Goal: Transaction & Acquisition: Purchase product/service

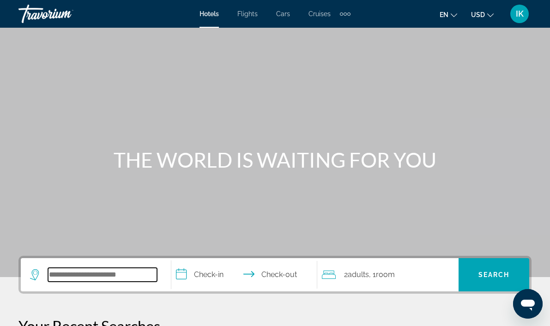
click at [82, 271] on input "Search widget" at bounding box center [102, 275] width 109 height 14
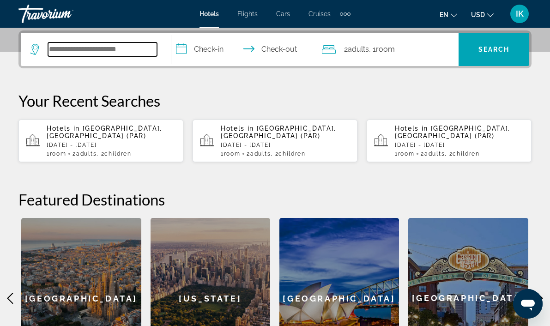
scroll to position [226, 0]
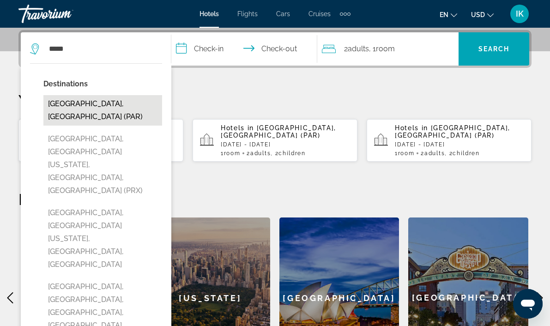
click at [92, 105] on button "[GEOGRAPHIC_DATA], [GEOGRAPHIC_DATA] (PAR)" at bounding box center [102, 110] width 119 height 31
type input "**********"
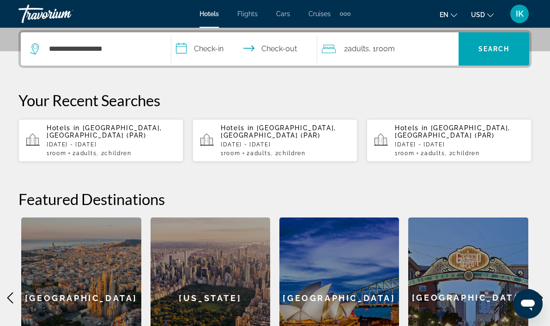
click at [216, 49] on input "**********" at bounding box center [246, 50] width 150 height 36
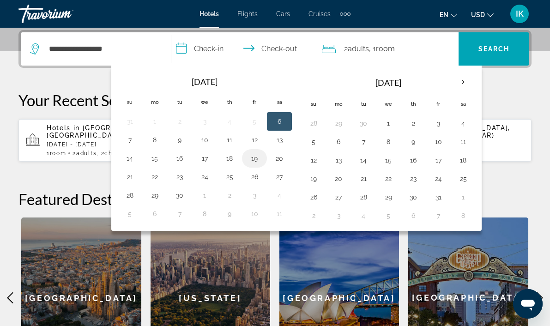
click at [259, 157] on button "19" at bounding box center [254, 158] width 15 height 13
click at [280, 47] on input "**********" at bounding box center [246, 50] width 150 height 36
click at [130, 178] on button "21" at bounding box center [129, 177] width 15 height 13
type input "**********"
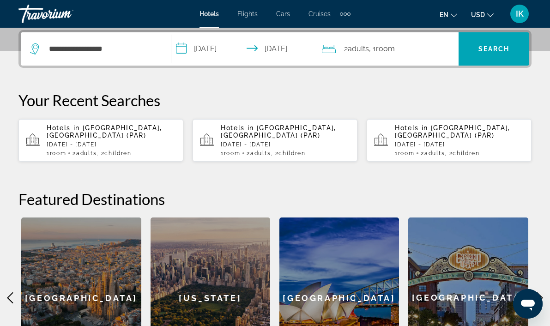
click at [392, 52] on span "Room" at bounding box center [385, 48] width 19 height 9
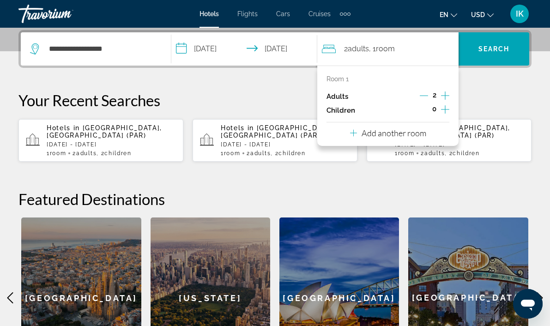
click at [448, 98] on icon "Increment adults" at bounding box center [445, 95] width 8 height 11
click at [421, 95] on icon "Decrement adults" at bounding box center [424, 96] width 8 height 8
click at [446, 110] on icon "Increment children" at bounding box center [445, 109] width 8 height 11
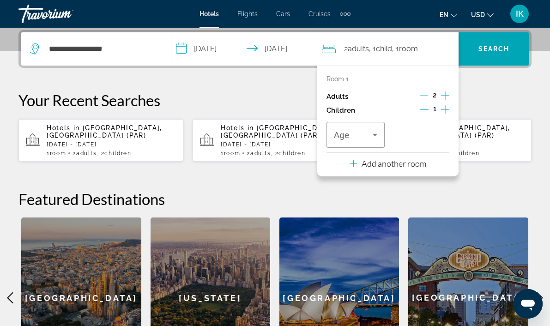
click at [446, 109] on icon "Increment children" at bounding box center [445, 109] width 8 height 11
click at [376, 135] on icon "Travelers: 2 adults, 2 children" at bounding box center [375, 134] width 11 height 11
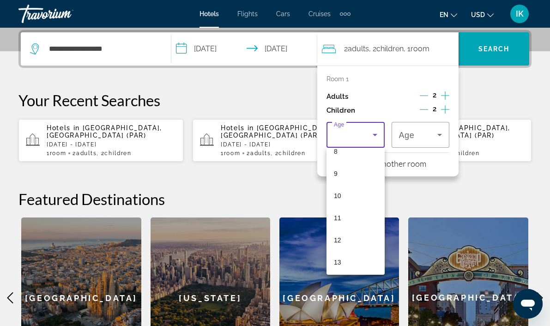
scroll to position [221, 0]
click at [351, 226] on mat-option "13" at bounding box center [356, 230] width 58 height 22
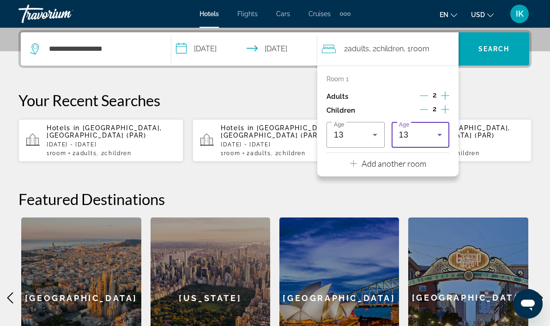
click at [434, 138] on icon "Travelers: 2 adults, 2 children" at bounding box center [439, 134] width 11 height 11
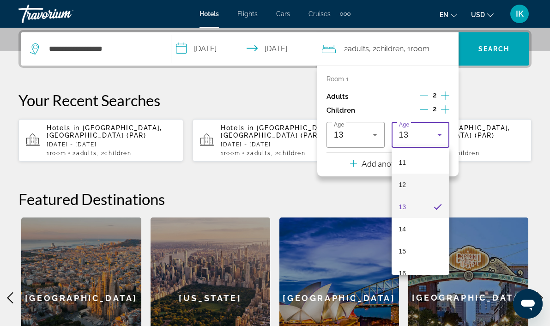
scroll to position [280, 0]
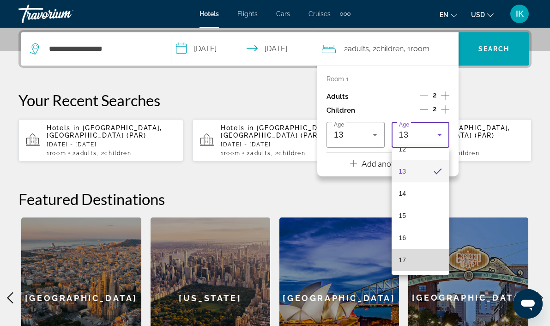
click at [405, 260] on span "17" at bounding box center [402, 260] width 7 height 11
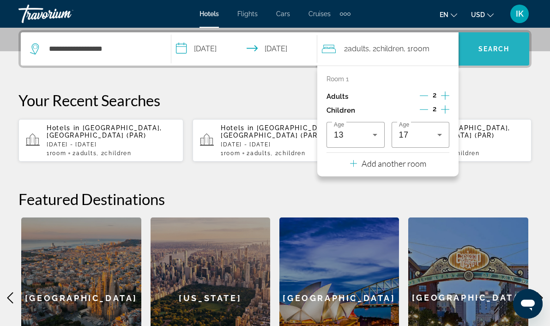
click at [496, 53] on span "Search widget" at bounding box center [494, 49] width 71 height 22
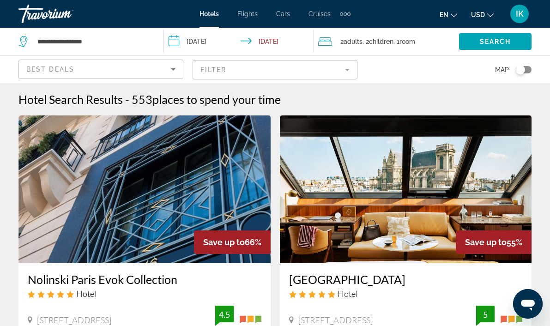
click at [332, 69] on mat-form-field "Filter" at bounding box center [275, 69] width 165 height 19
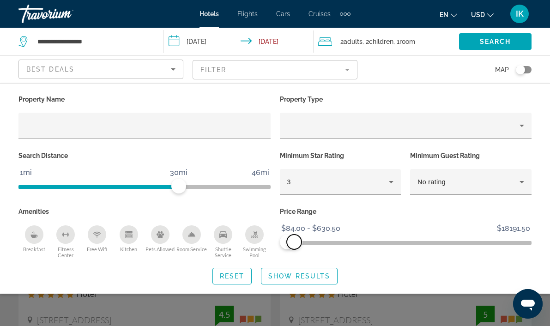
drag, startPoint x: 526, startPoint y: 243, endPoint x: 294, endPoint y: 255, distance: 232.3
click at [294, 255] on div "Price Range $84.00 $18191.50 $84.00 $630.50 $84.00 - $630.50" at bounding box center [406, 232] width 262 height 54
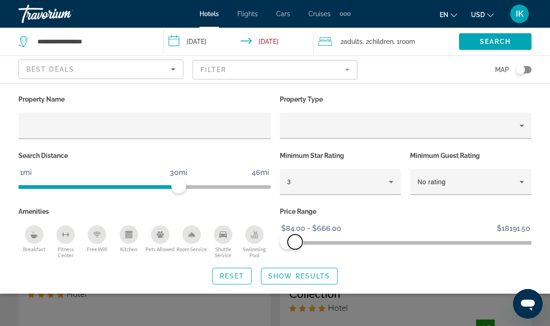
click at [295, 242] on span "ngx-slider-max" at bounding box center [295, 242] width 15 height 15
drag, startPoint x: 182, startPoint y: 184, endPoint x: 135, endPoint y: 184, distance: 46.7
click at [135, 184] on span "ngx-slider" at bounding box center [136, 186] width 15 height 15
drag, startPoint x: 137, startPoint y: 184, endPoint x: 176, endPoint y: 185, distance: 39.3
click at [176, 185] on span "ngx-slider" at bounding box center [178, 186] width 15 height 15
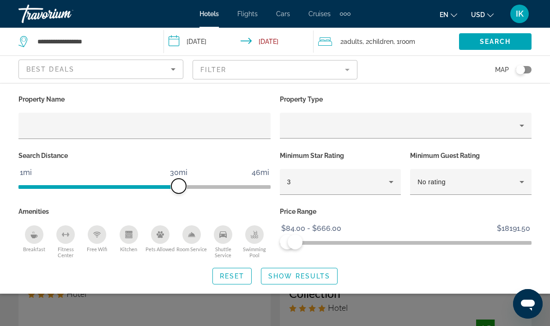
click at [177, 185] on span "ngx-slider" at bounding box center [178, 186] width 15 height 15
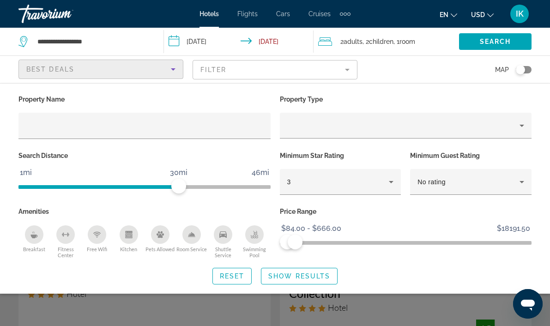
click at [151, 73] on div "Best Deals" at bounding box center [98, 69] width 145 height 11
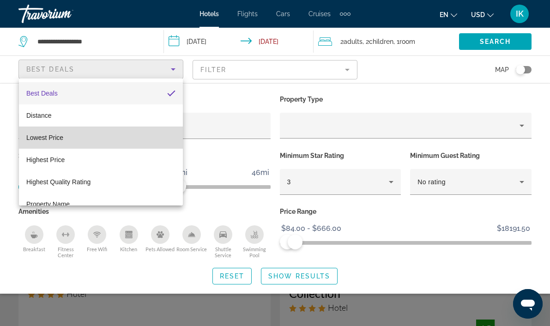
click at [80, 140] on mat-option "Lowest Price" at bounding box center [101, 138] width 164 height 22
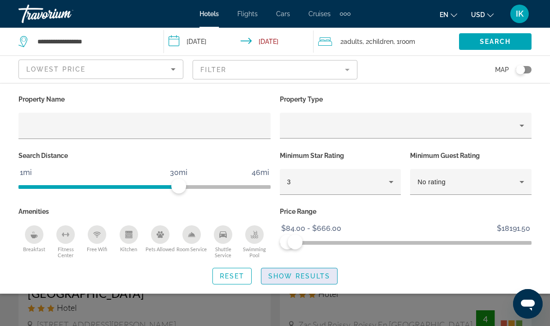
click at [305, 271] on span "Search widget" at bounding box center [300, 276] width 76 height 22
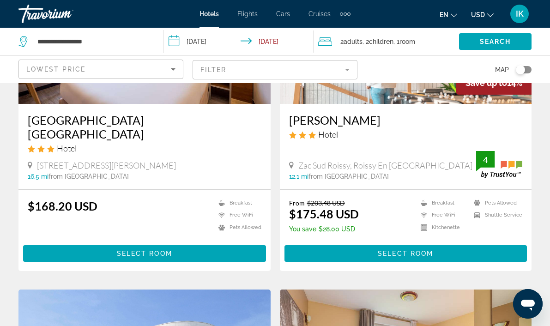
scroll to position [151, 0]
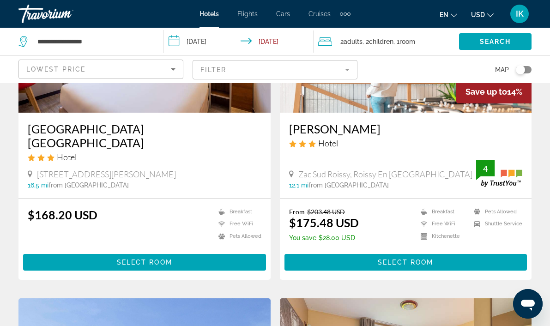
click at [489, 14] on icon "Change currency" at bounding box center [491, 15] width 6 height 6
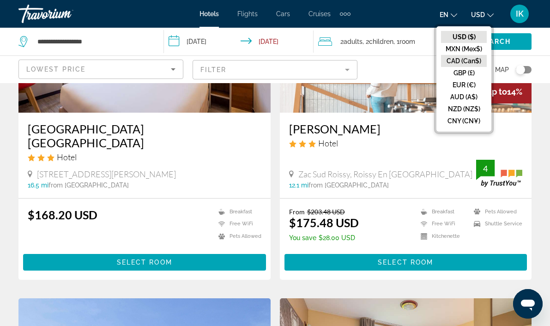
click at [466, 59] on button "CAD (Can$)" at bounding box center [464, 61] width 46 height 12
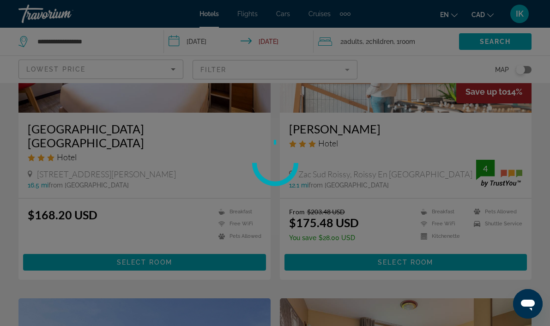
scroll to position [47, 0]
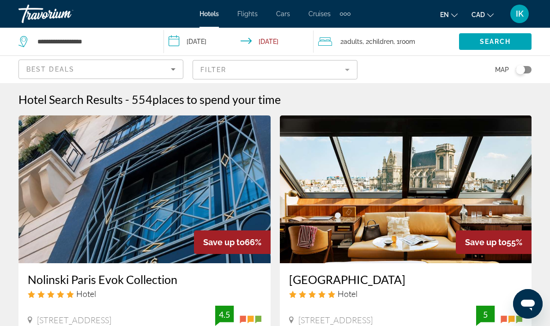
click at [338, 67] on mat-form-field "Filter" at bounding box center [275, 69] width 165 height 19
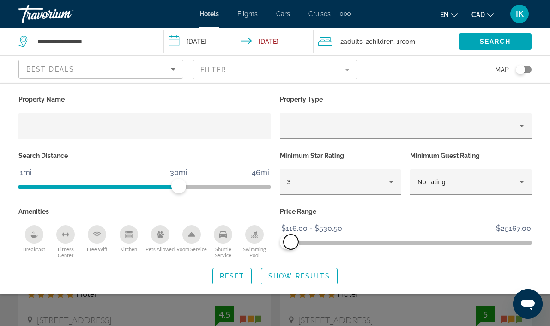
drag, startPoint x: 524, startPoint y: 240, endPoint x: 292, endPoint y: 238, distance: 232.5
click at [292, 238] on span "ngx-slider-max" at bounding box center [291, 242] width 15 height 15
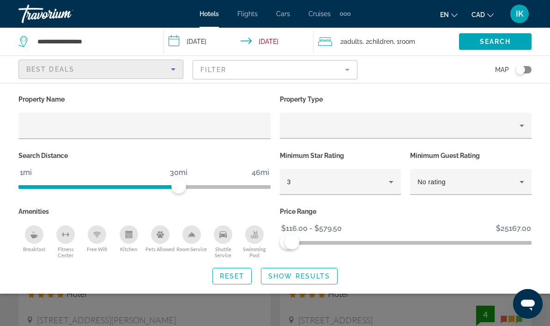
click at [167, 65] on div "Best Deals" at bounding box center [98, 69] width 145 height 11
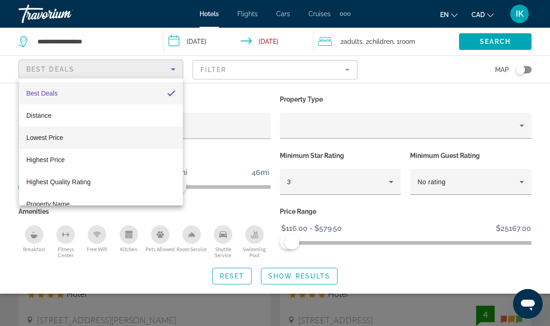
click at [128, 138] on mat-option "Lowest Price" at bounding box center [101, 138] width 164 height 22
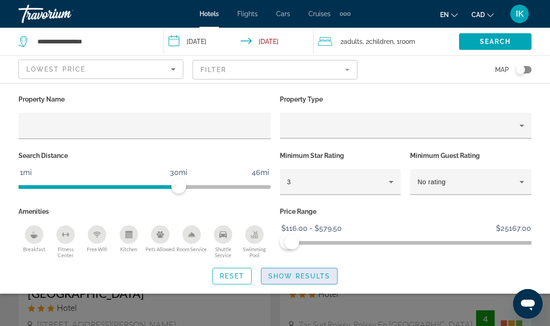
click at [315, 274] on span "Show Results" at bounding box center [300, 276] width 62 height 7
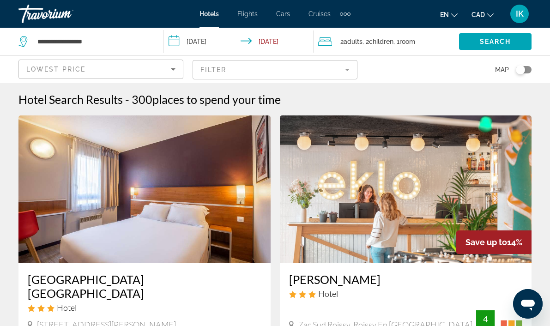
click at [341, 69] on mat-form-field "Filter" at bounding box center [275, 69] width 165 height 19
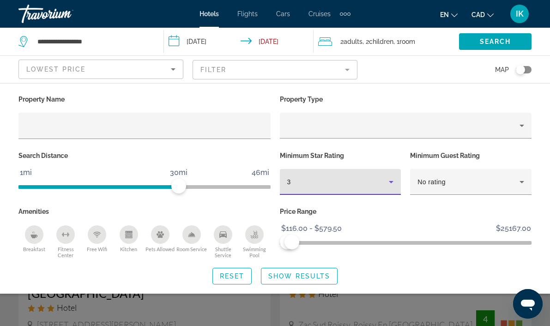
click at [387, 186] on icon "Hotel Filters" at bounding box center [391, 182] width 11 height 11
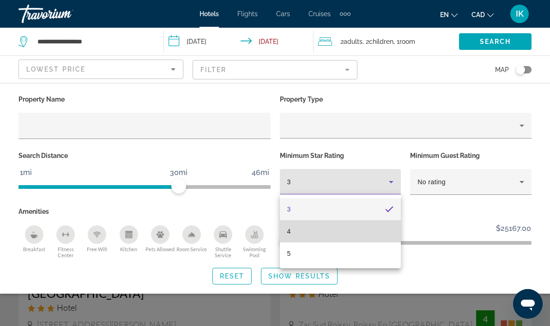
click at [318, 232] on mat-option "4" at bounding box center [341, 231] width 122 height 22
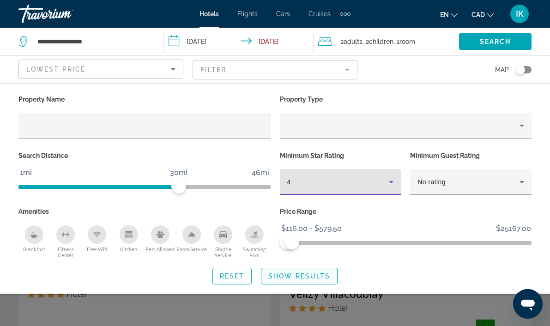
click at [310, 276] on span "Show Results" at bounding box center [300, 276] width 62 height 7
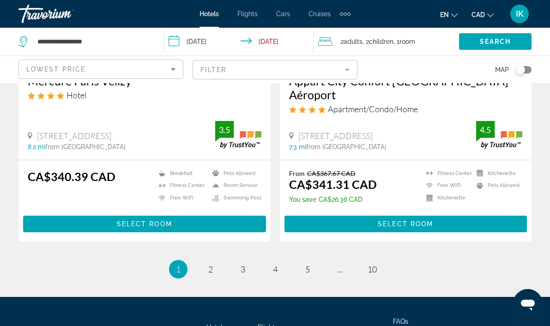
scroll to position [1889, 0]
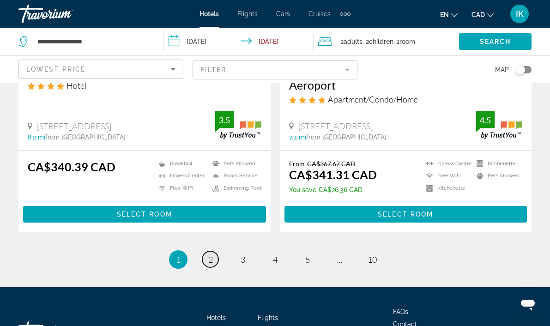
click at [211, 255] on span "2" at bounding box center [210, 260] width 5 height 10
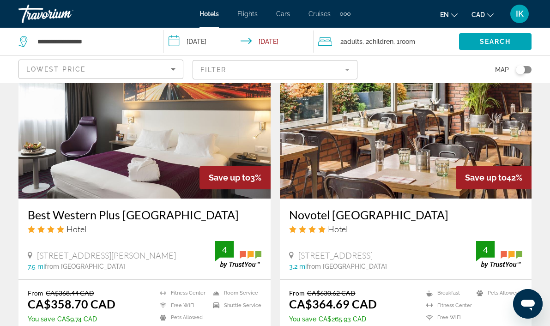
scroll to position [1082, 0]
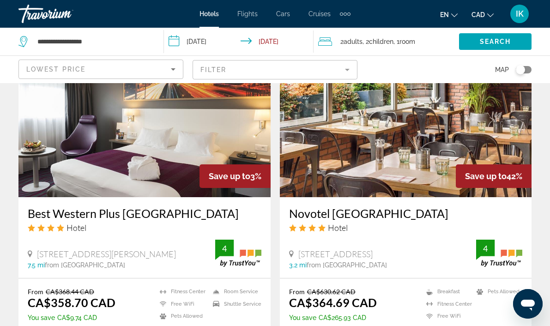
click at [379, 127] on img "Main content" at bounding box center [406, 123] width 252 height 148
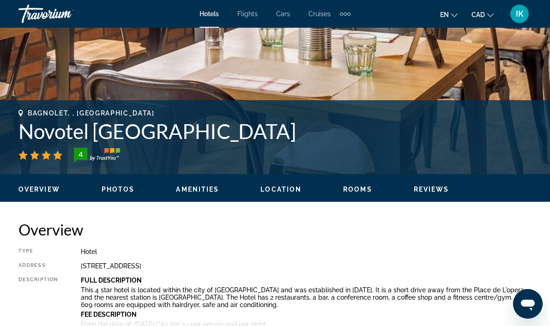
scroll to position [375, 0]
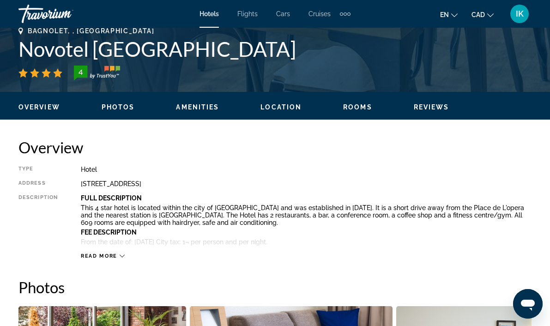
click at [110, 256] on span "Read more" at bounding box center [99, 256] width 37 height 6
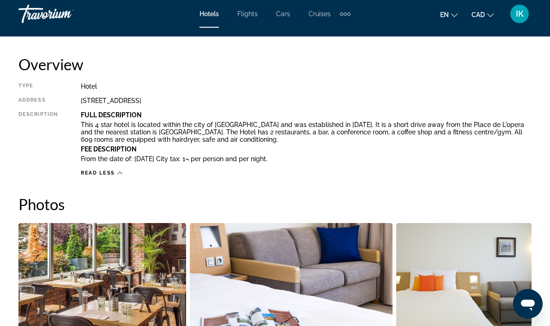
scroll to position [458, 0]
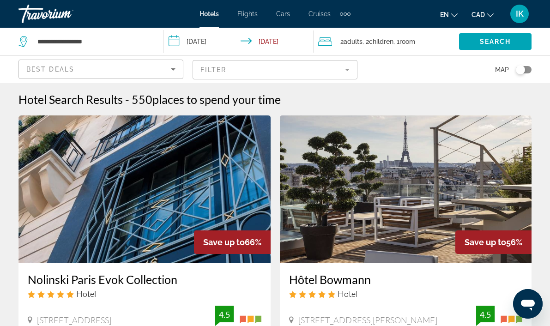
click at [315, 68] on mat-form-field "Filter" at bounding box center [275, 69] width 165 height 19
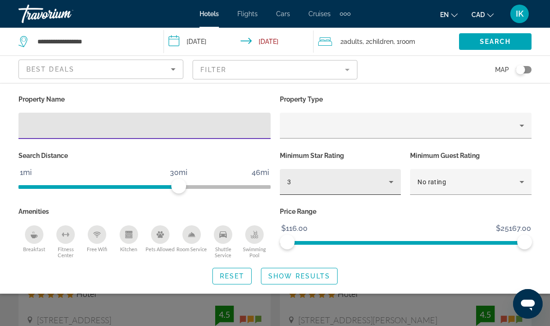
click at [389, 181] on icon "Hotel Filters" at bounding box center [391, 182] width 11 height 11
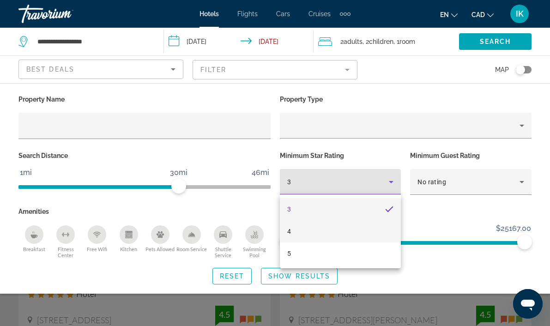
click at [330, 240] on mat-option "4" at bounding box center [341, 231] width 122 height 22
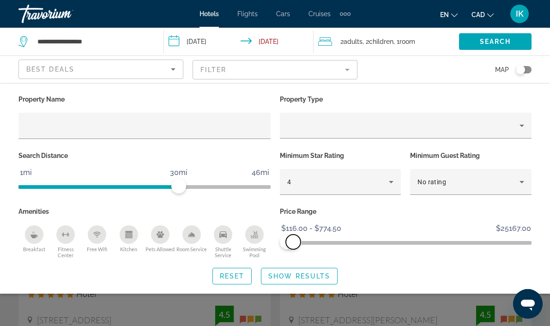
drag, startPoint x: 526, startPoint y: 240, endPoint x: 293, endPoint y: 250, distance: 232.7
click at [293, 250] on div "Price Range $116.00 $25167.00 $116.00 $774.50 $116.00 - $774.50" at bounding box center [406, 232] width 262 height 54
click at [291, 241] on span "ngx-slider-max" at bounding box center [291, 242] width 15 height 15
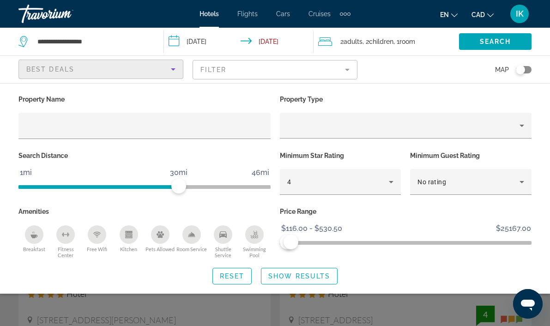
click at [161, 69] on div "Best Deals" at bounding box center [98, 69] width 145 height 11
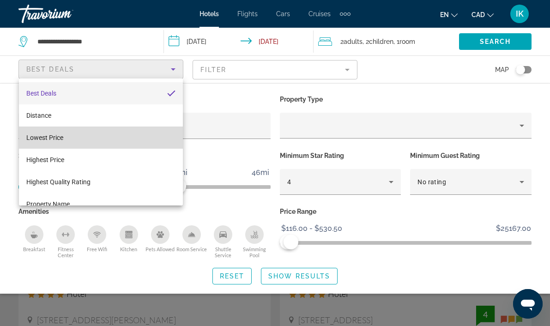
click at [98, 138] on mat-option "Lowest Price" at bounding box center [101, 138] width 164 height 22
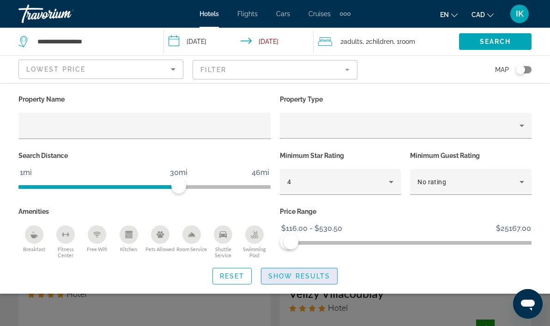
click at [309, 275] on span "Show Results" at bounding box center [300, 276] width 62 height 7
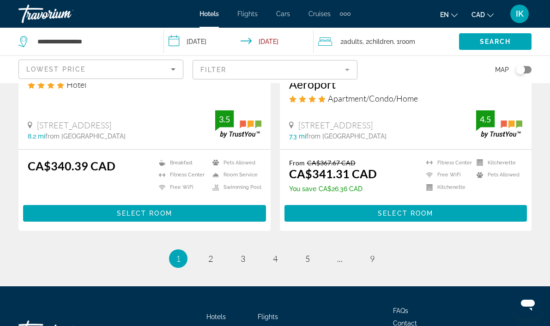
scroll to position [1897, 0]
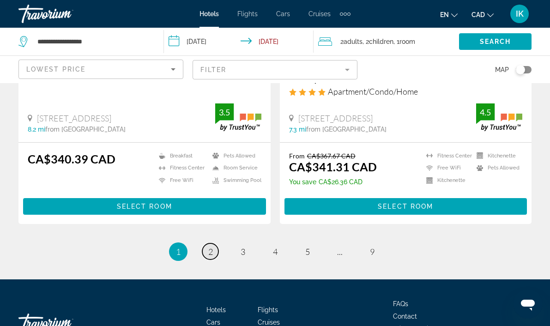
click at [212, 247] on span "2" at bounding box center [210, 252] width 5 height 10
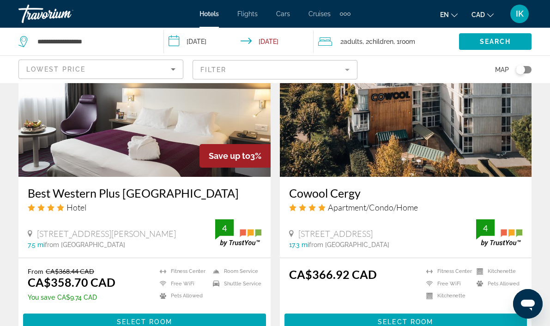
scroll to position [1132, 0]
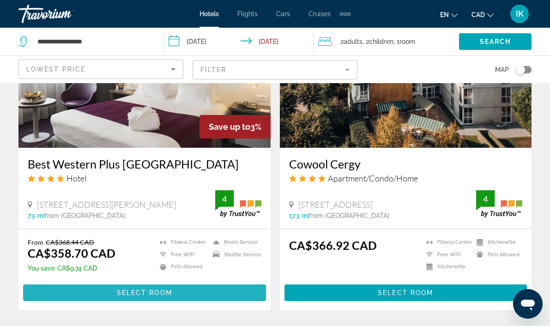
click at [151, 289] on span "Select Room" at bounding box center [144, 292] width 55 height 7
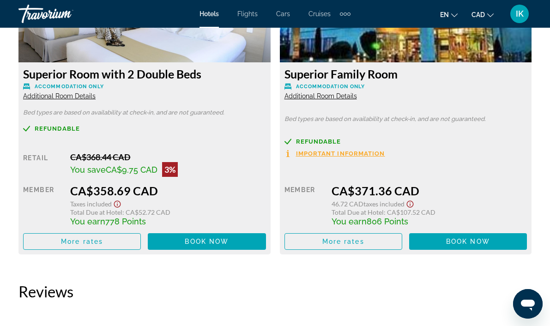
scroll to position [1496, 0]
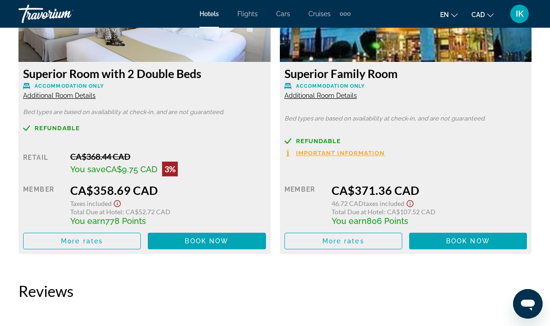
click at [339, 152] on span "Important Information" at bounding box center [340, 153] width 89 height 6
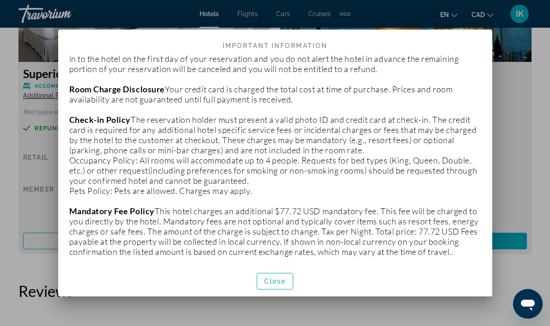
scroll to position [61, 0]
click at [280, 284] on span "Close" at bounding box center [275, 281] width 22 height 7
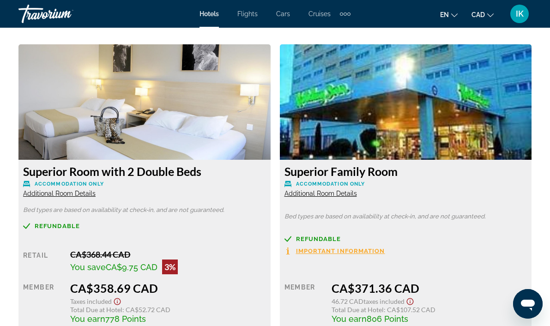
scroll to position [1399, 0]
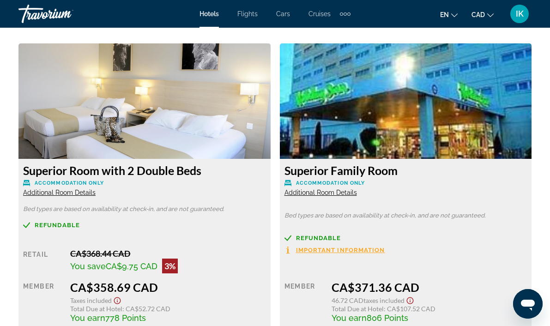
click at [65, 194] on span "Additional Room Details" at bounding box center [59, 192] width 73 height 7
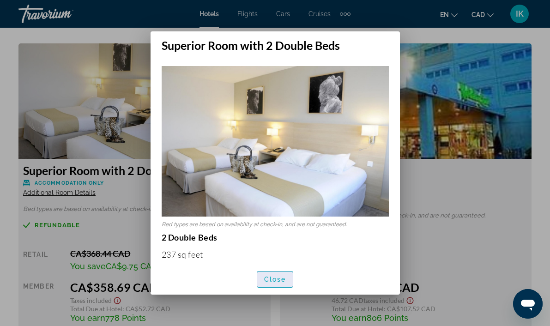
click at [277, 280] on span "Close" at bounding box center [275, 279] width 22 height 7
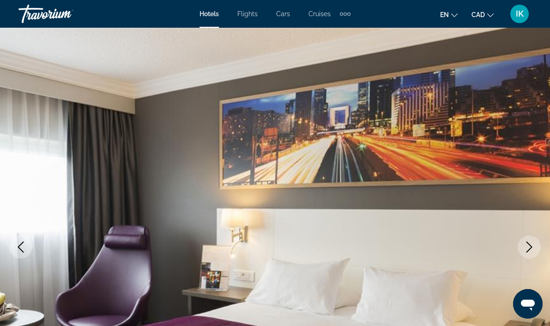
scroll to position [1399, 0]
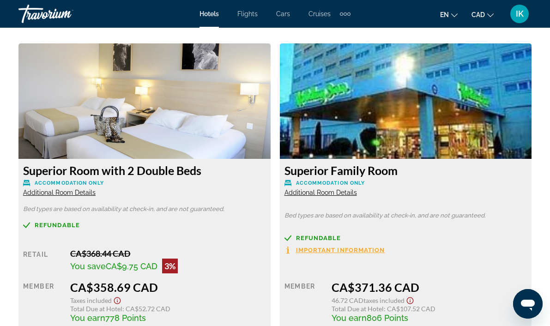
click at [302, 191] on span "Additional Room Details" at bounding box center [321, 192] width 73 height 7
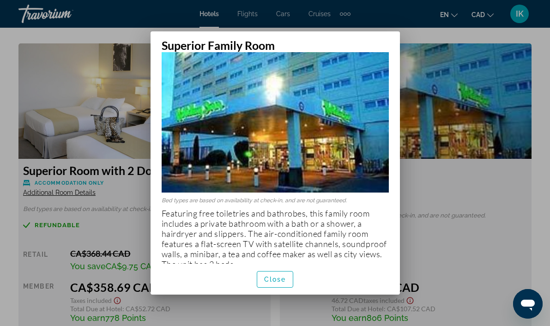
scroll to position [39, 0]
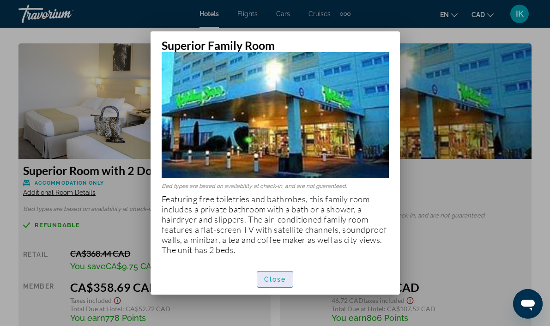
click at [277, 280] on span "Close" at bounding box center [275, 279] width 22 height 7
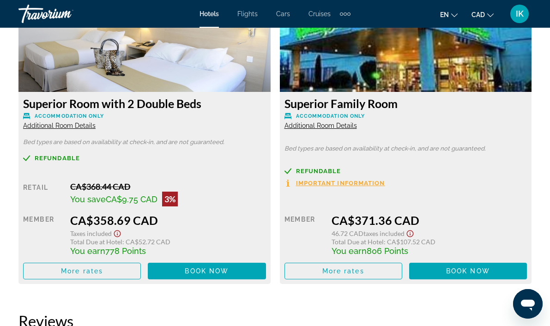
scroll to position [1488, 0]
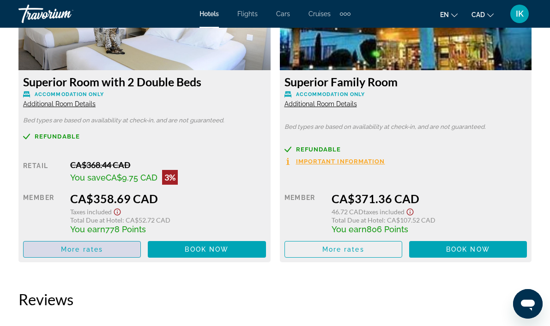
click at [90, 248] on span "More rates" at bounding box center [82, 249] width 42 height 7
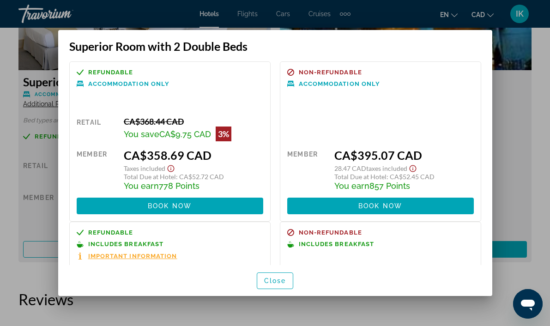
scroll to position [0, 0]
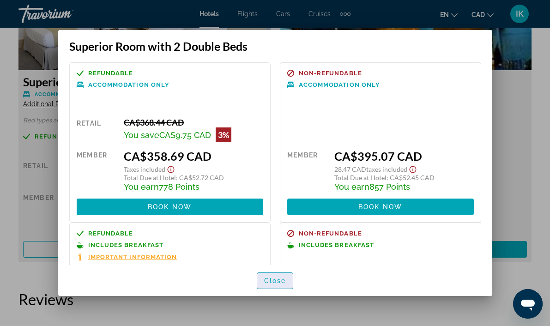
click at [276, 278] on span "Close" at bounding box center [275, 280] width 22 height 7
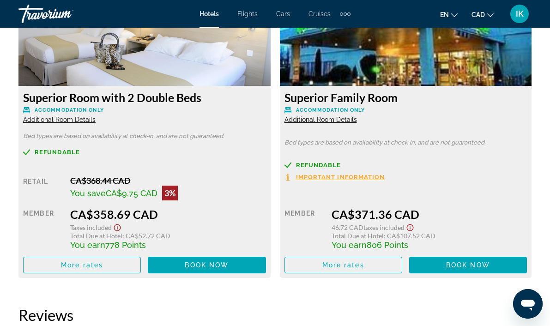
scroll to position [1474, 0]
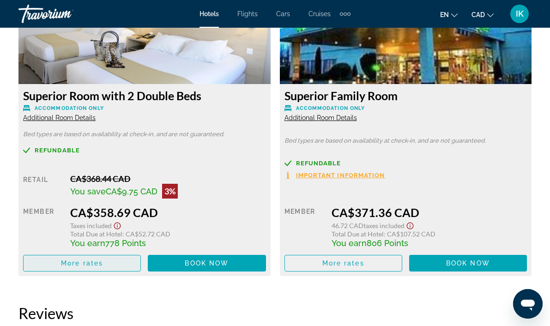
click at [93, 262] on span "More rates" at bounding box center [82, 263] width 42 height 7
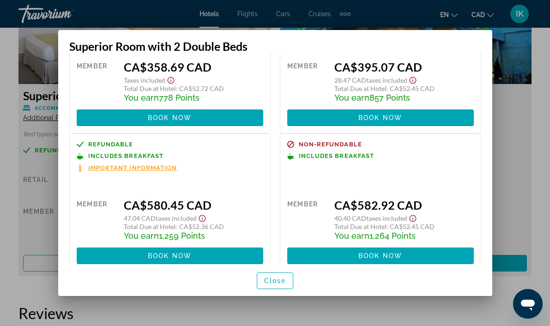
scroll to position [105, 0]
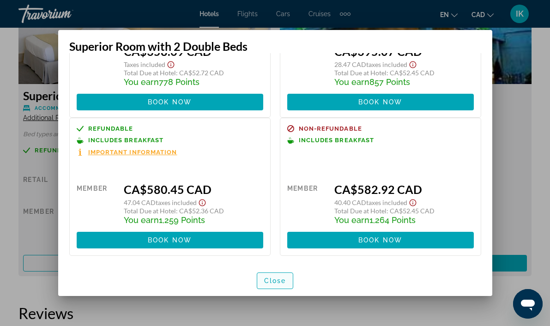
click at [277, 278] on span "Close" at bounding box center [275, 280] width 22 height 7
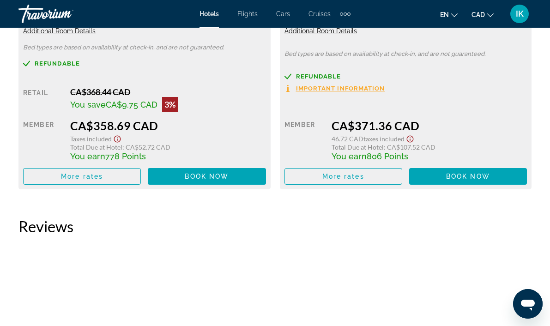
scroll to position [1569, 0]
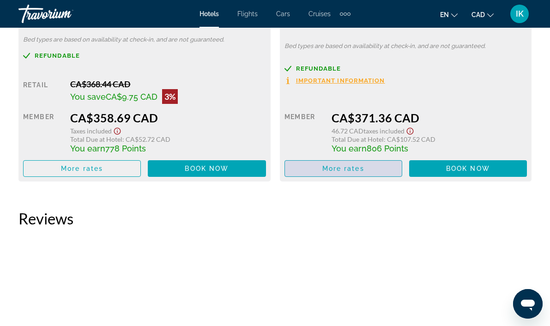
click at [355, 168] on span "More rates" at bounding box center [344, 168] width 42 height 7
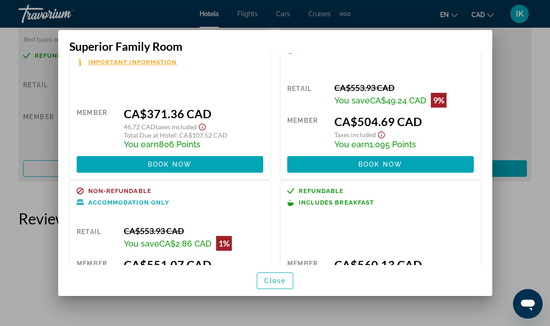
scroll to position [0, 0]
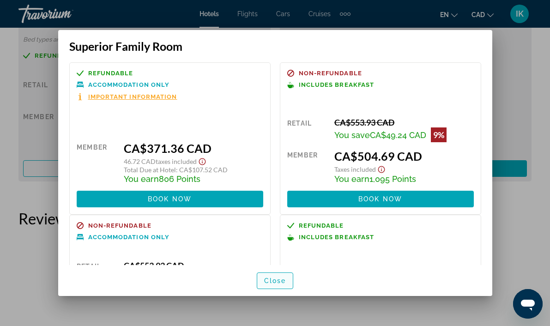
click at [278, 282] on span "Close" at bounding box center [275, 280] width 22 height 7
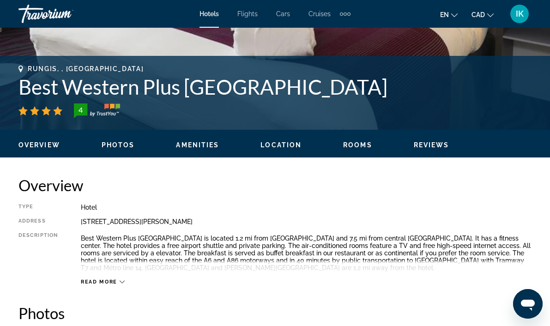
scroll to position [336, 0]
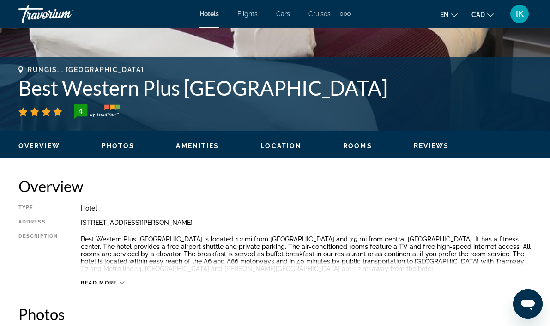
drag, startPoint x: 238, startPoint y: 221, endPoint x: 82, endPoint y: 224, distance: 156.2
click at [82, 224] on div "4 Avenue Charles Lindbergh, Rungis 94656, France" at bounding box center [306, 222] width 451 height 7
copy div "4 Avenue Charles Lindbergh, Rungis 94656, France"
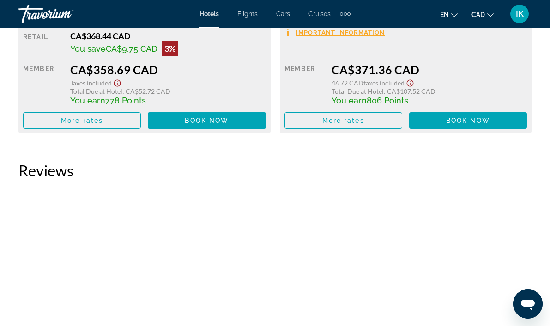
scroll to position [1616, 0]
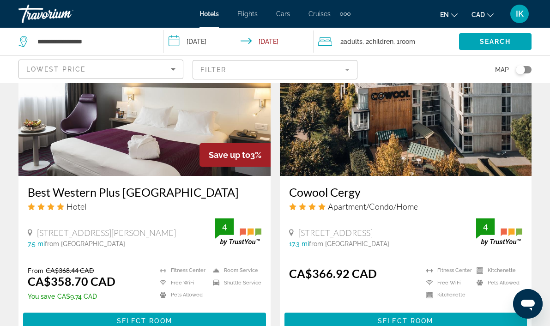
scroll to position [1108, 0]
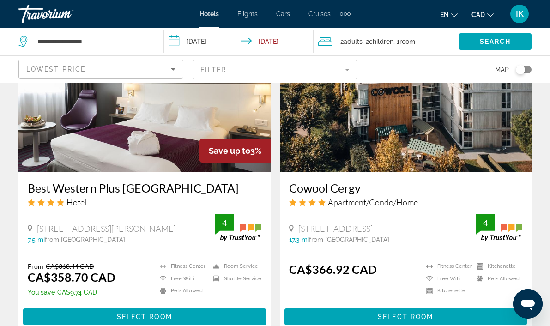
click at [230, 68] on mat-form-field "Filter" at bounding box center [275, 69] width 165 height 19
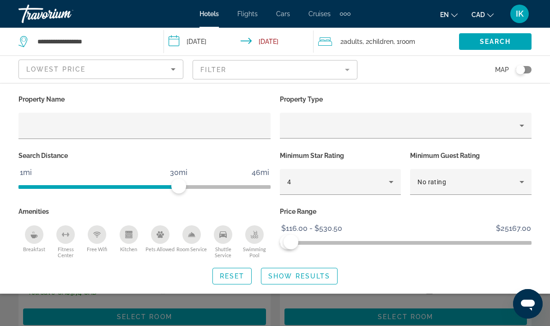
click at [35, 233] on icon "Breakfast" at bounding box center [34, 234] width 7 height 7
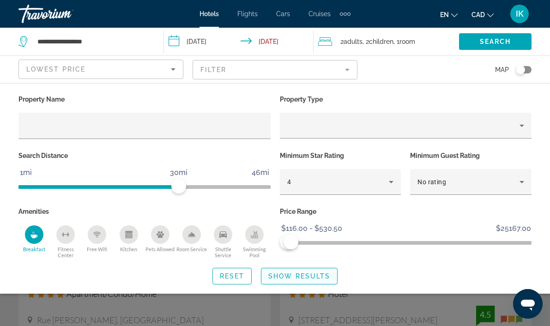
click at [312, 277] on span "Show Results" at bounding box center [300, 276] width 62 height 7
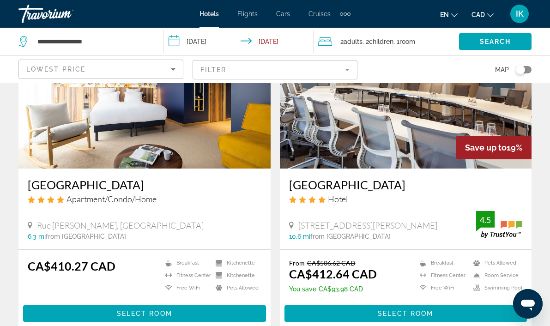
scroll to position [97, 0]
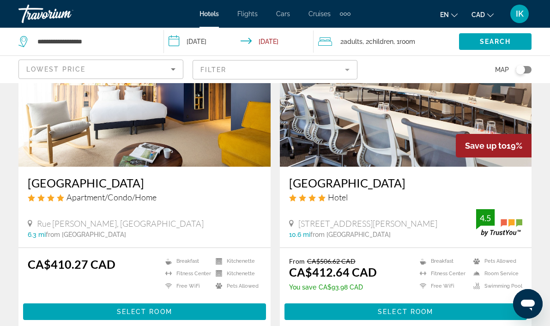
click at [196, 183] on h3 "[GEOGRAPHIC_DATA]" at bounding box center [145, 183] width 234 height 14
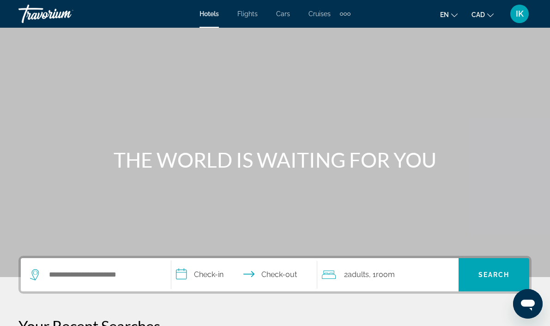
click at [101, 264] on div "Search widget" at bounding box center [96, 274] width 132 height 33
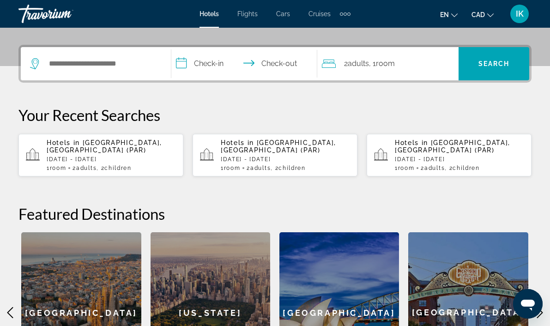
scroll to position [226, 0]
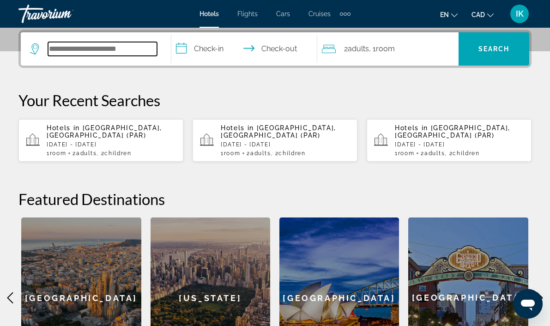
click at [81, 50] on input "Search widget" at bounding box center [102, 49] width 109 height 14
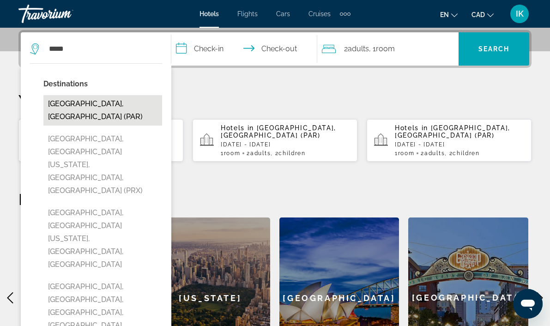
click at [105, 109] on button "[GEOGRAPHIC_DATA], [GEOGRAPHIC_DATA] (PAR)" at bounding box center [102, 110] width 119 height 31
type input "**********"
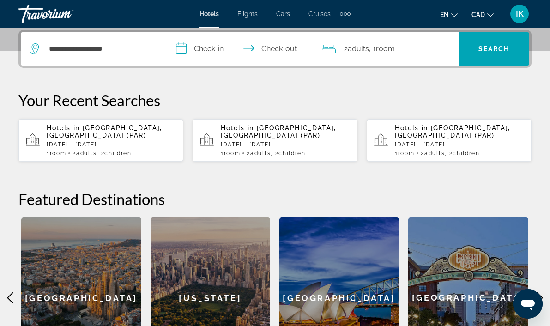
click at [218, 48] on input "**********" at bounding box center [246, 50] width 150 height 36
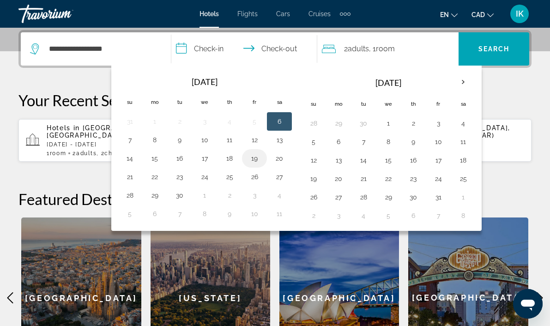
click at [257, 159] on button "19" at bounding box center [254, 158] width 15 height 13
click at [128, 177] on button "21" at bounding box center [129, 177] width 15 height 13
type input "**********"
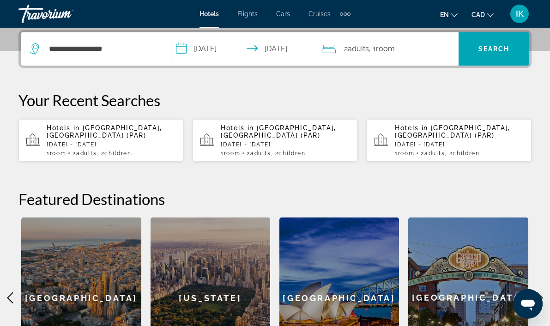
click at [374, 52] on span ", 1 Room rooms" at bounding box center [382, 49] width 26 height 13
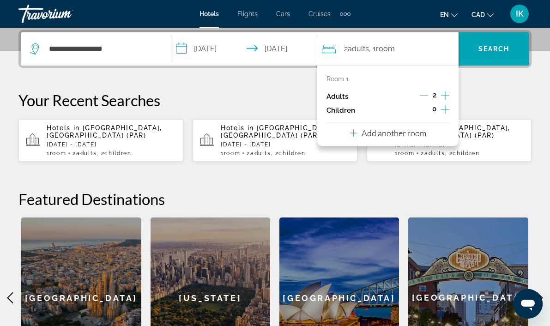
click at [448, 112] on icon "Increment children" at bounding box center [445, 109] width 8 height 11
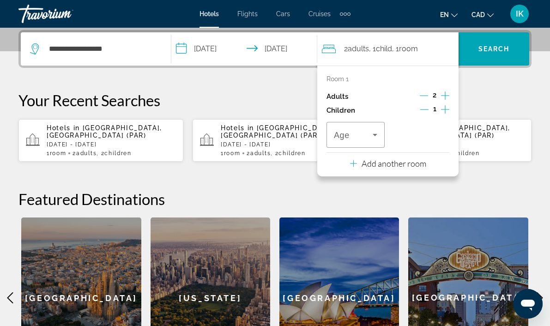
click at [448, 112] on icon "Increment children" at bounding box center [445, 109] width 8 height 11
click at [370, 138] on icon "Travelers: 2 adults, 2 children" at bounding box center [375, 134] width 11 height 11
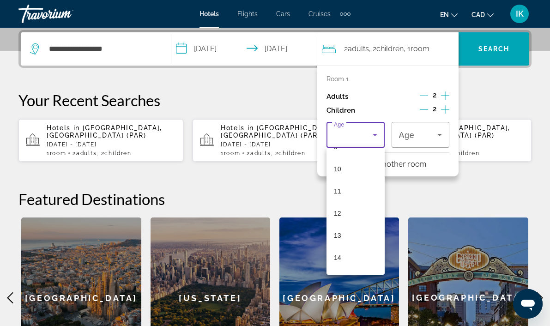
scroll to position [218, 0]
click at [346, 232] on mat-option "13" at bounding box center [356, 233] width 58 height 22
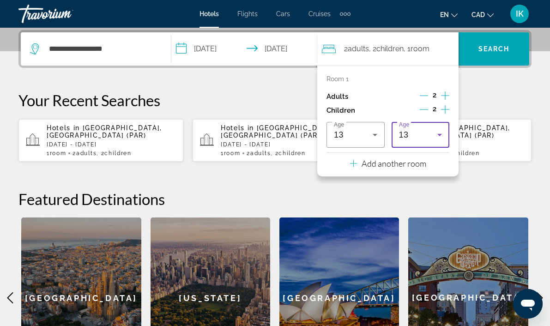
click at [435, 135] on icon "Travelers: 2 adults, 2 children" at bounding box center [439, 134] width 11 height 11
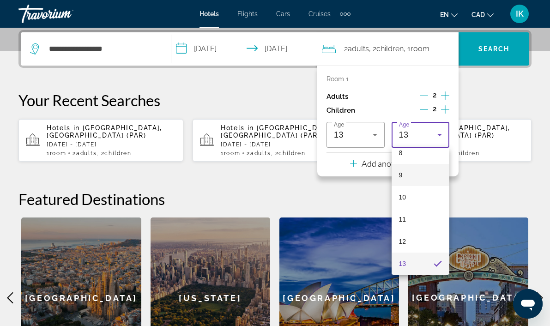
scroll to position [280, 0]
click at [410, 260] on mat-option "17" at bounding box center [421, 260] width 58 height 22
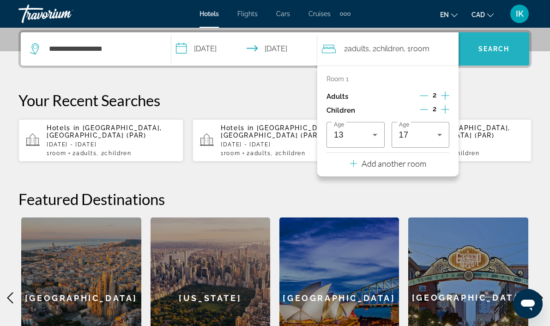
click at [495, 48] on span "Search" at bounding box center [494, 48] width 31 height 7
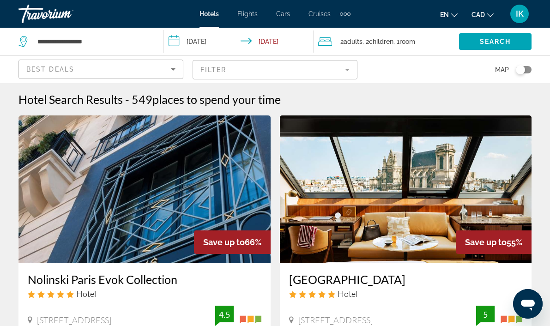
click at [219, 67] on mat-form-field "Filter" at bounding box center [275, 69] width 165 height 19
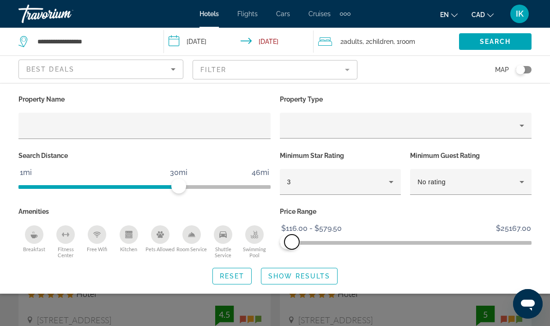
drag, startPoint x: 524, startPoint y: 242, endPoint x: 292, endPoint y: 256, distance: 232.4
click at [292, 256] on div "Price Range $116.00 $25167.00 $116.00 $579.50 $116.00 - $579.50" at bounding box center [406, 232] width 262 height 54
click at [34, 232] on icon "Breakfast" at bounding box center [34, 234] width 7 height 7
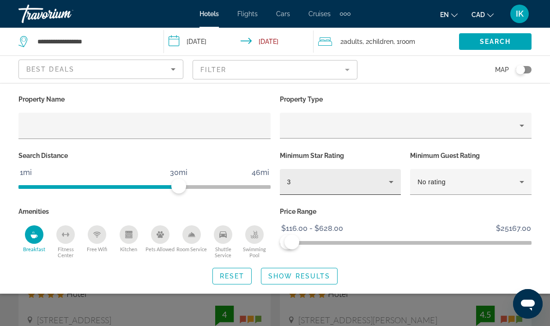
click at [356, 185] on div "3" at bounding box center [338, 182] width 102 height 11
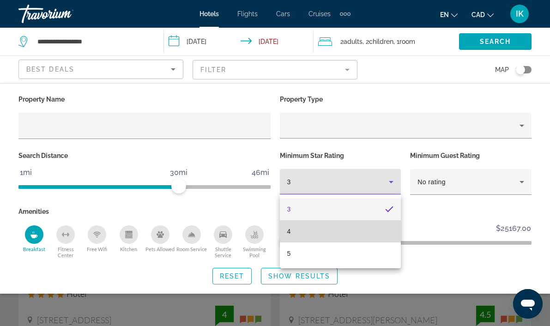
click at [307, 240] on mat-option "4" at bounding box center [341, 231] width 122 height 22
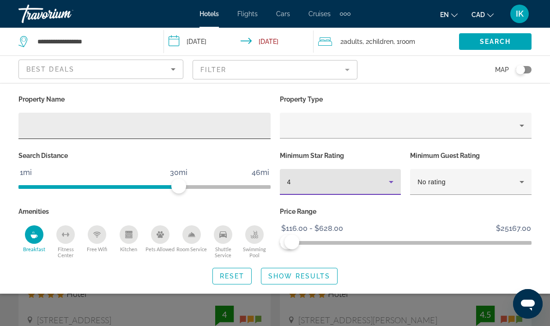
click at [104, 123] on input "Hotel Filters" at bounding box center [145, 126] width 238 height 11
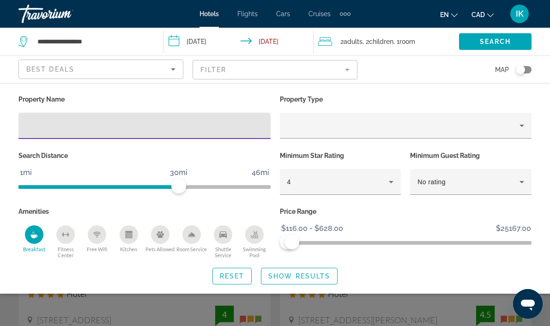
click at [105, 60] on div "Best Deals" at bounding box center [100, 73] width 149 height 26
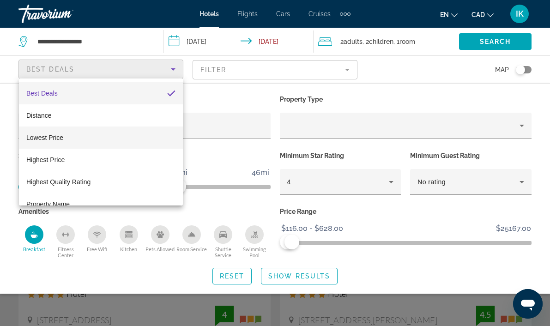
click at [81, 134] on mat-option "Lowest Price" at bounding box center [101, 138] width 164 height 22
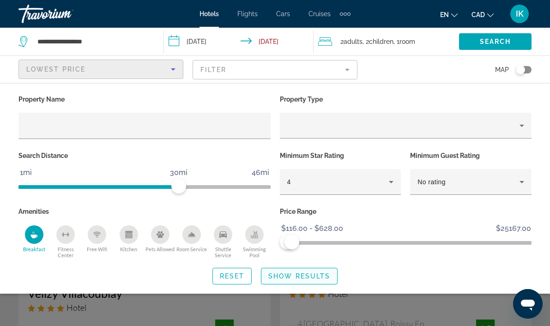
click at [287, 278] on span "Show Results" at bounding box center [300, 276] width 62 height 7
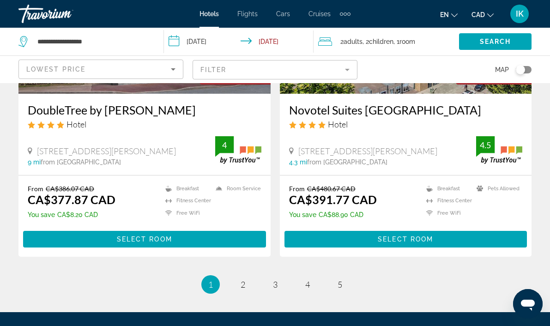
scroll to position [1890, 0]
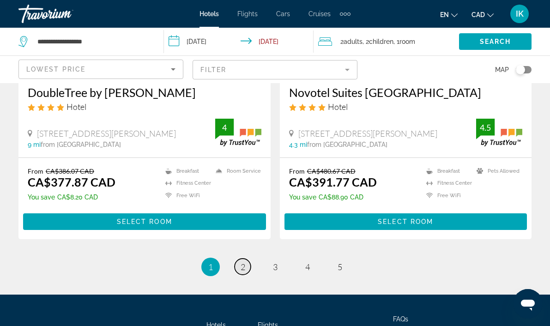
click at [245, 259] on link "page 2" at bounding box center [243, 267] width 16 height 16
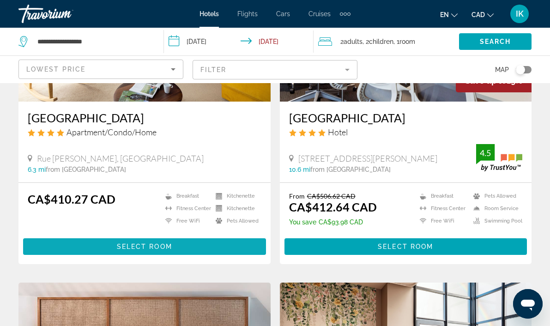
scroll to position [164, 0]
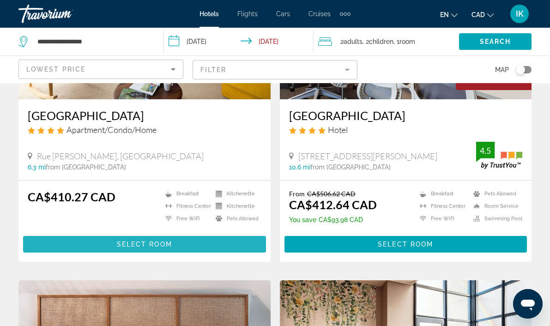
click at [181, 244] on span "Main content" at bounding box center [144, 244] width 243 height 22
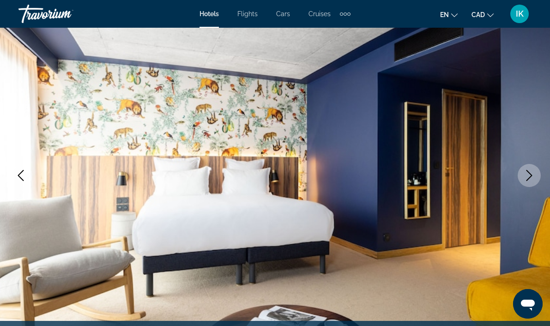
scroll to position [70, 0]
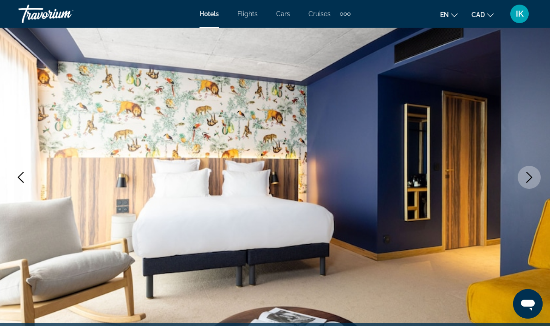
click at [532, 177] on icon "Next image" at bounding box center [530, 177] width 6 height 11
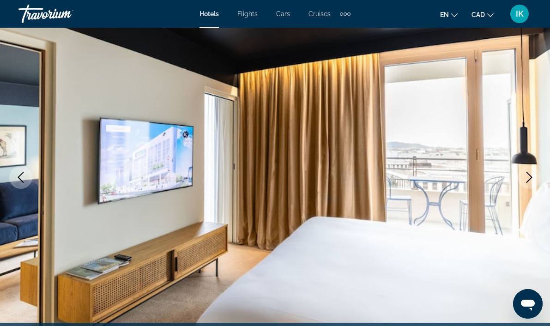
click at [532, 177] on icon "Next image" at bounding box center [530, 177] width 6 height 11
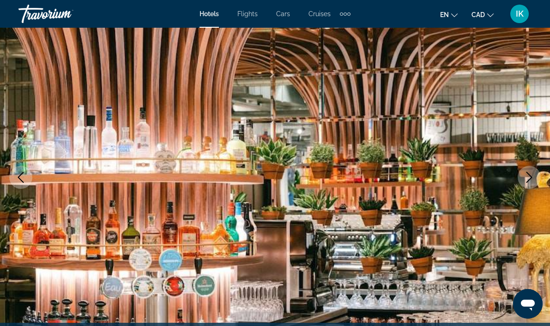
click at [532, 177] on icon "Next image" at bounding box center [530, 177] width 6 height 11
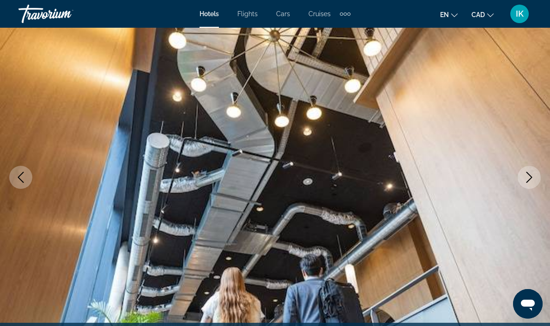
click at [532, 177] on icon "Next image" at bounding box center [530, 177] width 6 height 11
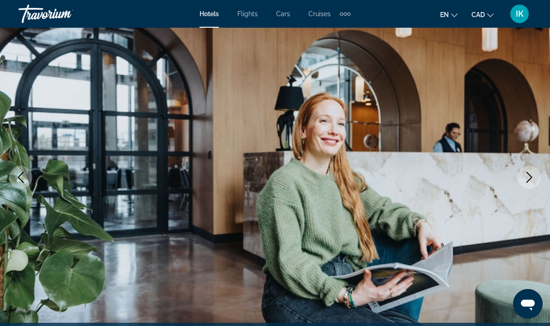
click at [532, 177] on icon "Next image" at bounding box center [530, 177] width 6 height 11
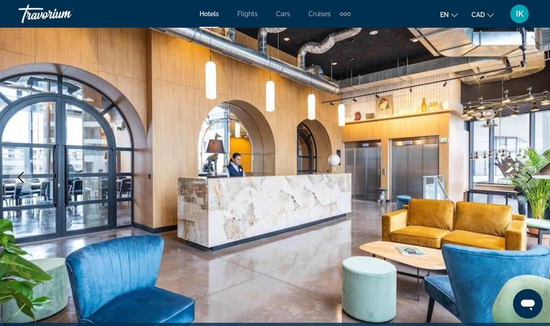
click at [532, 177] on icon "Next image" at bounding box center [530, 177] width 6 height 11
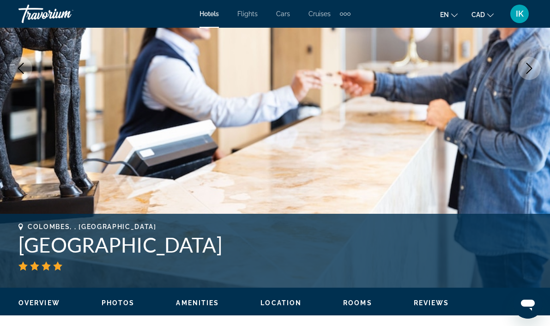
scroll to position [392, 0]
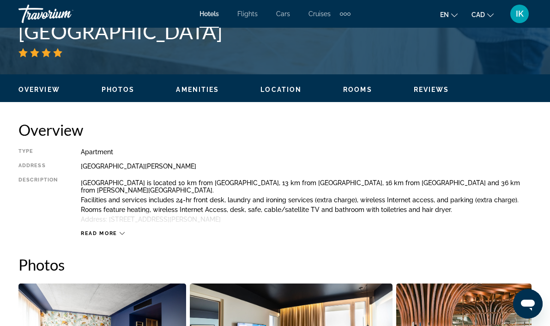
click at [117, 232] on div "Read more" at bounding box center [103, 234] width 44 height 6
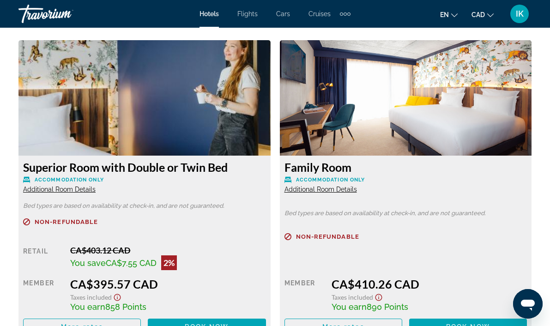
scroll to position [1411, 0]
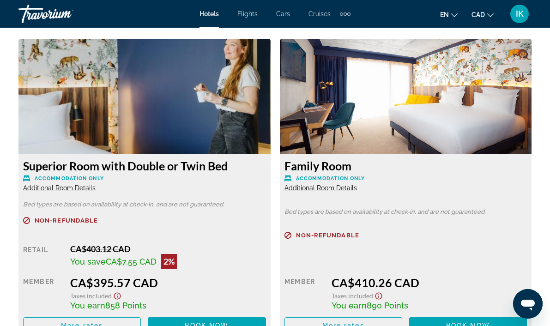
click at [85, 189] on span "Additional Room Details" at bounding box center [59, 187] width 73 height 7
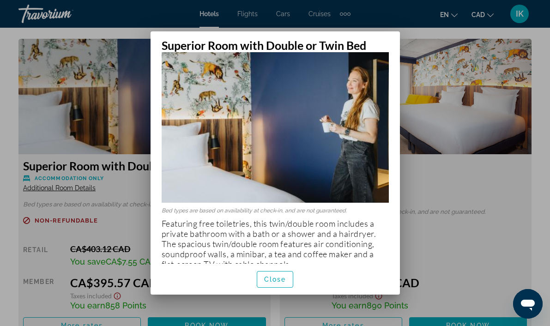
scroll to position [29, 0]
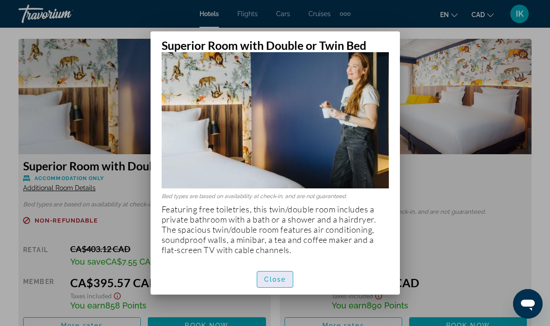
click at [275, 276] on span "Close" at bounding box center [275, 279] width 22 height 7
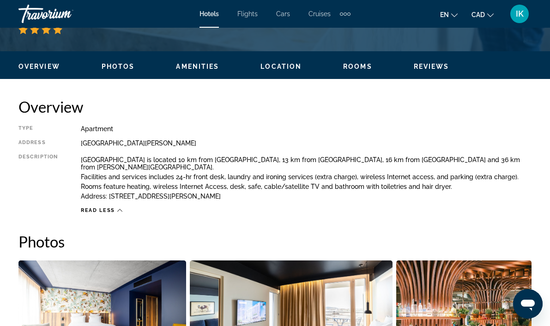
scroll to position [390, 0]
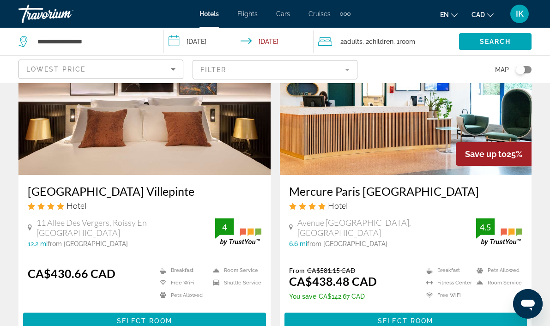
scroll to position [762, 0]
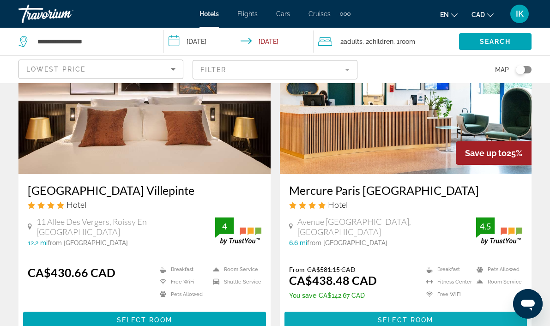
click at [371, 309] on span "Main content" at bounding box center [406, 320] width 243 height 22
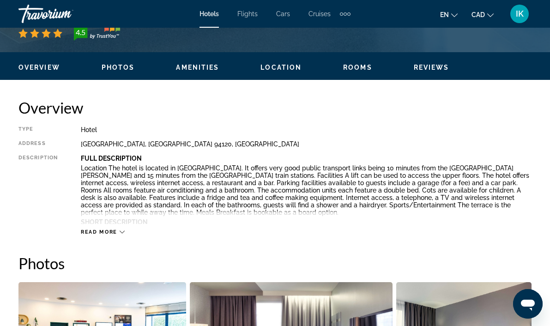
scroll to position [419, 0]
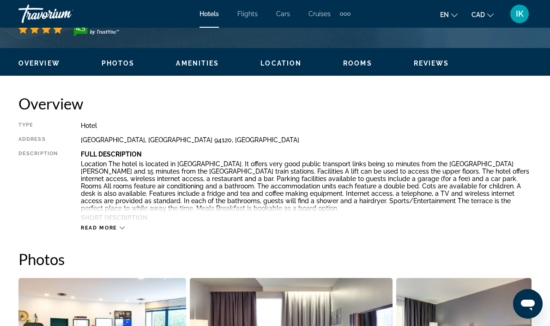
click at [116, 229] on span "Read more" at bounding box center [99, 228] width 37 height 6
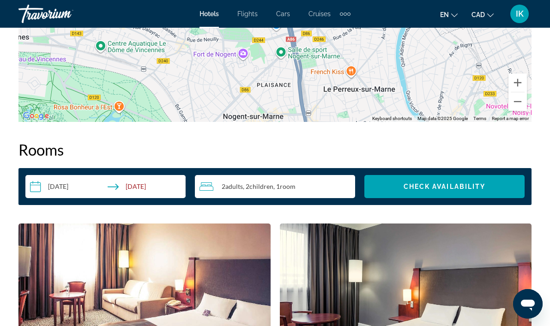
scroll to position [1455, 0]
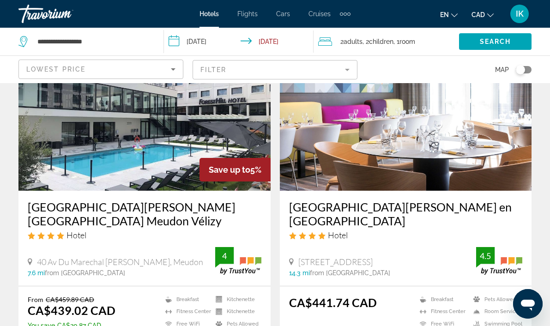
scroll to position [1075, 0]
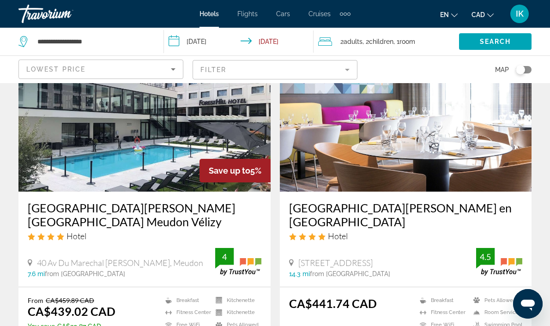
click at [133, 201] on h3 "[GEOGRAPHIC_DATA][PERSON_NAME][GEOGRAPHIC_DATA] Meudon Vélizy" at bounding box center [145, 215] width 234 height 28
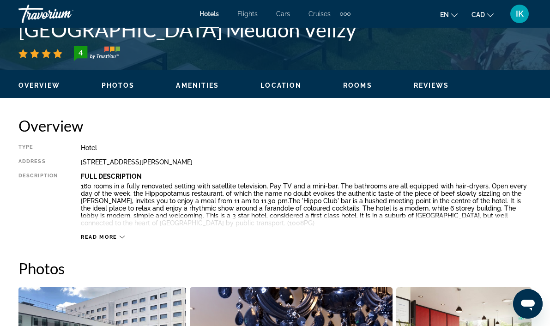
scroll to position [410, 0]
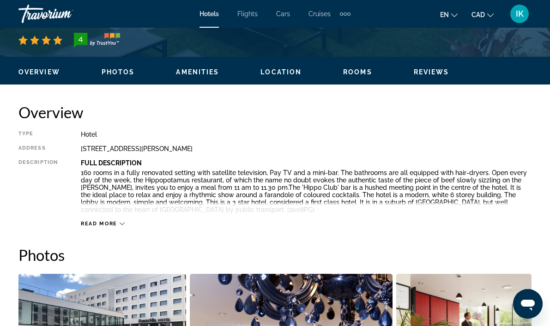
click at [116, 223] on span "Read more" at bounding box center [99, 224] width 37 height 6
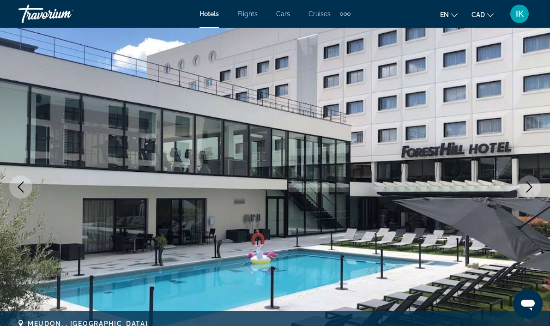
scroll to position [52, 0]
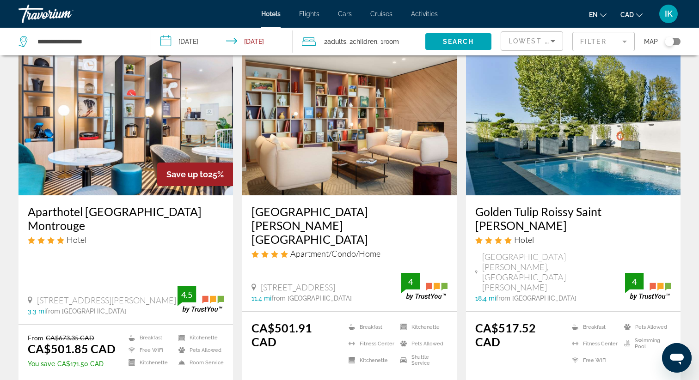
scroll to position [1106, 0]
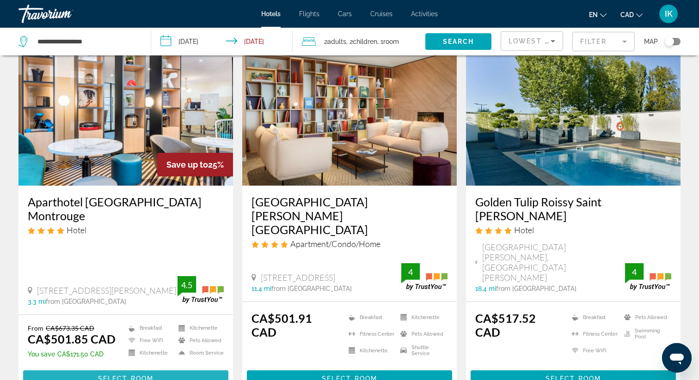
click at [121, 326] on span "Main content" at bounding box center [125, 379] width 205 height 22
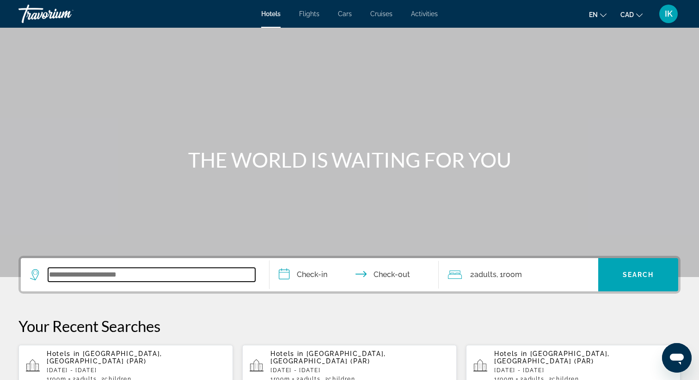
click at [105, 275] on input "Search widget" at bounding box center [151, 275] width 207 height 14
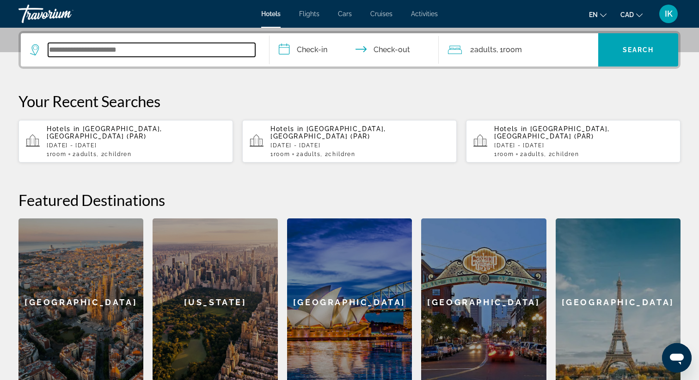
scroll to position [226, 0]
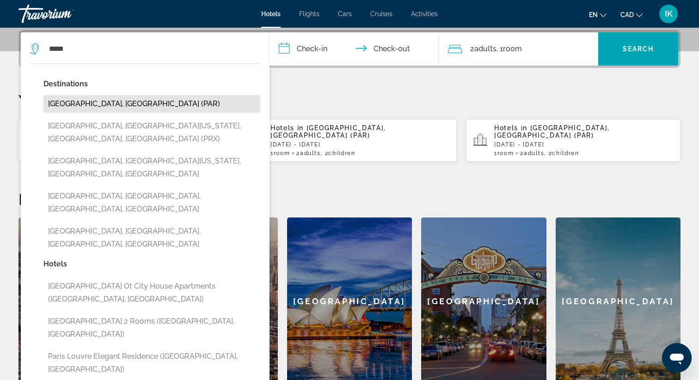
click at [95, 105] on button "[GEOGRAPHIC_DATA], [GEOGRAPHIC_DATA] (PAR)" at bounding box center [151, 104] width 217 height 18
type input "**********"
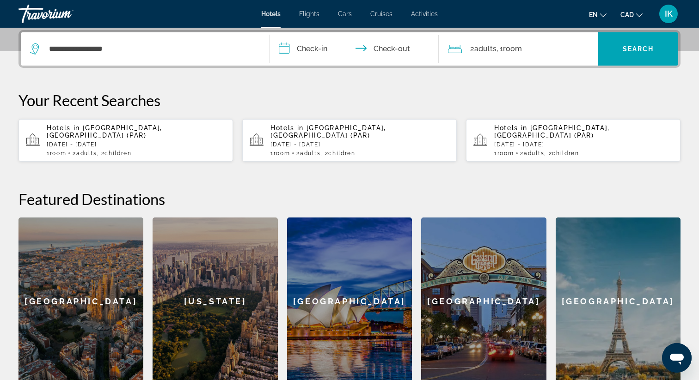
click at [302, 50] on input "**********" at bounding box center [355, 50] width 173 height 36
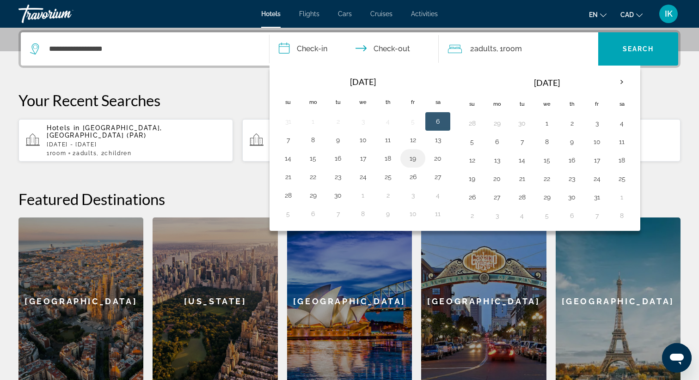
click at [411, 159] on button "19" at bounding box center [412, 158] width 15 height 13
click at [286, 175] on button "21" at bounding box center [288, 177] width 15 height 13
type input "**********"
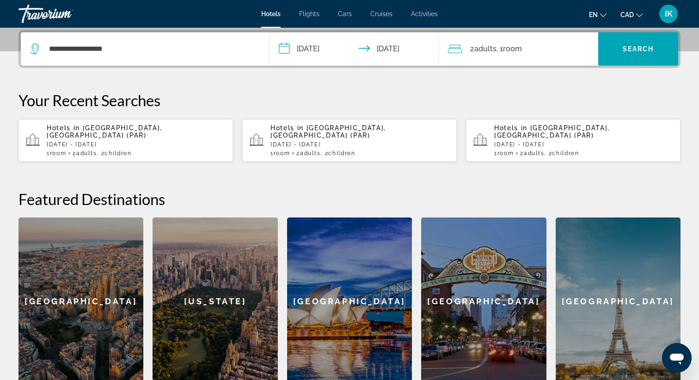
click at [491, 50] on span "Adults" at bounding box center [485, 48] width 22 height 9
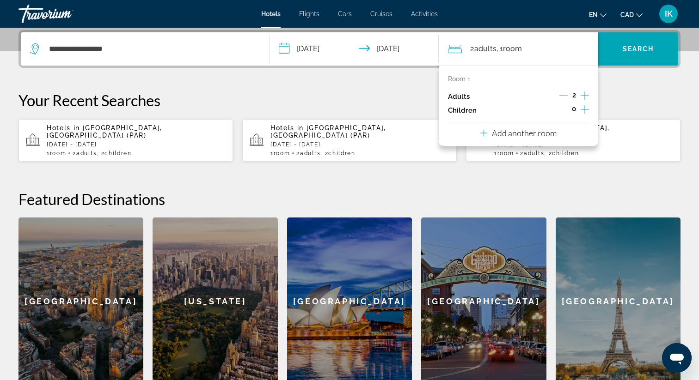
click at [589, 109] on div "Room 1 Adults 2 Children 0 Add another room" at bounding box center [519, 106] width 160 height 80
click at [583, 109] on icon "Increment children" at bounding box center [584, 109] width 8 height 8
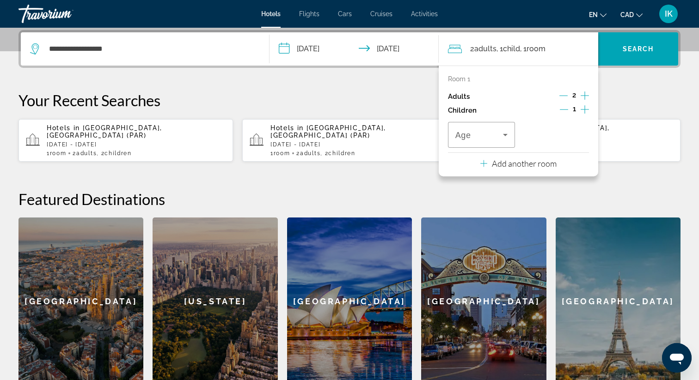
click at [583, 109] on icon "Increment children" at bounding box center [584, 109] width 8 height 8
click at [504, 137] on icon "Travelers: 2 adults, 2 children" at bounding box center [505, 134] width 11 height 11
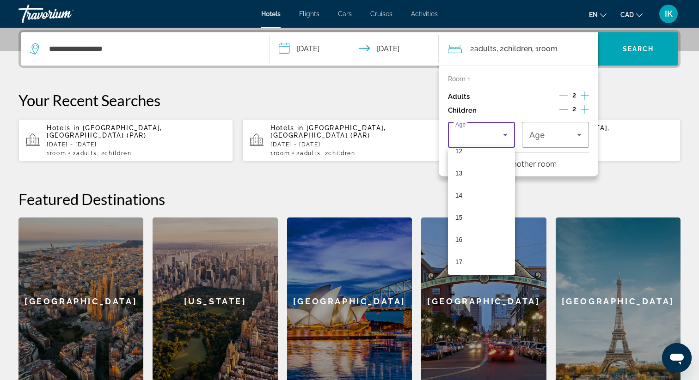
scroll to position [280, 0]
click at [479, 167] on mat-option "13" at bounding box center [481, 171] width 67 height 22
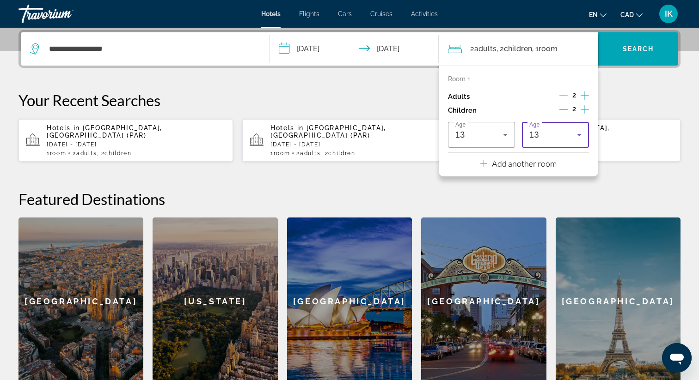
click at [575, 137] on icon "Travelers: 2 adults, 2 children" at bounding box center [579, 134] width 11 height 11
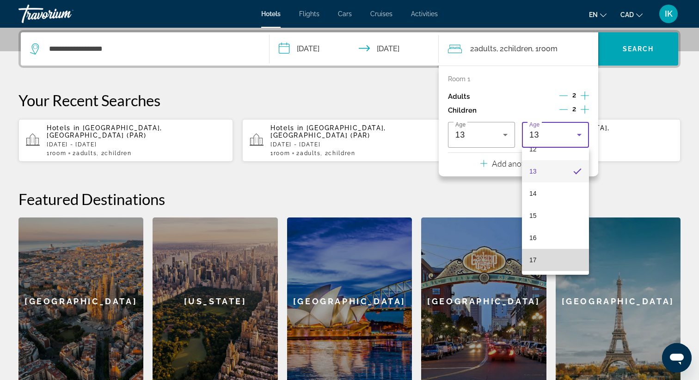
click at [549, 261] on mat-option "17" at bounding box center [555, 260] width 67 height 22
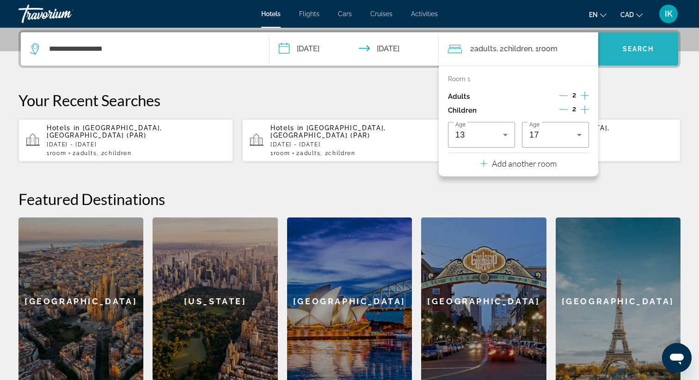
click at [646, 53] on span "Search widget" at bounding box center [638, 49] width 80 height 22
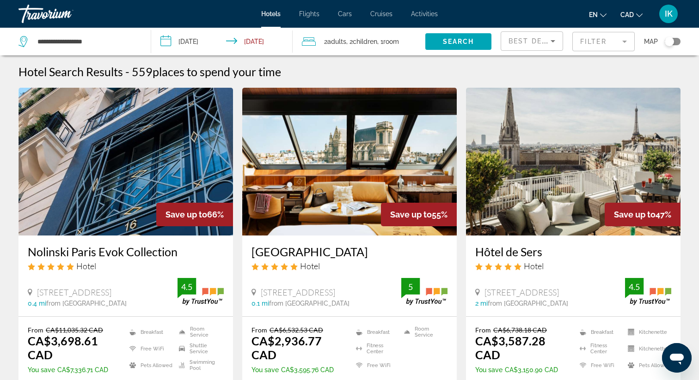
click at [597, 42] on mat-form-field "Filter" at bounding box center [603, 41] width 62 height 19
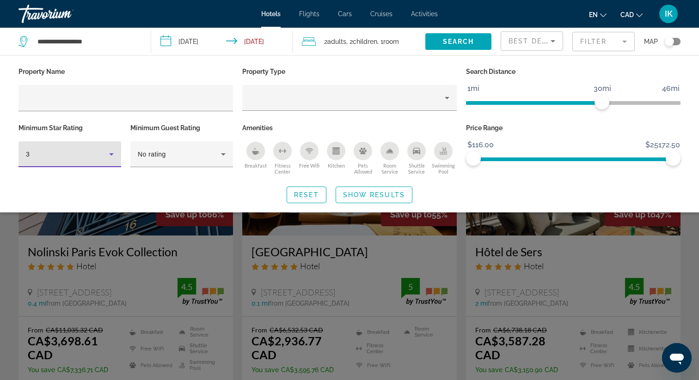
click at [89, 152] on div "3" at bounding box center [67, 154] width 83 height 11
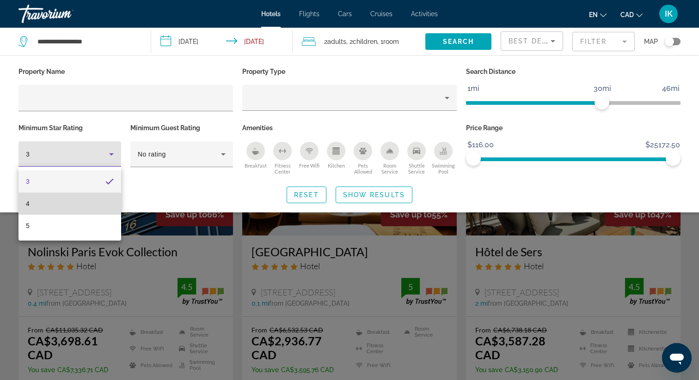
click at [33, 209] on mat-option "4" at bounding box center [69, 204] width 103 height 22
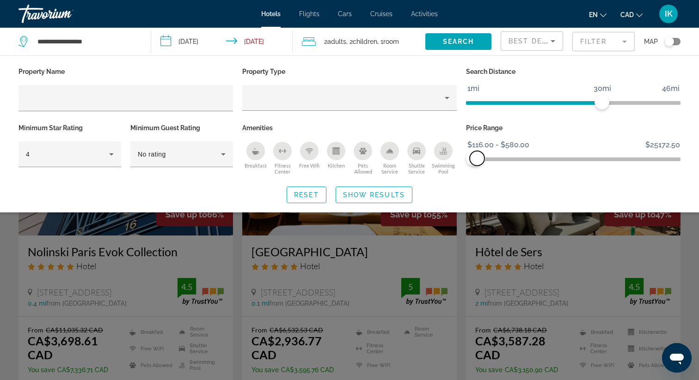
drag, startPoint x: 675, startPoint y: 156, endPoint x: 477, endPoint y: 173, distance: 199.0
click at [477, 173] on div "Price Range $116.00 $25172.50 $116.00 $580.00 $116.00 - $580.00" at bounding box center [573, 150] width 224 height 56
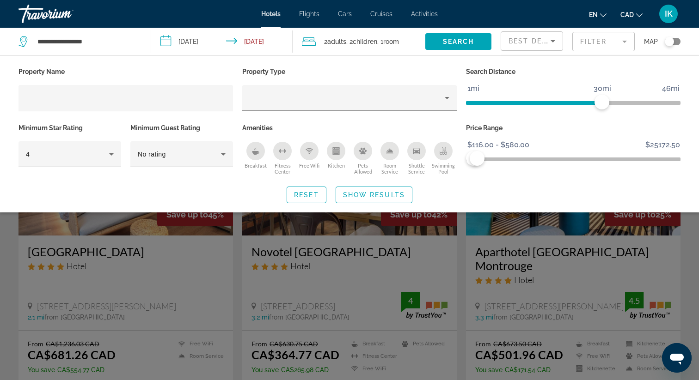
click at [259, 149] on div "Breakfast" at bounding box center [255, 151] width 18 height 18
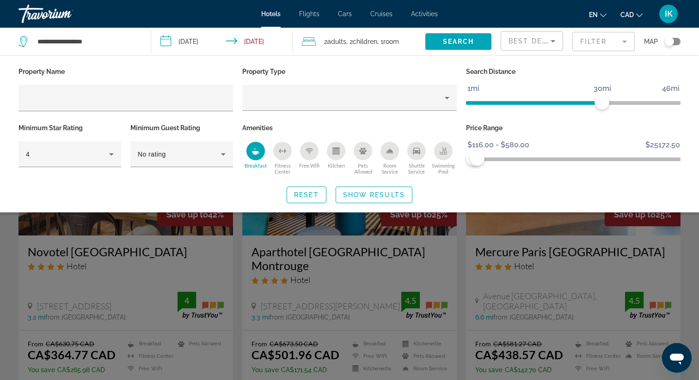
scroll to position [0, 0]
click at [538, 46] on div "Best Deals" at bounding box center [529, 41] width 42 height 11
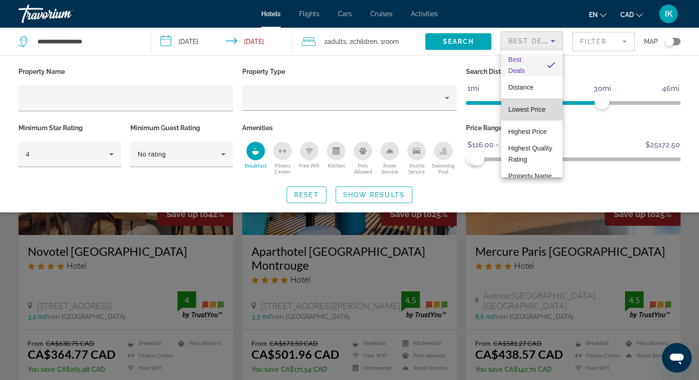
click at [533, 109] on span "Lowest Price" at bounding box center [526, 109] width 37 height 7
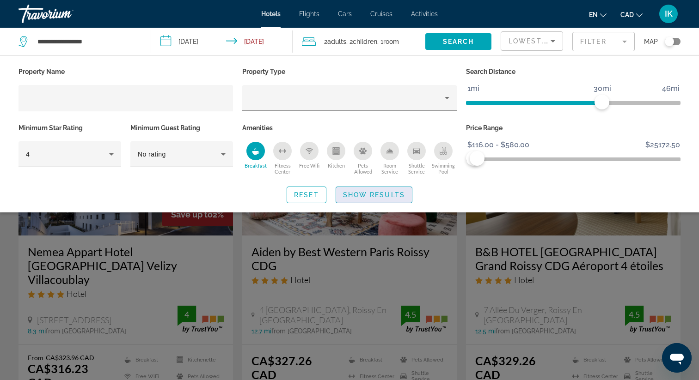
click at [371, 193] on span "Show Results" at bounding box center [374, 194] width 62 height 7
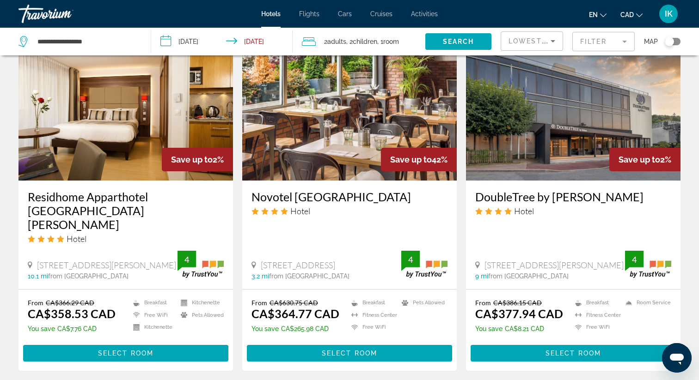
scroll to position [1139, 0]
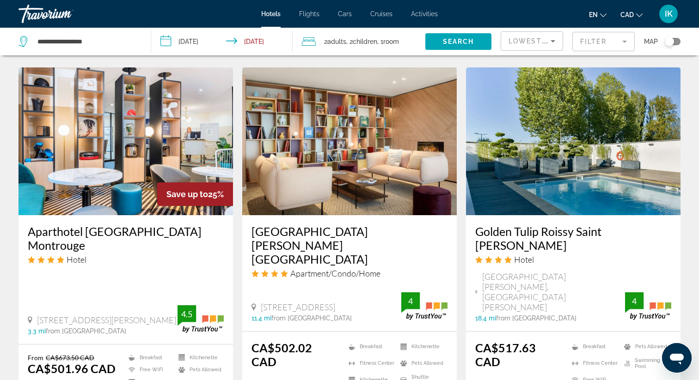
scroll to position [1101, 0]
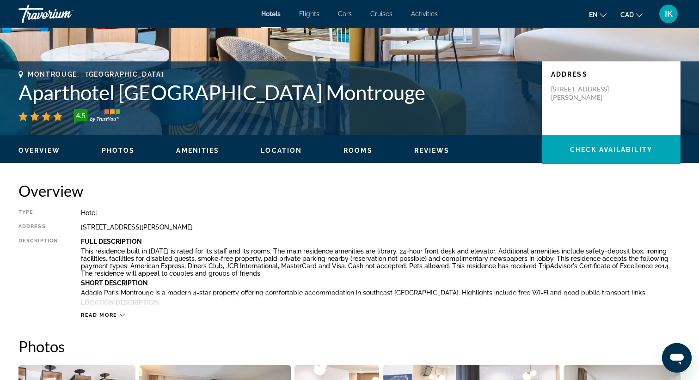
scroll to position [172, 0]
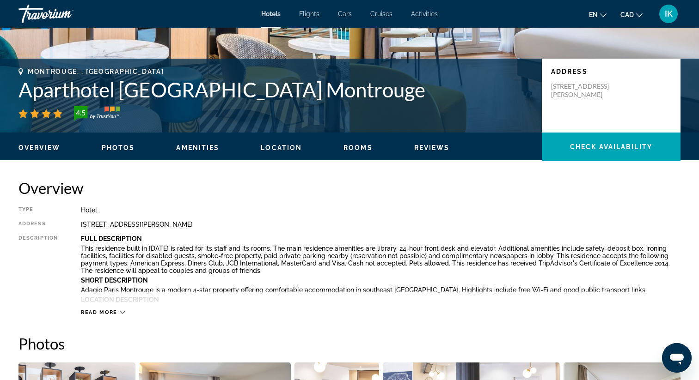
click at [115, 314] on span "Read more" at bounding box center [99, 313] width 37 height 6
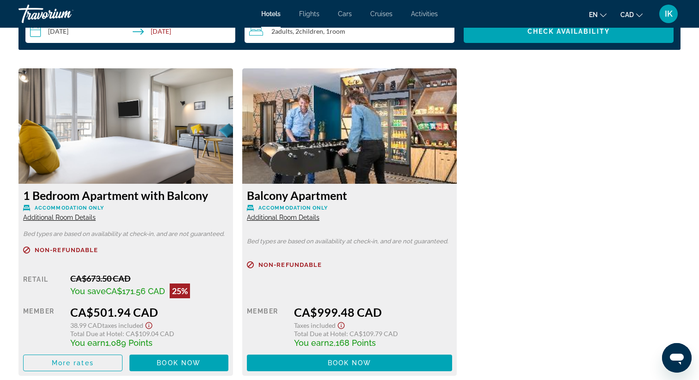
scroll to position [1424, 0]
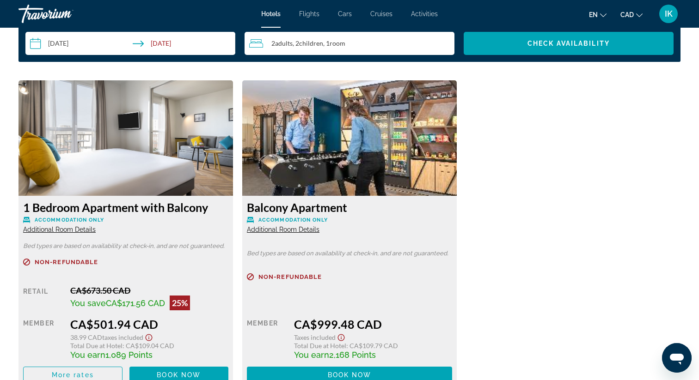
click at [70, 226] on span "Additional Room Details" at bounding box center [59, 229] width 73 height 7
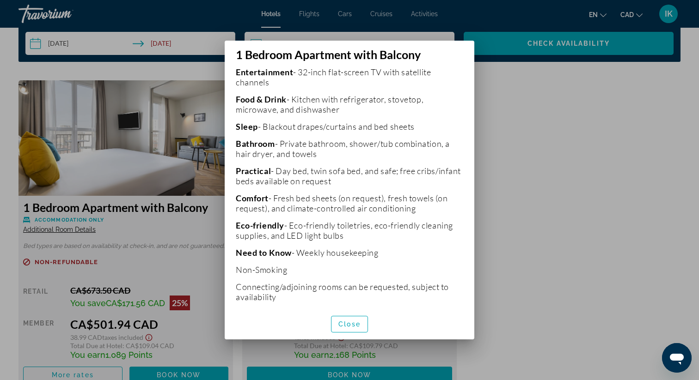
scroll to position [264, 0]
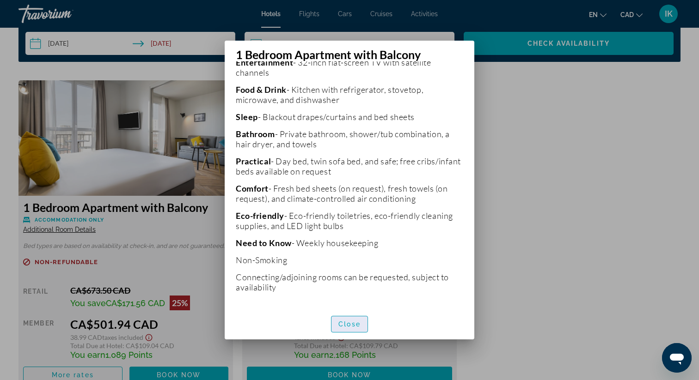
click at [351, 326] on span "Close" at bounding box center [349, 324] width 22 height 7
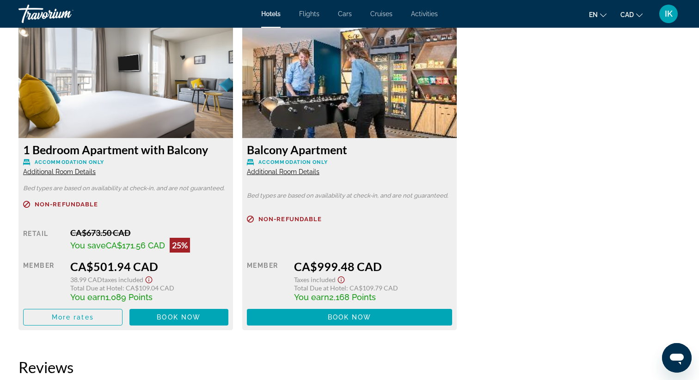
scroll to position [1484, 0]
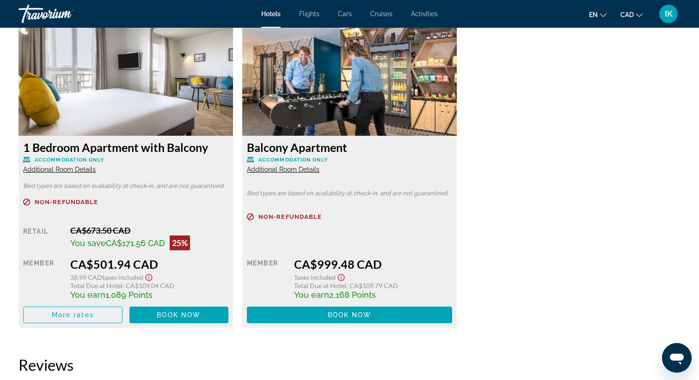
click at [76, 166] on span "Additional Room Details" at bounding box center [59, 169] width 73 height 7
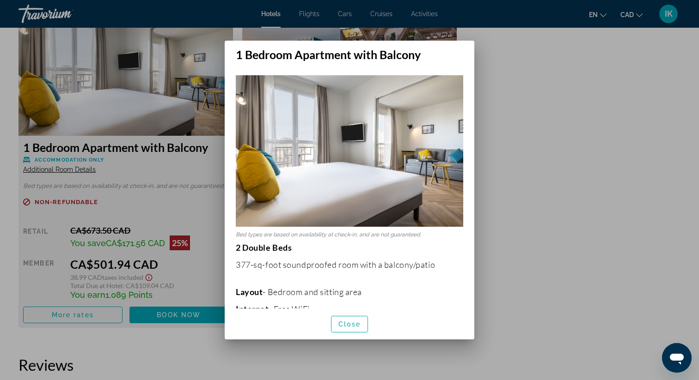
scroll to position [0, 0]
click at [353, 318] on span "button" at bounding box center [349, 324] width 36 height 22
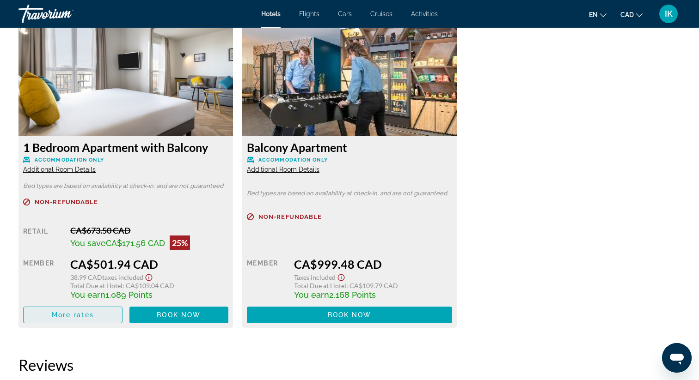
click at [85, 311] on span "More rates" at bounding box center [73, 314] width 42 height 7
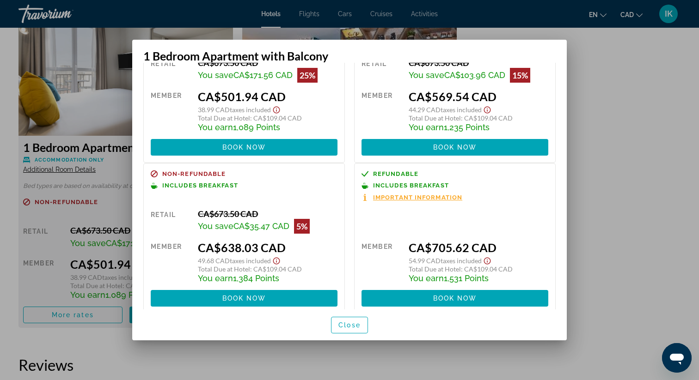
scroll to position [85, 0]
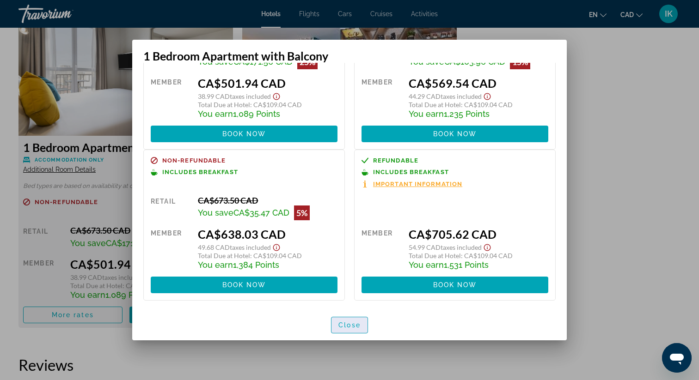
click at [351, 329] on span "Close" at bounding box center [349, 325] width 22 height 7
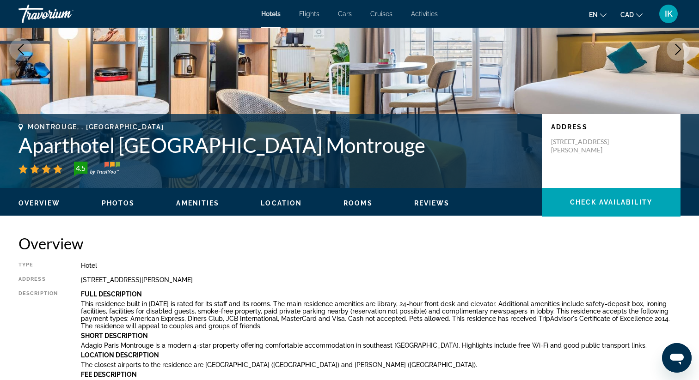
scroll to position [116, 0]
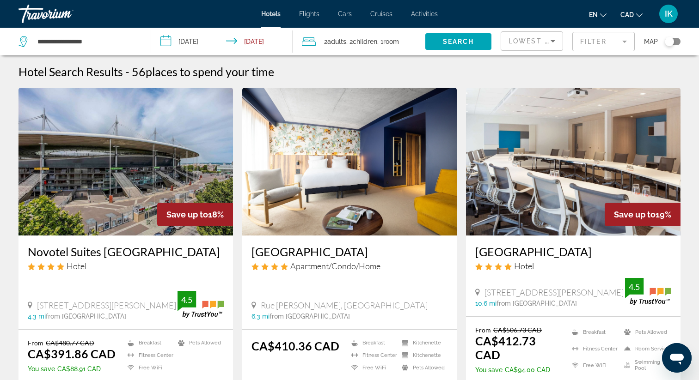
click at [619, 37] on mat-form-field "Filter" at bounding box center [603, 41] width 62 height 19
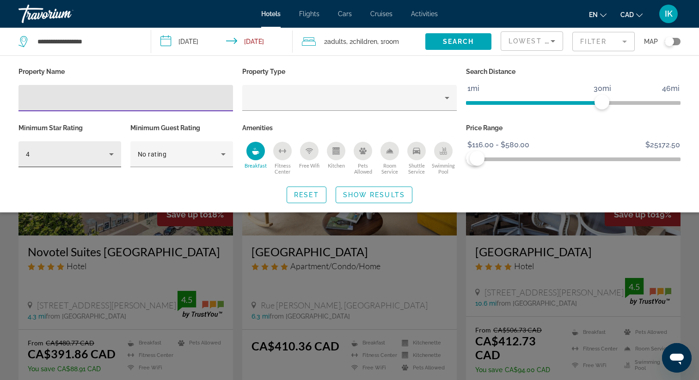
click at [107, 154] on icon "Hotel Filters" at bounding box center [111, 154] width 11 height 11
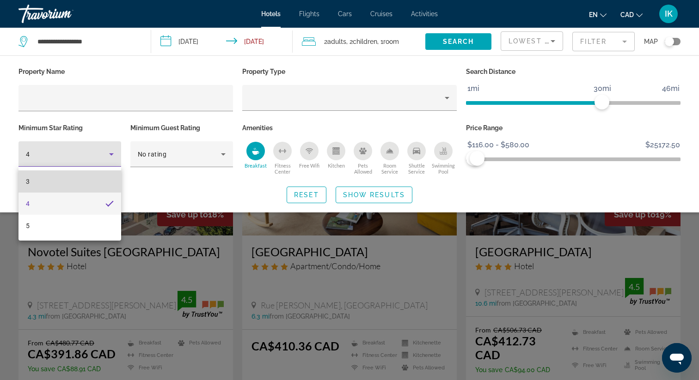
click at [37, 181] on mat-option "3" at bounding box center [69, 182] width 103 height 22
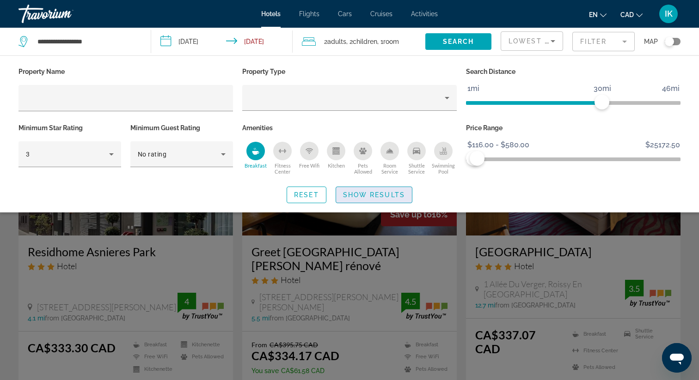
click at [379, 195] on span "Show Results" at bounding box center [374, 194] width 62 height 7
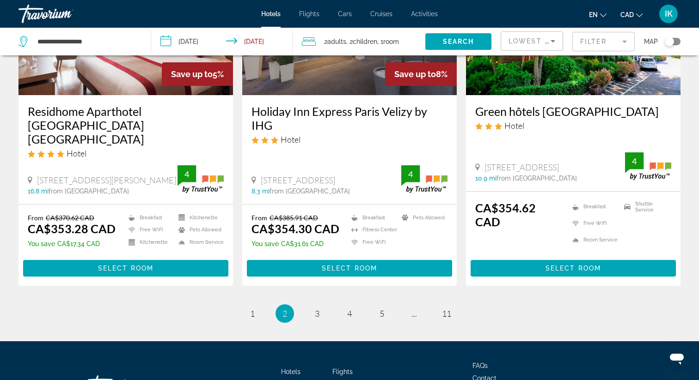
scroll to position [1230, 0]
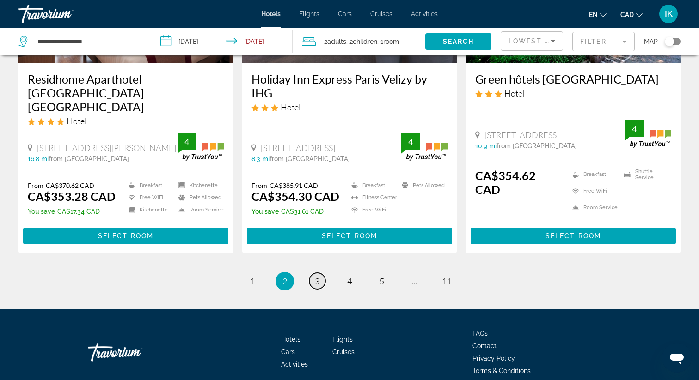
click at [313, 273] on link "page 3" at bounding box center [317, 281] width 16 height 16
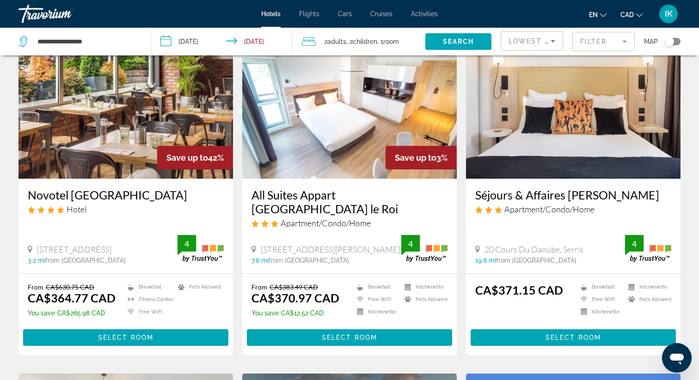
scroll to position [453, 0]
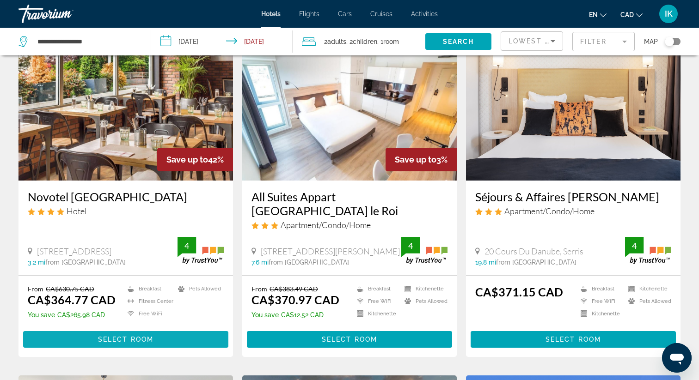
click at [145, 336] on span "Select Room" at bounding box center [125, 339] width 55 height 7
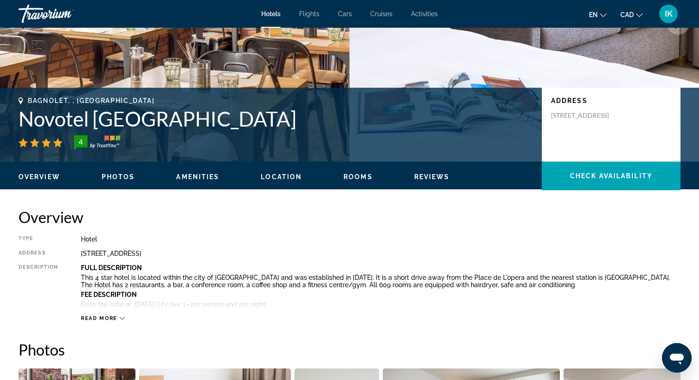
scroll to position [152, 0]
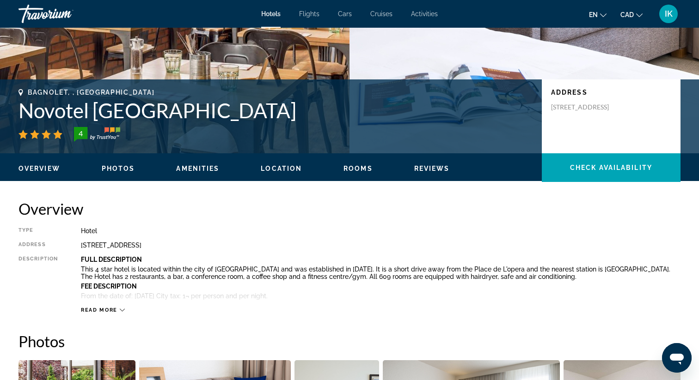
click at [123, 307] on button "Read more" at bounding box center [103, 310] width 44 height 7
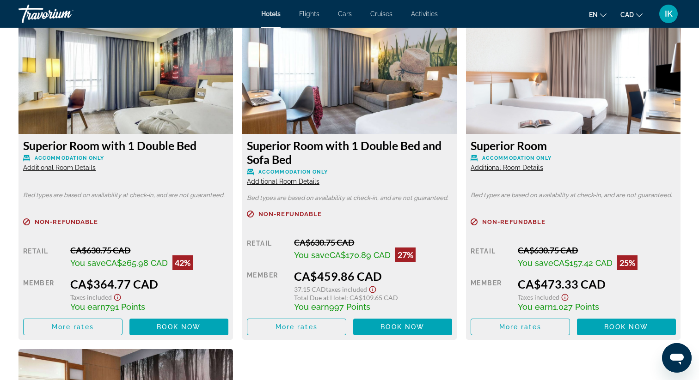
scroll to position [1268, 0]
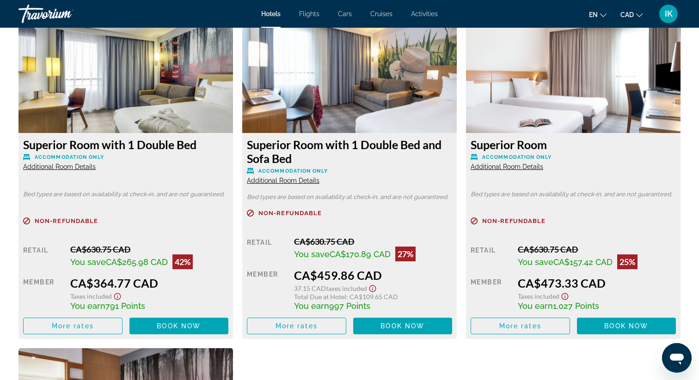
click at [499, 168] on span "Additional Room Details" at bounding box center [506, 166] width 73 height 7
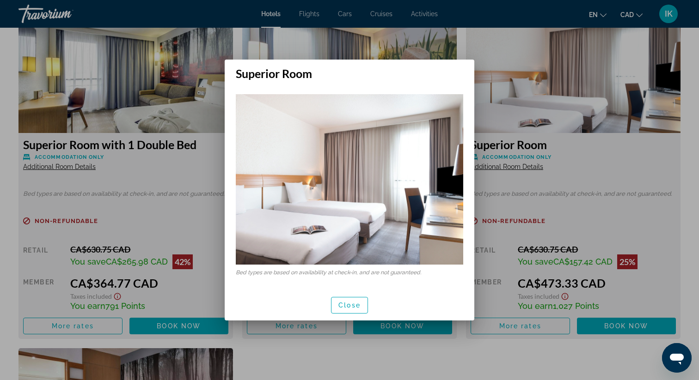
scroll to position [0, 0]
click at [338, 309] on span "Close" at bounding box center [349, 305] width 22 height 7
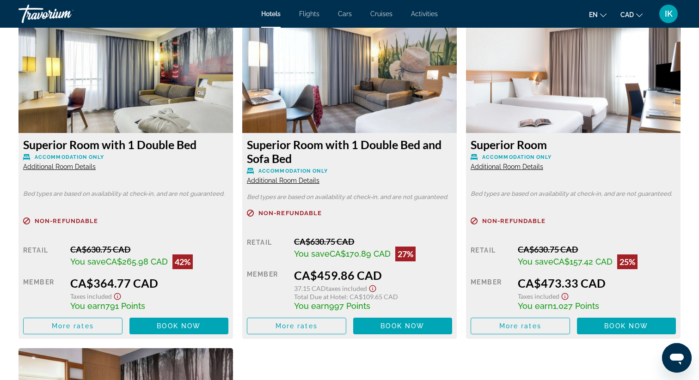
scroll to position [1268, 0]
click at [514, 324] on span "More rates" at bounding box center [520, 326] width 42 height 7
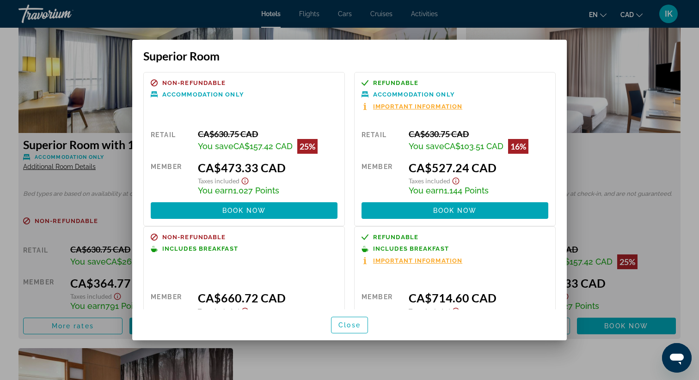
click at [400, 106] on span "Important Information" at bounding box center [417, 107] width 89 height 6
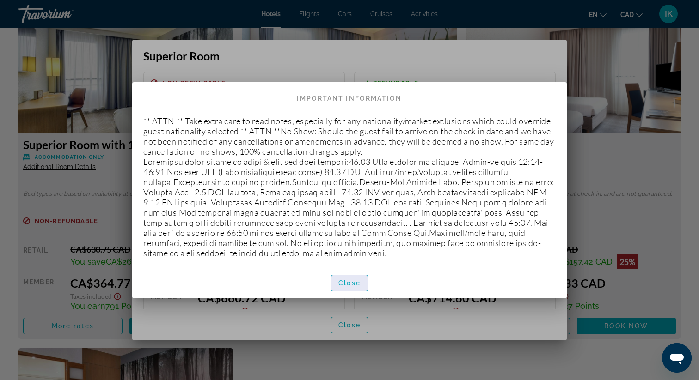
click at [349, 281] on span "Close" at bounding box center [349, 283] width 22 height 7
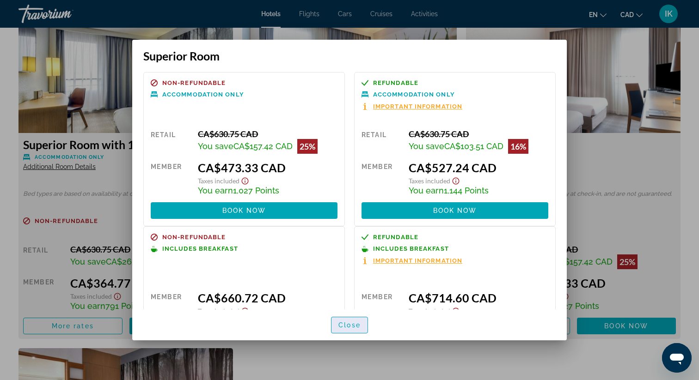
click at [342, 322] on span "Close" at bounding box center [349, 325] width 22 height 7
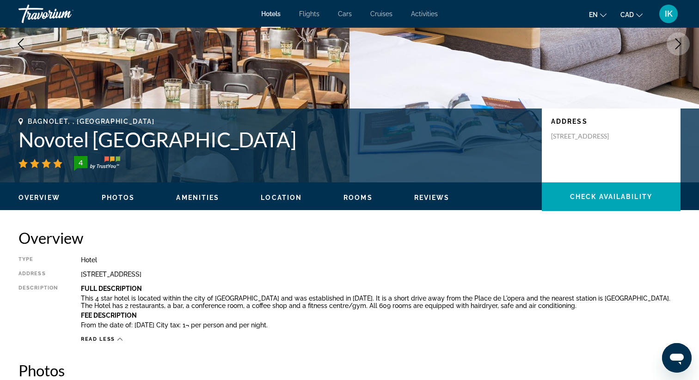
scroll to position [122, 0]
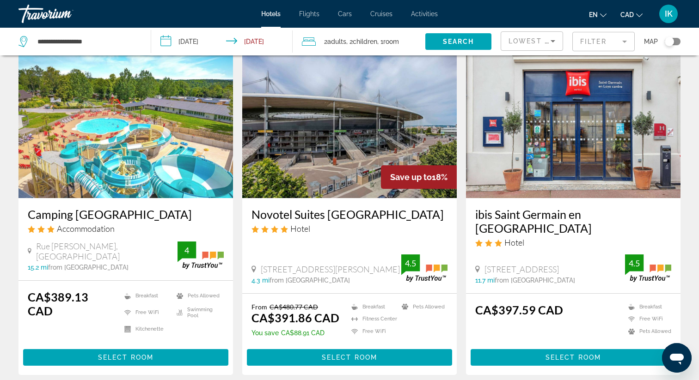
scroll to position [1123, 0]
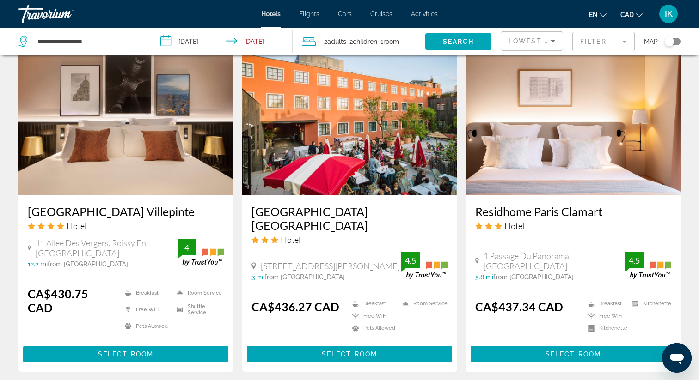
scroll to position [1099, 0]
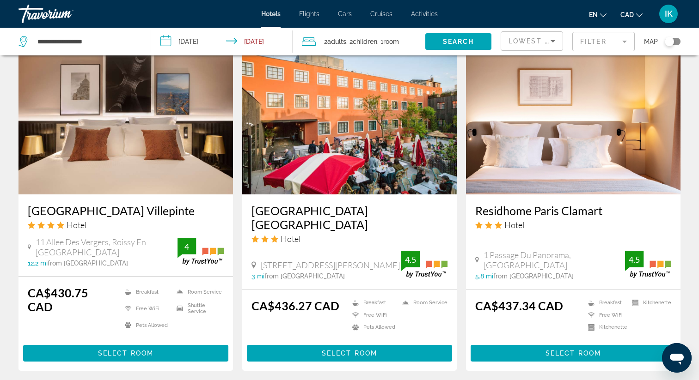
click at [306, 204] on h3 "[GEOGRAPHIC_DATA] [GEOGRAPHIC_DATA]" at bounding box center [349, 218] width 196 height 28
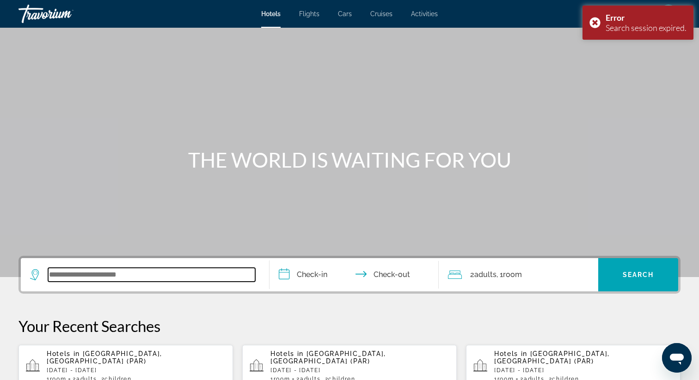
click at [89, 272] on input "Search widget" at bounding box center [151, 275] width 207 height 14
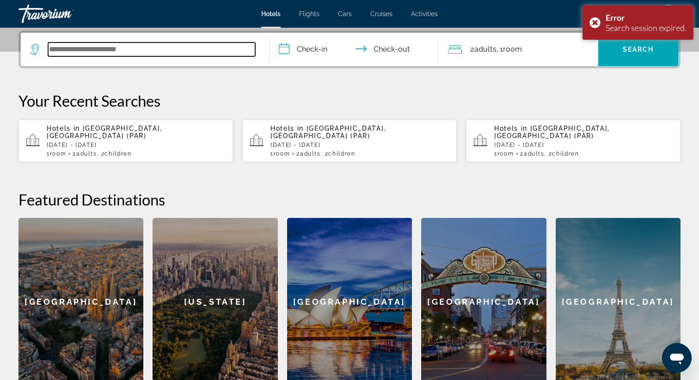
scroll to position [226, 0]
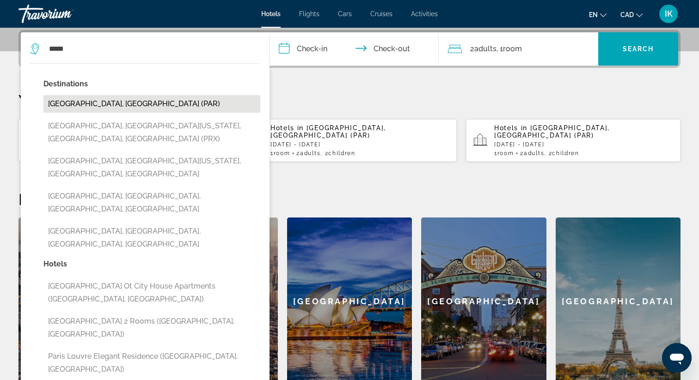
click at [75, 106] on button "[GEOGRAPHIC_DATA], [GEOGRAPHIC_DATA] (PAR)" at bounding box center [151, 104] width 217 height 18
type input "**********"
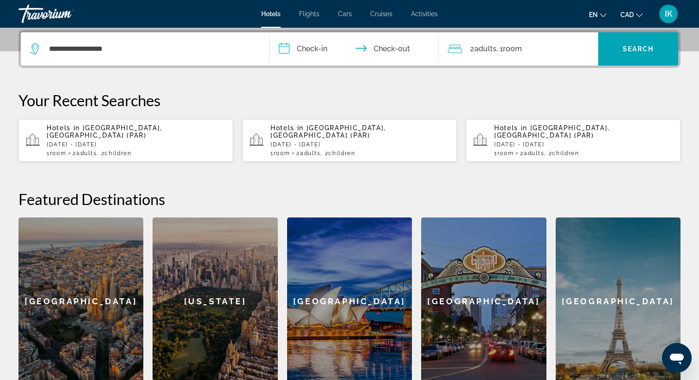
click at [312, 50] on input "**********" at bounding box center [355, 50] width 173 height 36
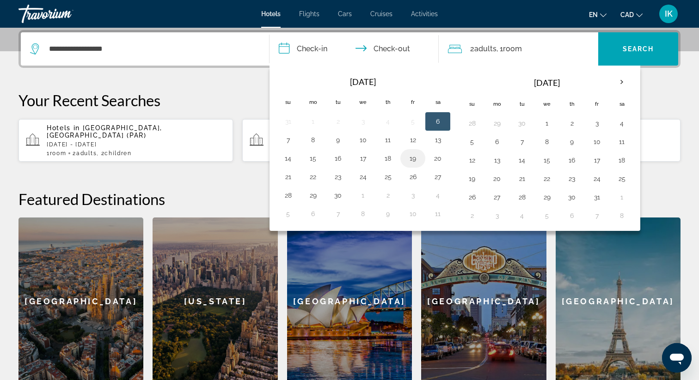
click at [415, 157] on button "19" at bounding box center [412, 158] width 15 height 13
click at [293, 176] on button "21" at bounding box center [288, 177] width 15 height 13
type input "**********"
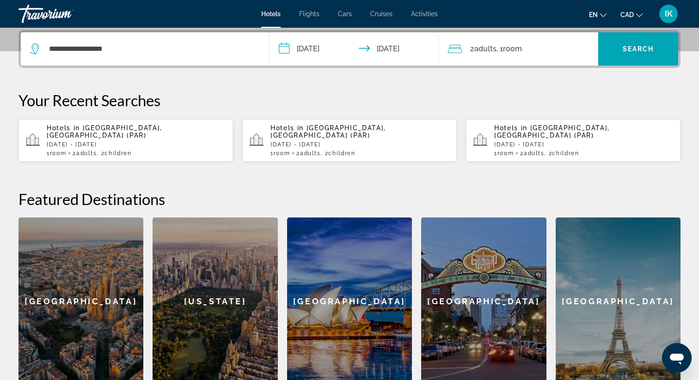
click at [523, 59] on div "2 Adult Adults , 1 Room rooms" at bounding box center [523, 48] width 151 height 33
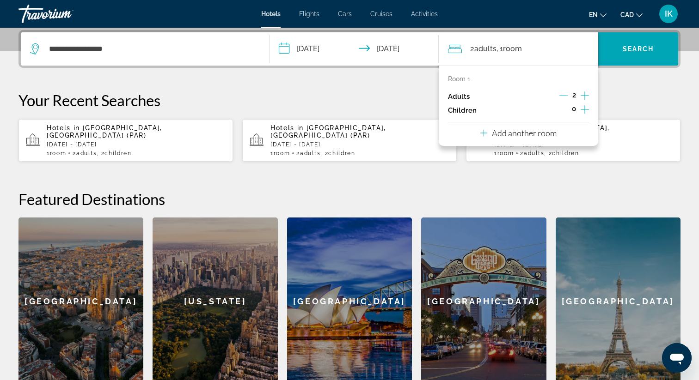
click at [582, 108] on icon "Increment children" at bounding box center [584, 109] width 8 height 11
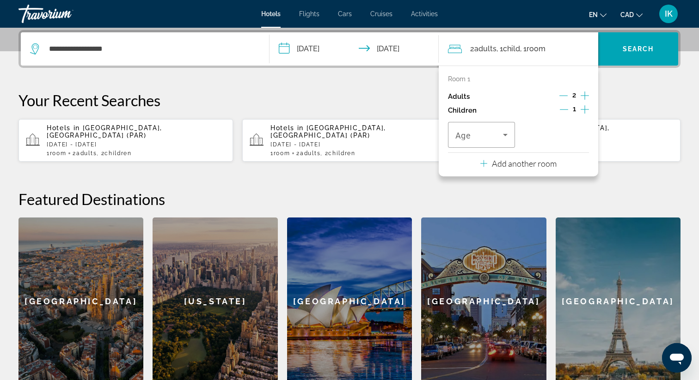
click at [582, 108] on icon "Increment children" at bounding box center [584, 109] width 8 height 11
click at [502, 137] on icon "Travelers: 2 adults, 2 children" at bounding box center [505, 134] width 11 height 11
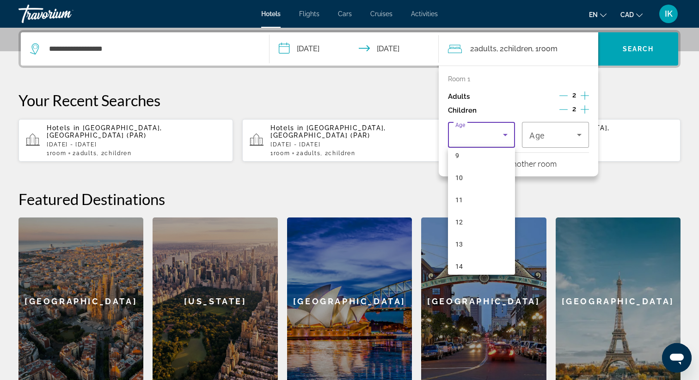
scroll to position [207, 0]
click at [465, 241] on mat-option "13" at bounding box center [481, 244] width 67 height 22
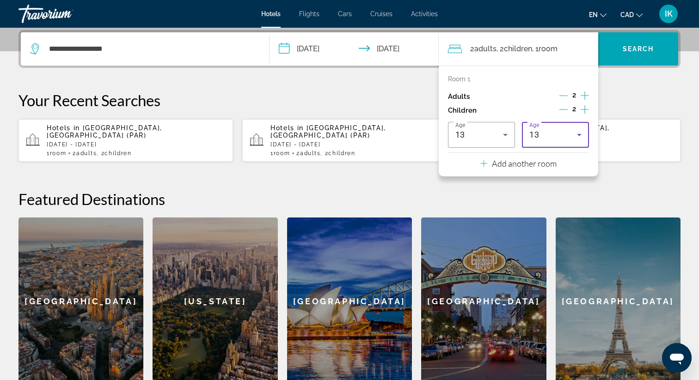
click at [579, 139] on icon "Travelers: 2 adults, 2 children" at bounding box center [579, 134] width 11 height 11
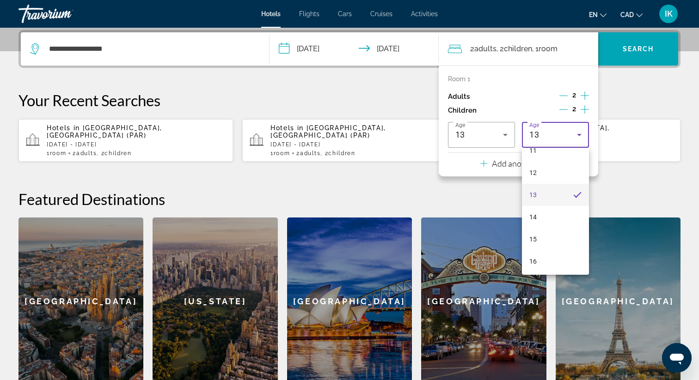
scroll to position [280, 0]
click at [544, 264] on mat-option "17" at bounding box center [555, 260] width 67 height 22
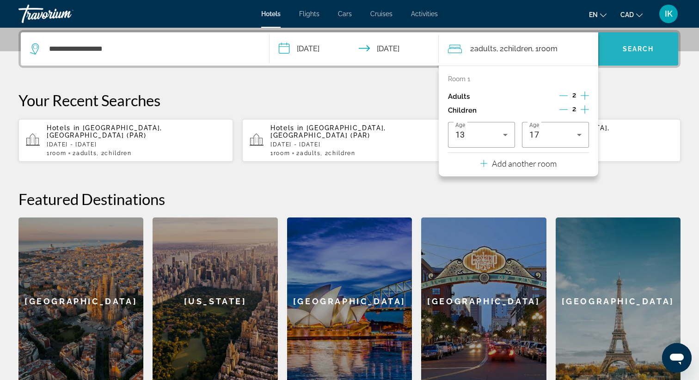
click at [638, 46] on span "Search" at bounding box center [638, 48] width 31 height 7
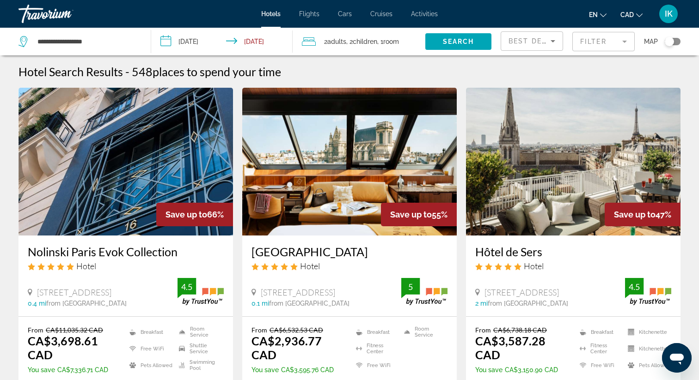
click at [600, 41] on mat-form-field "Filter" at bounding box center [603, 41] width 62 height 19
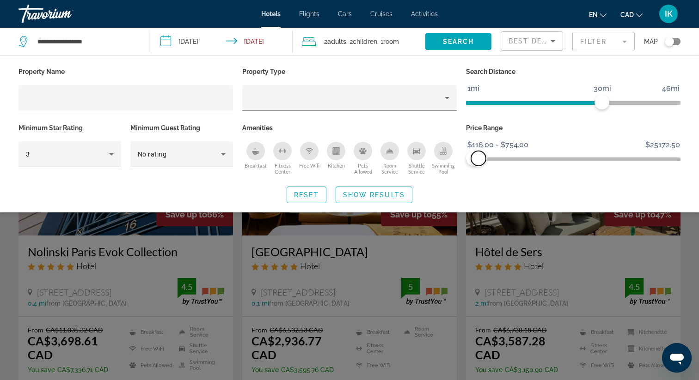
drag, startPoint x: 673, startPoint y: 158, endPoint x: 478, endPoint y: 162, distance: 195.1
click at [478, 162] on span "ngx-slider-max" at bounding box center [478, 158] width 15 height 15
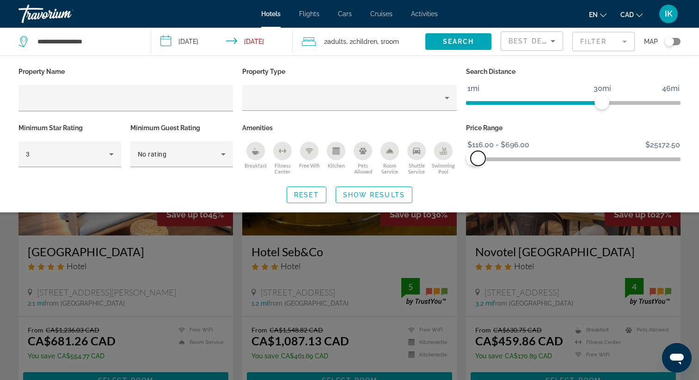
click at [478, 162] on span "ngx-slider-max" at bounding box center [477, 158] width 15 height 15
click at [551, 44] on icon "Sort by" at bounding box center [552, 41] width 11 height 11
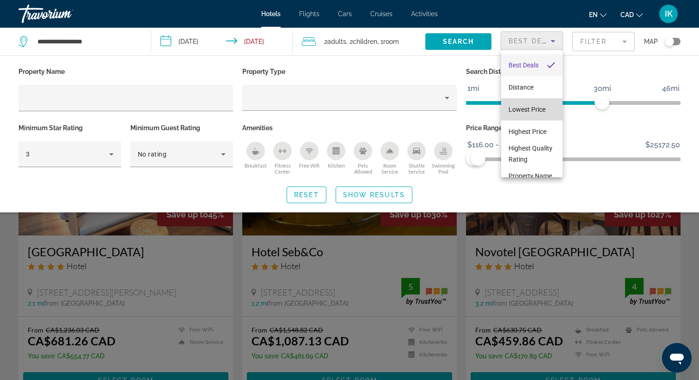
click at [528, 111] on span "Lowest Price" at bounding box center [526, 109] width 37 height 7
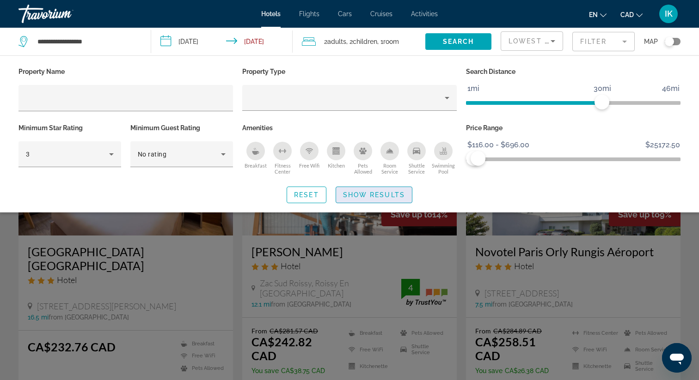
click at [393, 191] on span "Show Results" at bounding box center [374, 194] width 62 height 7
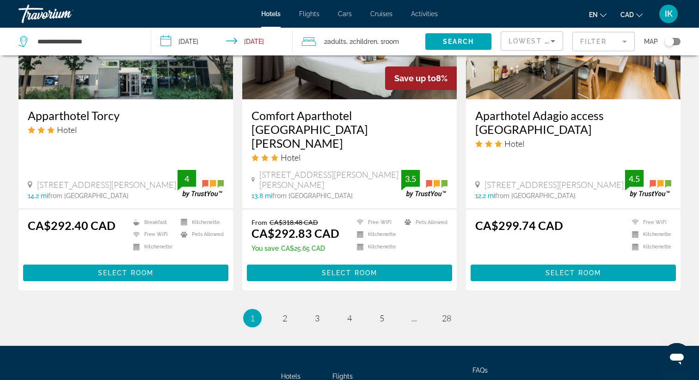
scroll to position [1230, 0]
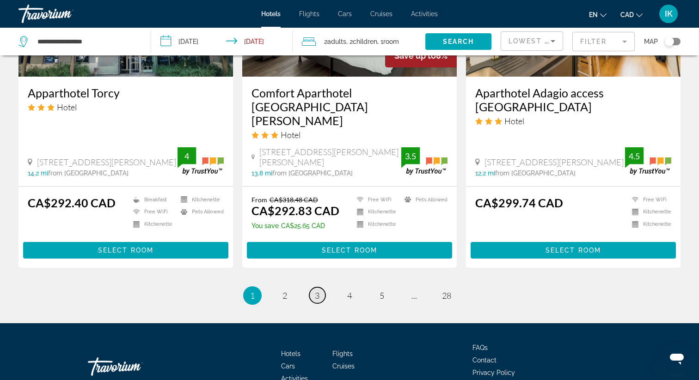
click at [315, 291] on span "3" at bounding box center [317, 296] width 5 height 10
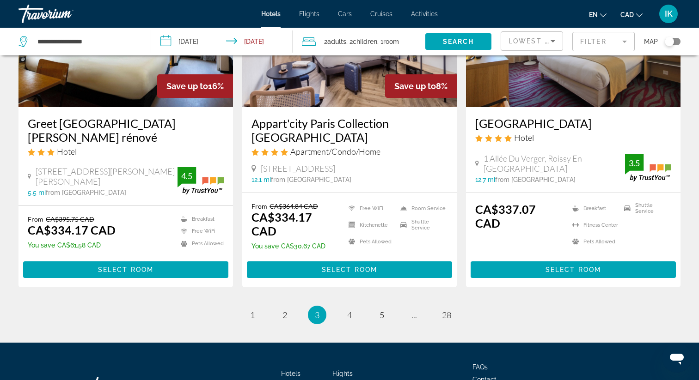
scroll to position [1180, 0]
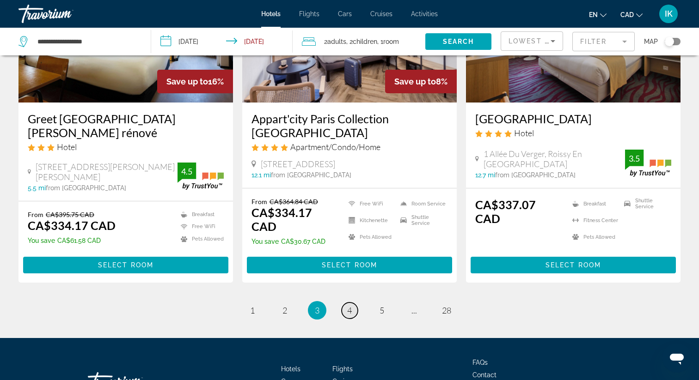
click at [347, 305] on span "4" at bounding box center [349, 310] width 5 height 10
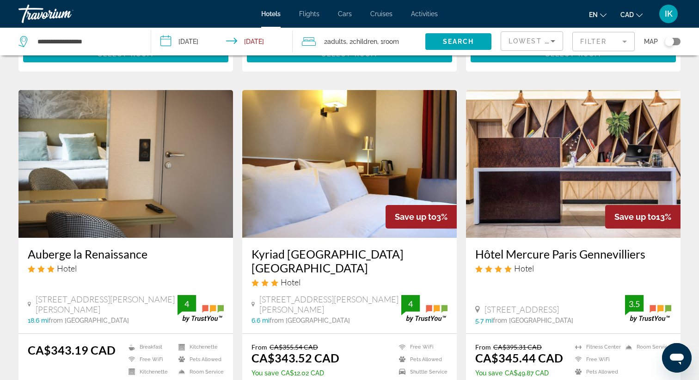
scroll to position [686, 0]
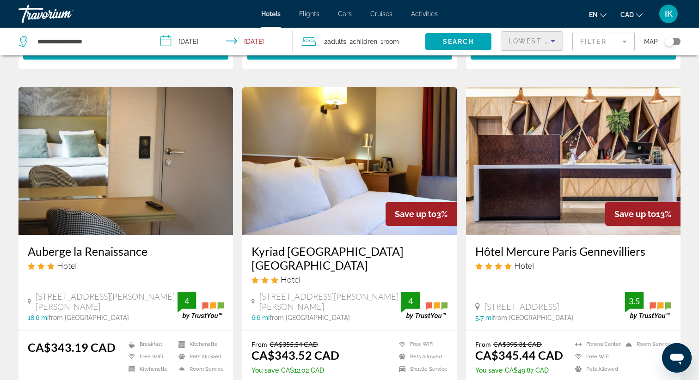
click at [528, 38] on span "Lowest Price" at bounding box center [537, 40] width 59 height 7
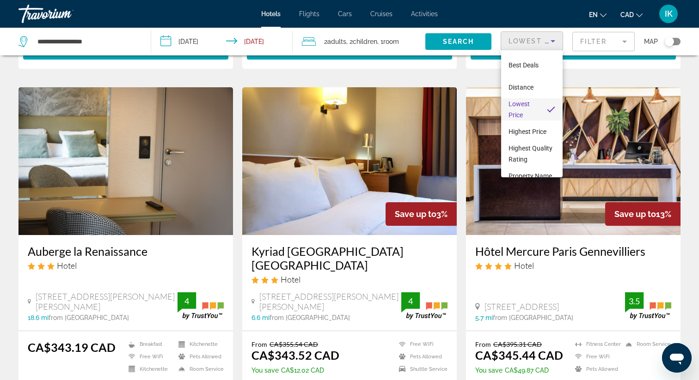
click at [360, 77] on div at bounding box center [349, 190] width 699 height 380
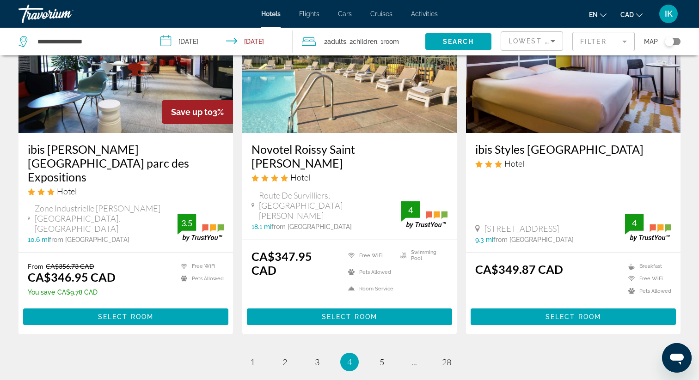
scroll to position [1137, 0]
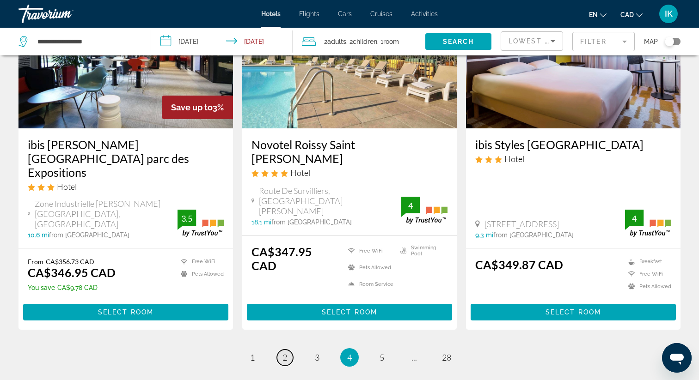
click at [291, 350] on link "page 2" at bounding box center [285, 358] width 16 height 16
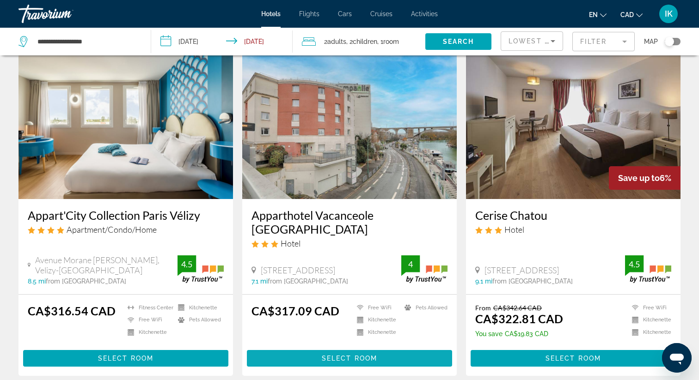
scroll to position [766, 0]
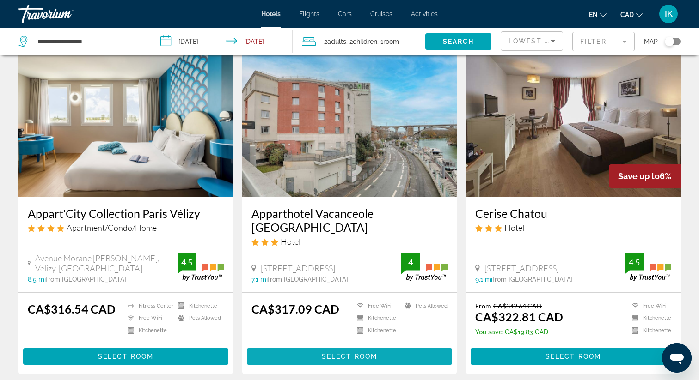
click at [347, 353] on span "Select Room" at bounding box center [349, 356] width 55 height 7
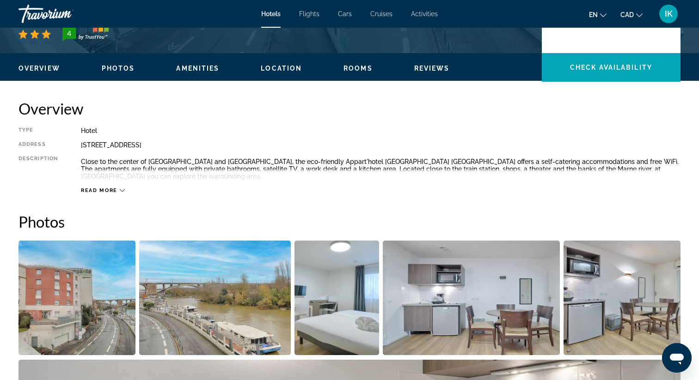
scroll to position [253, 0]
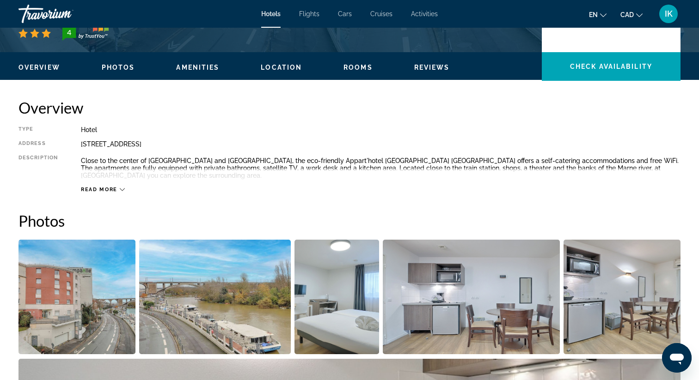
click at [122, 185] on div "Read more" at bounding box center [380, 180] width 599 height 25
click at [116, 190] on span "Read more" at bounding box center [99, 190] width 37 height 6
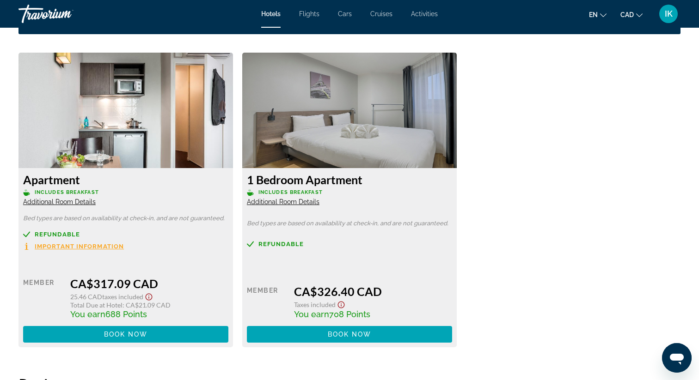
scroll to position [1212, 0]
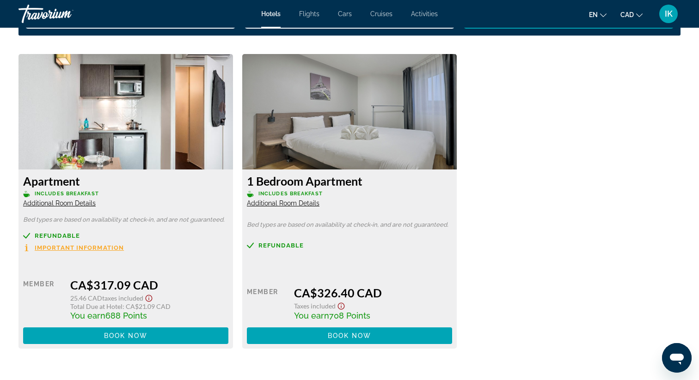
click at [82, 204] on span "Additional Room Details" at bounding box center [59, 203] width 73 height 7
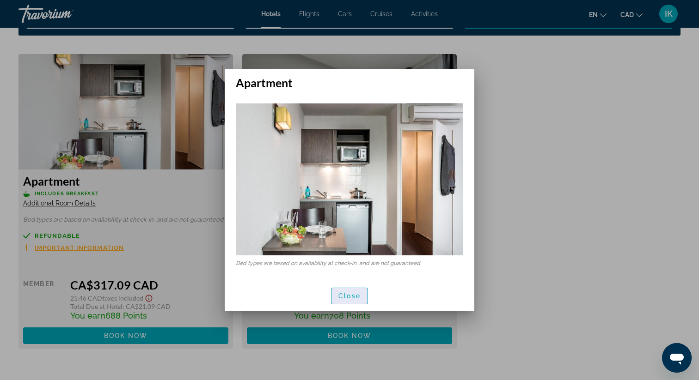
click at [353, 296] on span "Close" at bounding box center [349, 296] width 22 height 7
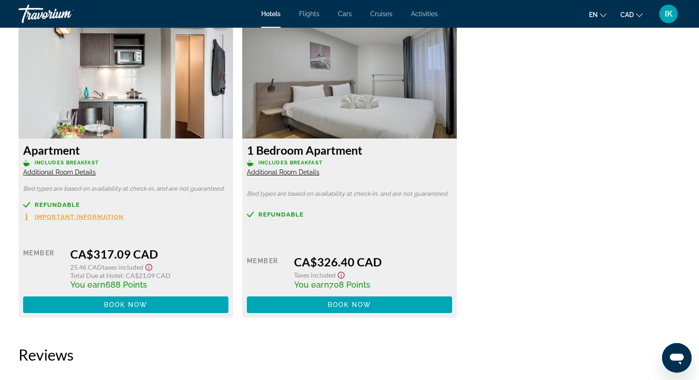
scroll to position [1235, 0]
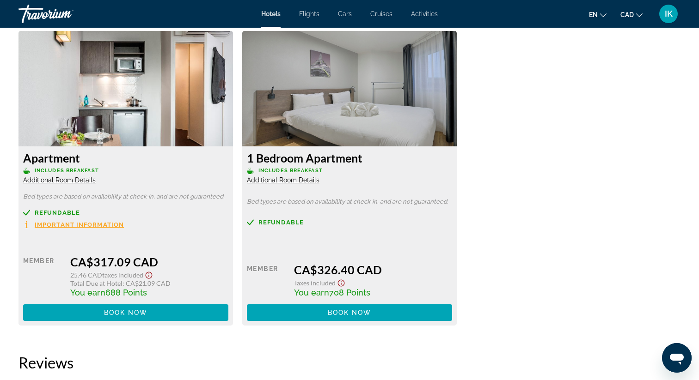
click at [92, 227] on span "Important Information" at bounding box center [79, 225] width 89 height 6
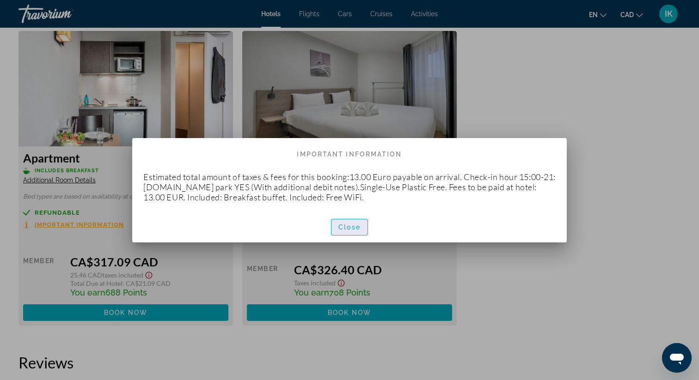
click at [354, 225] on span "Close" at bounding box center [349, 227] width 22 height 7
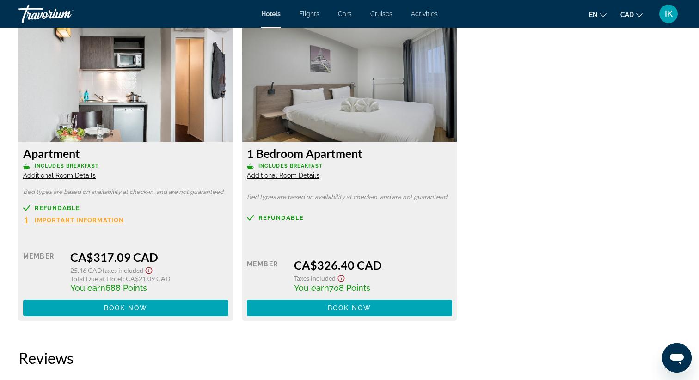
scroll to position [1236, 0]
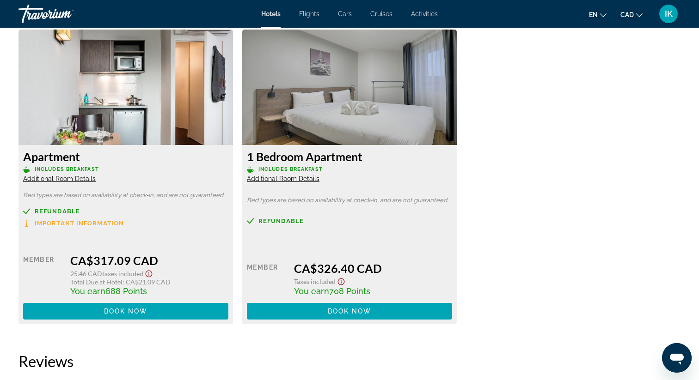
click at [290, 183] on div "1 Bedroom Apartment Includes Breakfast Additional Room Details Bed types are ba…" at bounding box center [349, 234] width 214 height 179
click at [290, 179] on span "Additional Room Details" at bounding box center [283, 178] width 73 height 7
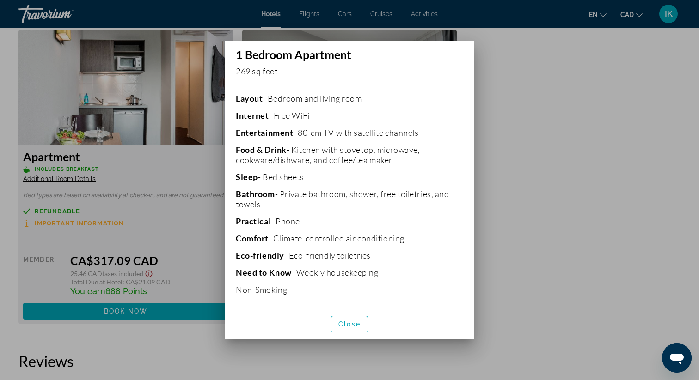
scroll to position [172, 0]
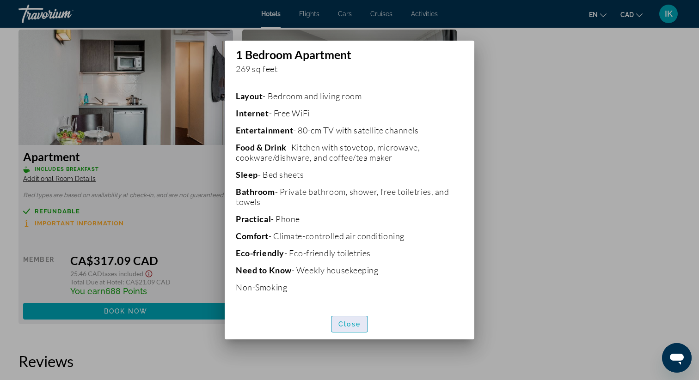
click at [353, 324] on span "Close" at bounding box center [349, 324] width 22 height 7
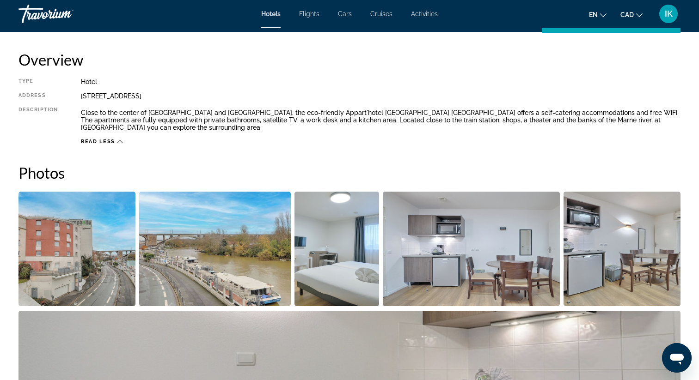
scroll to position [301, 0]
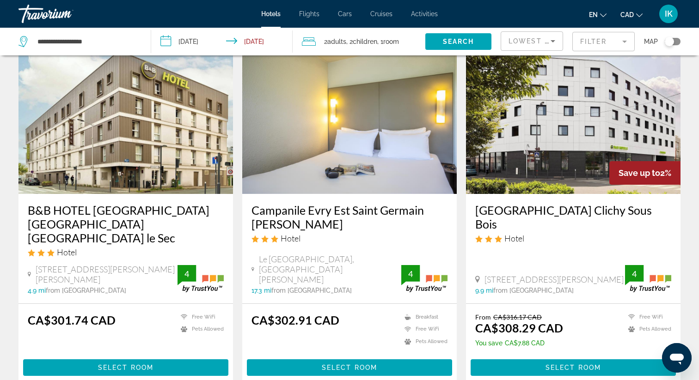
scroll to position [44, 0]
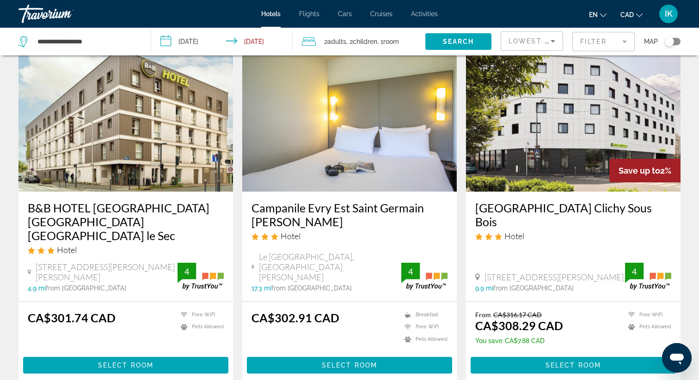
click at [123, 205] on h3 "B&B HOTEL [GEOGRAPHIC_DATA] [GEOGRAPHIC_DATA] [GEOGRAPHIC_DATA] le Sec" at bounding box center [126, 222] width 196 height 42
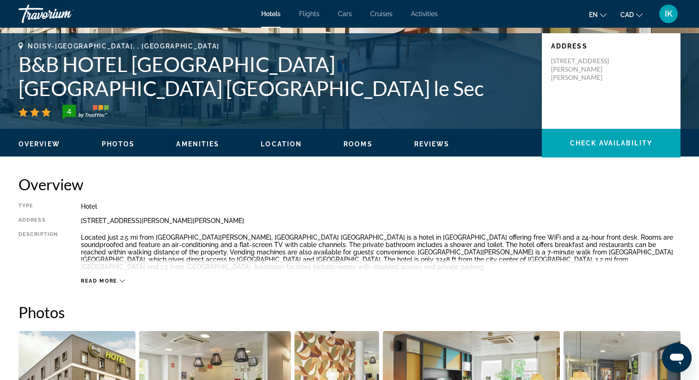
scroll to position [183, 0]
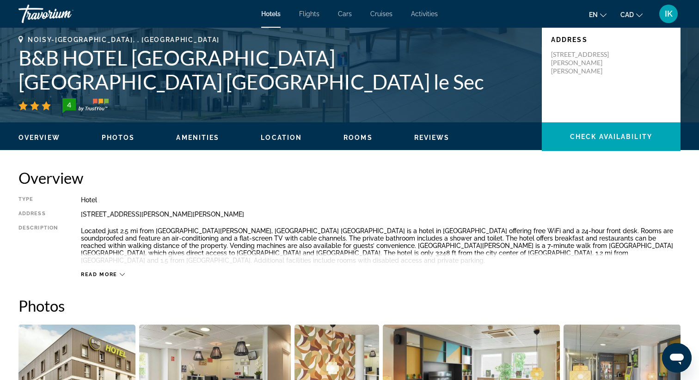
click at [117, 272] on div "Read more" at bounding box center [103, 275] width 44 height 6
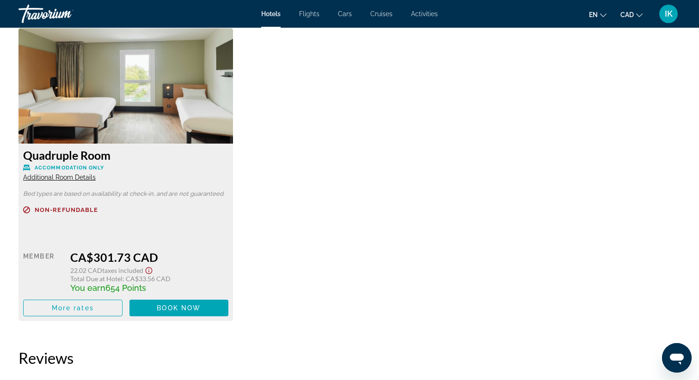
scroll to position [1258, 0]
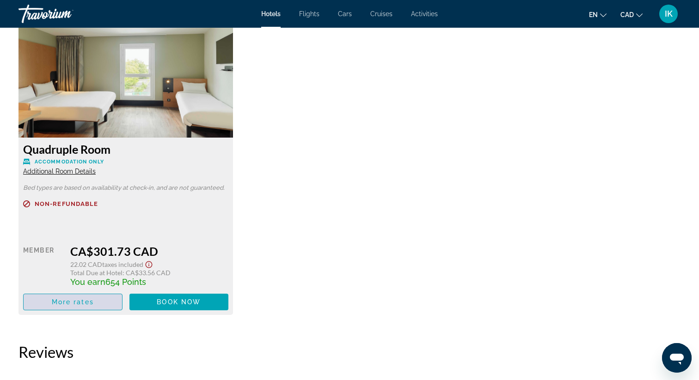
click at [90, 303] on span "More rates" at bounding box center [73, 302] width 42 height 7
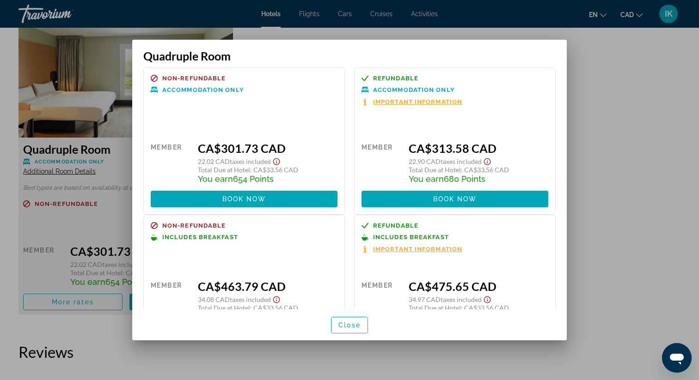
scroll to position [0, 0]
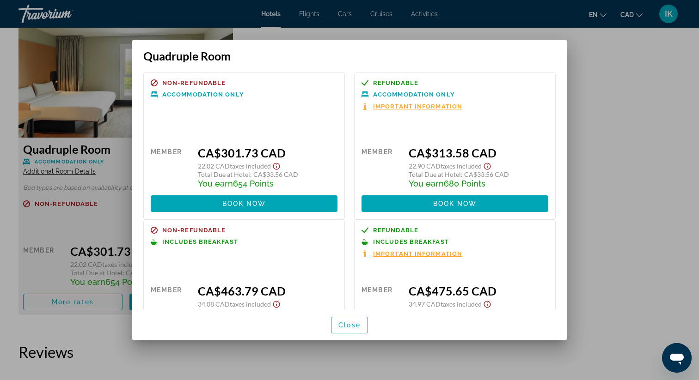
click at [428, 107] on span "Important Information" at bounding box center [417, 107] width 89 height 6
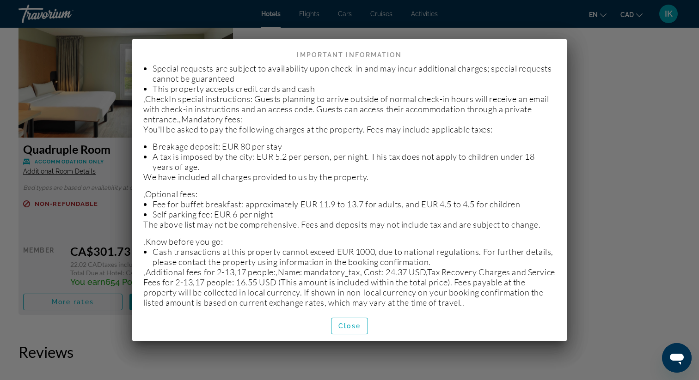
scroll to position [56, 0]
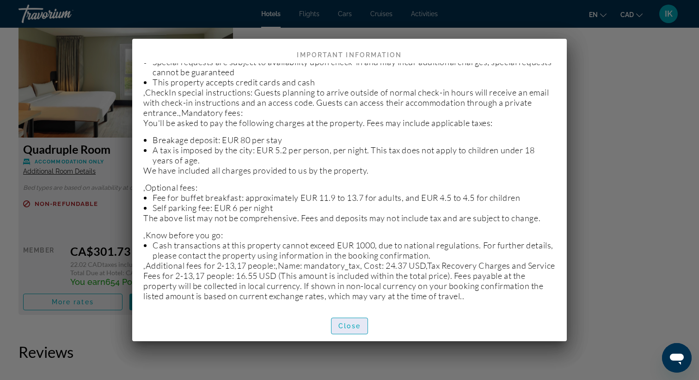
click at [353, 320] on span "button" at bounding box center [349, 326] width 36 height 22
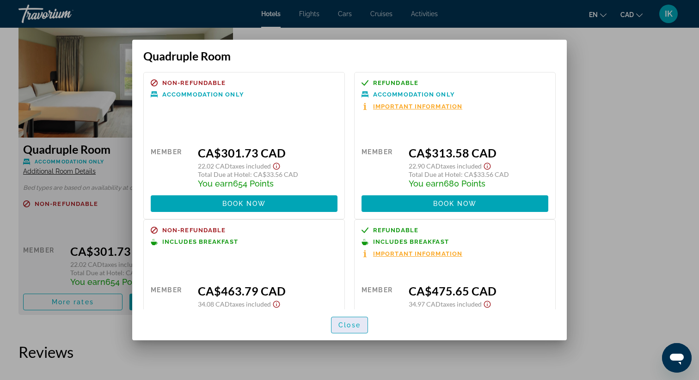
click at [350, 322] on span "Close" at bounding box center [349, 325] width 22 height 7
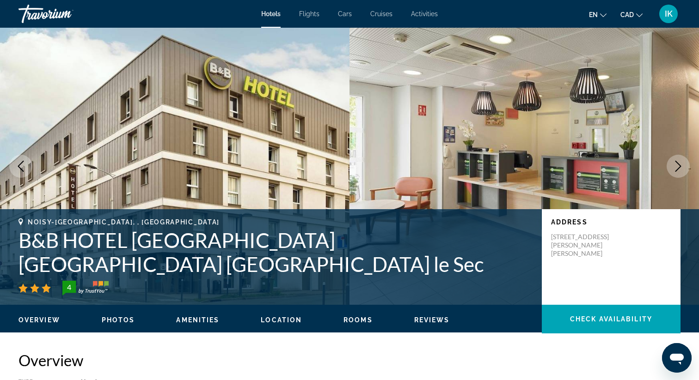
scroll to position [1258, 0]
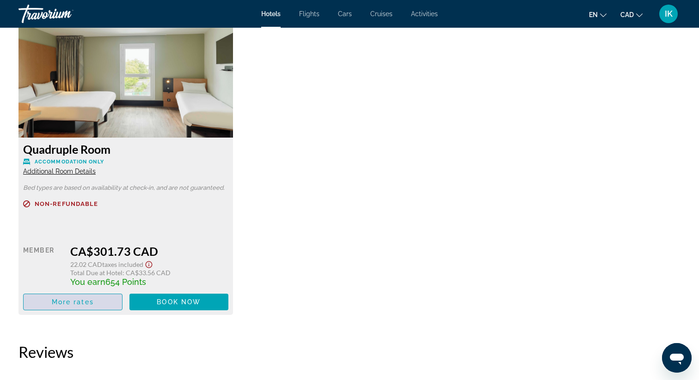
click at [100, 302] on span "Main content" at bounding box center [73, 302] width 98 height 22
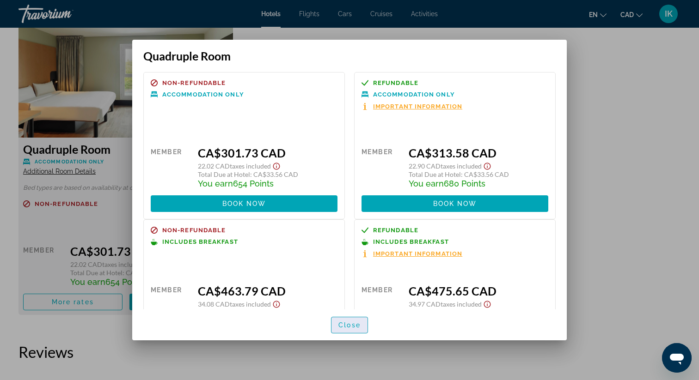
click at [348, 327] on span "Close" at bounding box center [349, 325] width 22 height 7
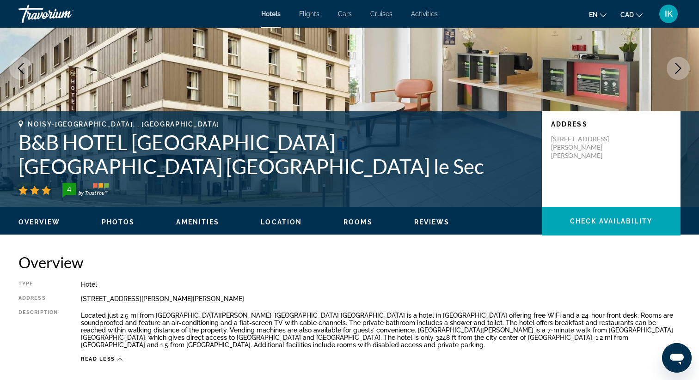
scroll to position [91, 0]
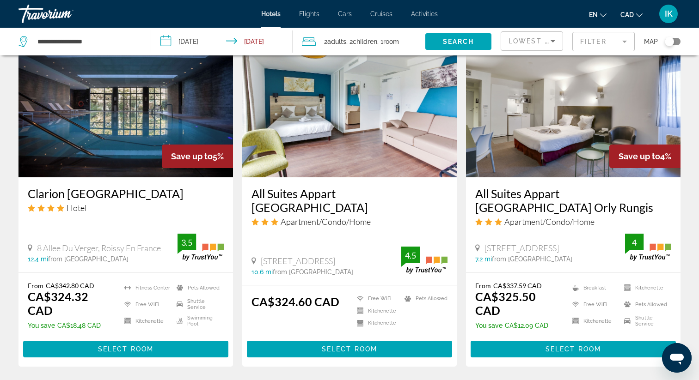
scroll to position [1133, 0]
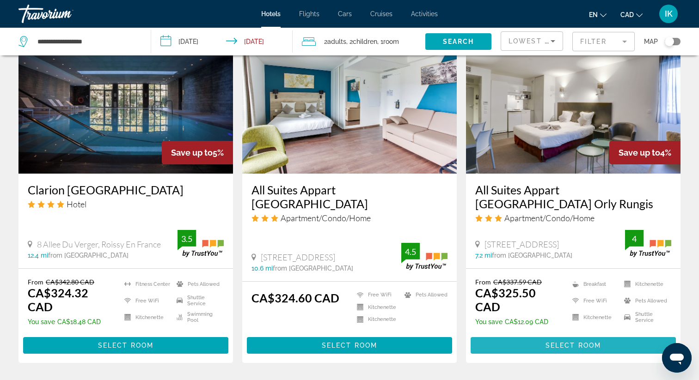
click at [563, 342] on span "Select Room" at bounding box center [572, 345] width 55 height 7
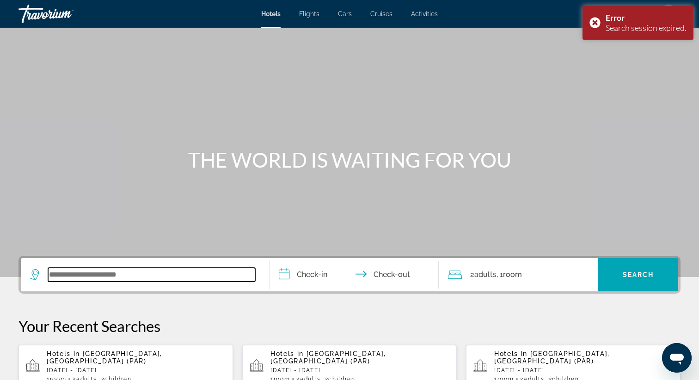
click at [169, 278] on input "Search widget" at bounding box center [151, 275] width 207 height 14
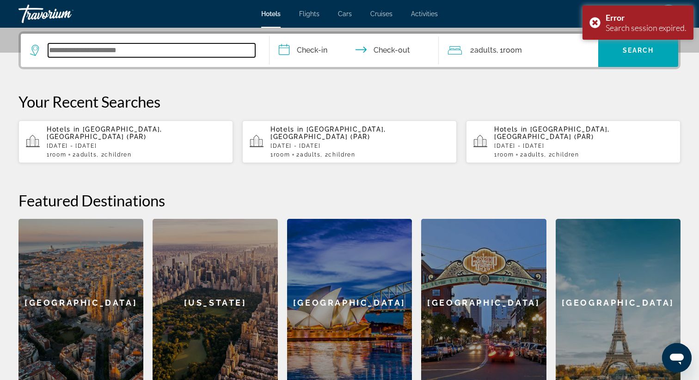
scroll to position [226, 0]
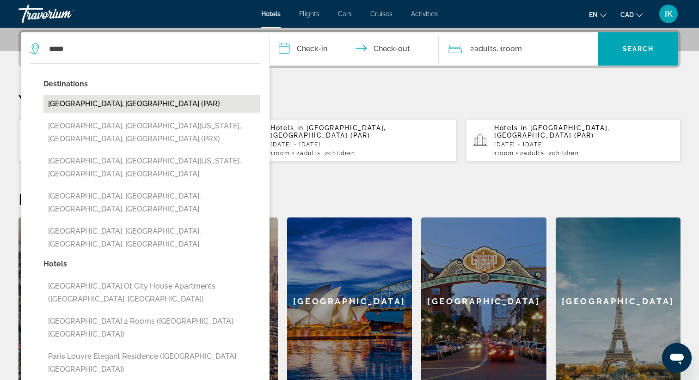
click at [128, 99] on button "[GEOGRAPHIC_DATA], [GEOGRAPHIC_DATA] (PAR)" at bounding box center [151, 104] width 217 height 18
type input "**********"
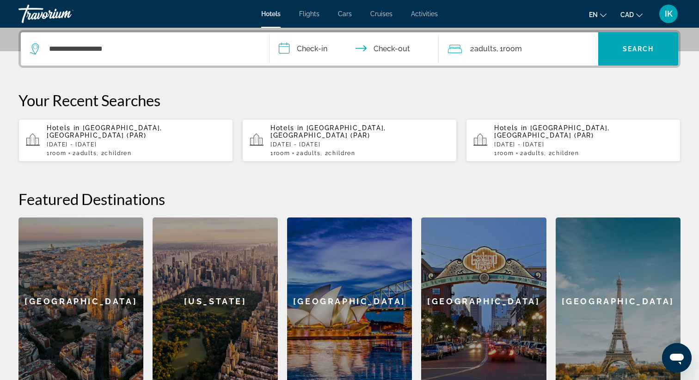
click at [321, 50] on input "**********" at bounding box center [355, 50] width 173 height 36
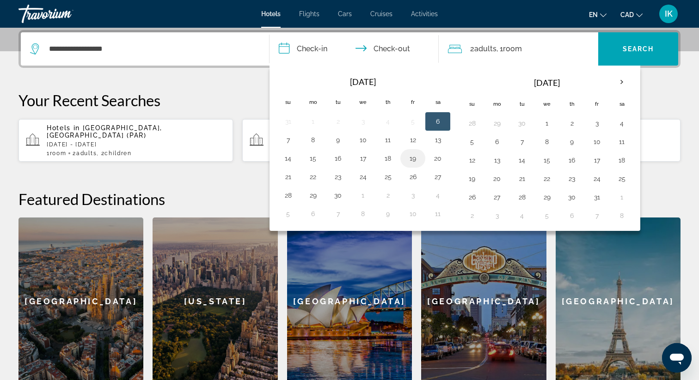
click at [413, 158] on button "19" at bounding box center [412, 158] width 15 height 13
click at [284, 176] on button "21" at bounding box center [288, 177] width 15 height 13
type input "**********"
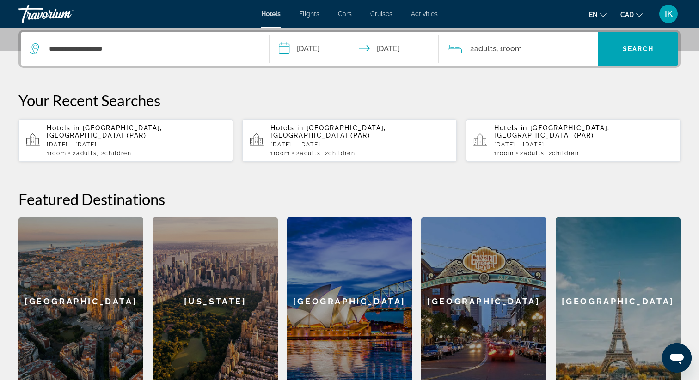
click at [515, 56] on div "2 Adult Adults , 1 Room rooms" at bounding box center [523, 48] width 151 height 33
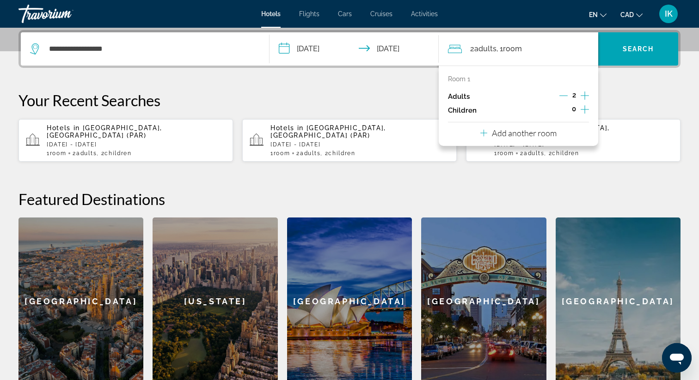
click at [584, 109] on icon "Increment children" at bounding box center [584, 109] width 8 height 8
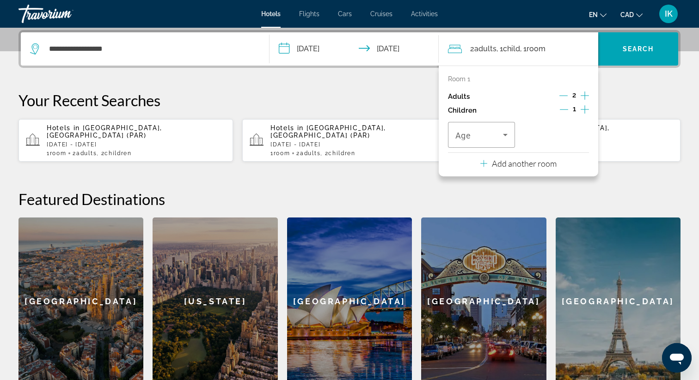
click at [584, 109] on icon "Increment children" at bounding box center [584, 109] width 8 height 8
click at [503, 131] on icon "Travelers: 2 adults, 2 children" at bounding box center [505, 134] width 11 height 11
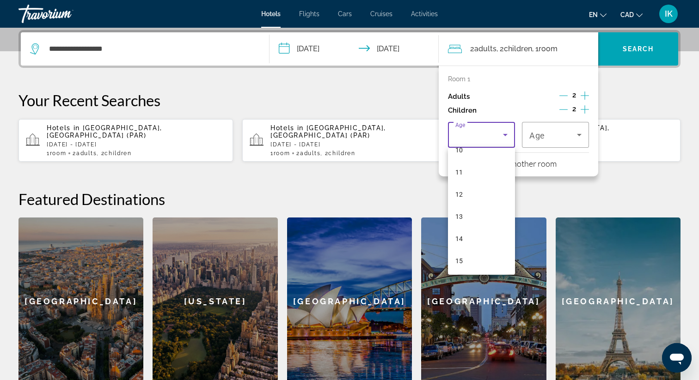
scroll to position [235, 0]
click at [471, 216] on mat-option "13" at bounding box center [481, 216] width 67 height 22
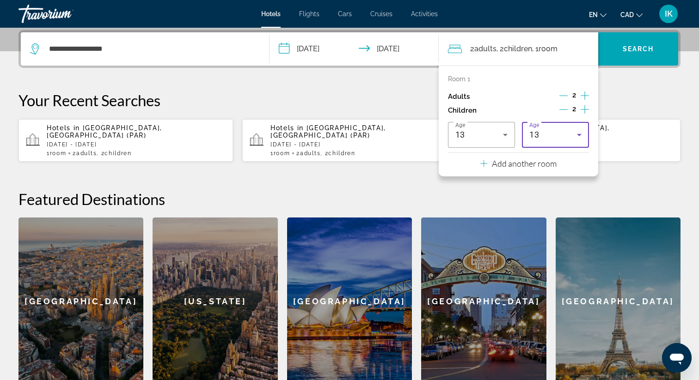
click at [580, 137] on icon "Travelers: 2 adults, 2 children" at bounding box center [579, 134] width 11 height 11
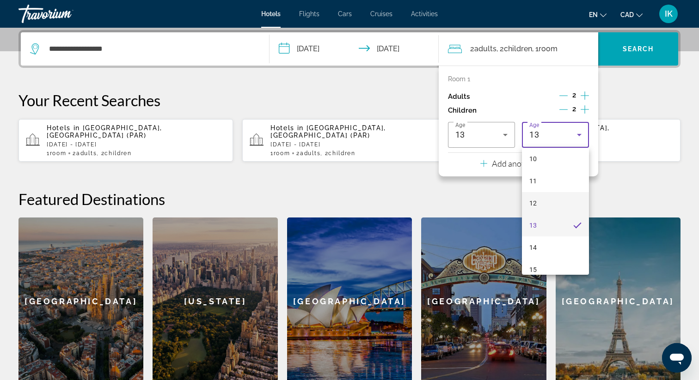
scroll to position [280, 0]
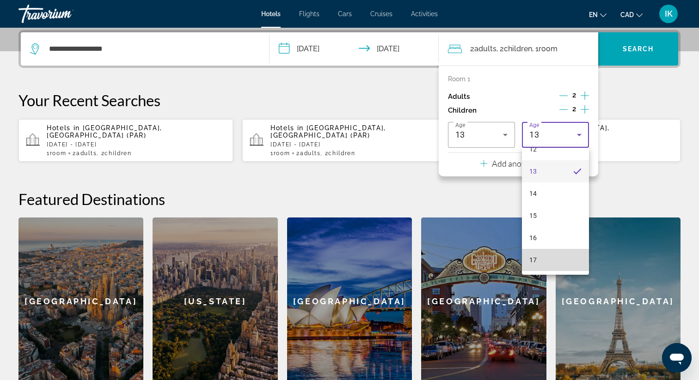
click at [543, 259] on mat-option "17" at bounding box center [555, 260] width 67 height 22
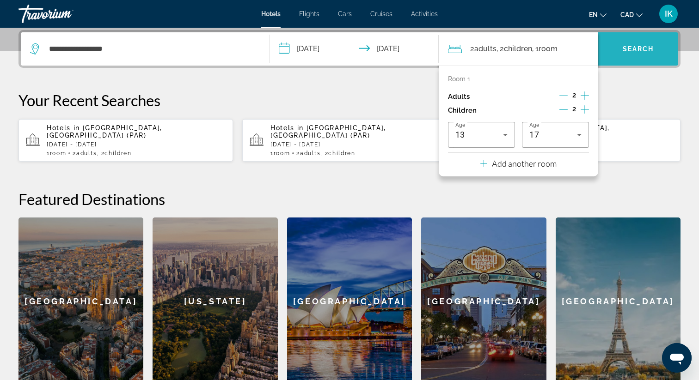
click at [627, 53] on span "Search widget" at bounding box center [638, 49] width 80 height 22
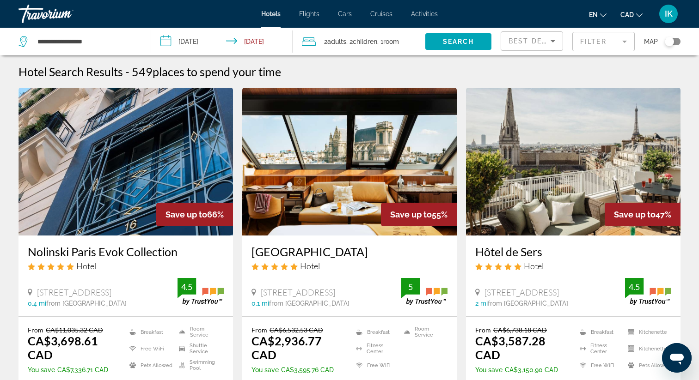
click at [594, 49] on mat-form-field "Filter" at bounding box center [603, 41] width 62 height 19
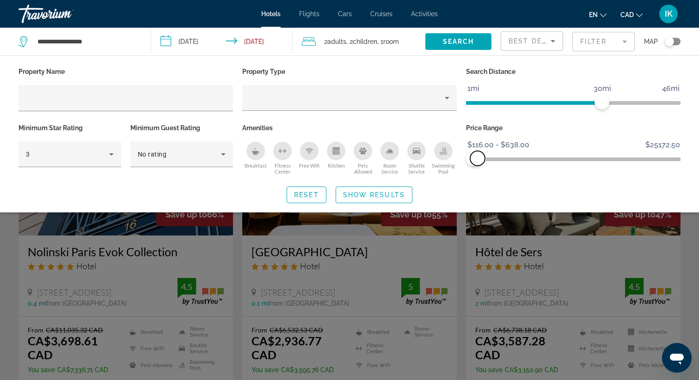
drag, startPoint x: 674, startPoint y: 160, endPoint x: 478, endPoint y: 178, distance: 197.3
click at [478, 178] on div "Property Name Property Type Search Distance 1mi 46mi 30mi Minimum Star Rating 3…" at bounding box center [349, 134] width 699 height 138
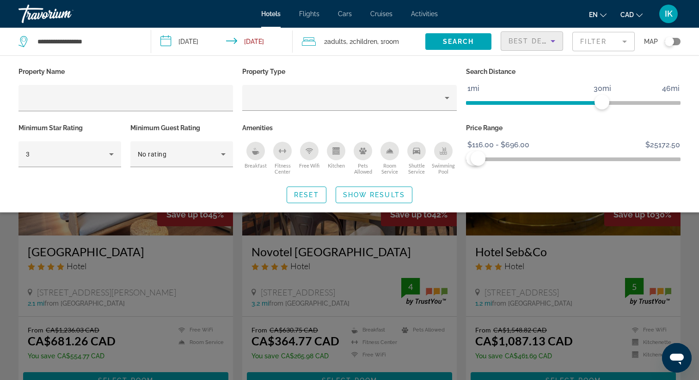
click at [540, 43] on span "Best Deals" at bounding box center [532, 40] width 48 height 7
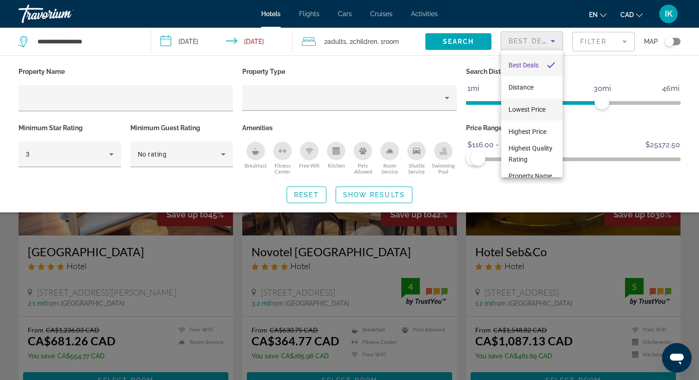
click at [531, 106] on span "Lowest Price" at bounding box center [526, 109] width 37 height 7
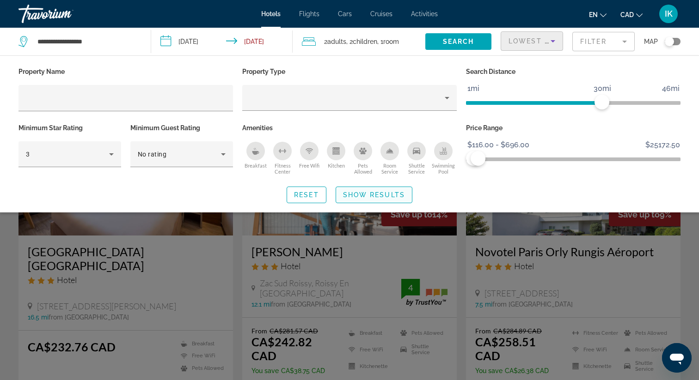
click at [378, 195] on span "Show Results" at bounding box center [374, 194] width 62 height 7
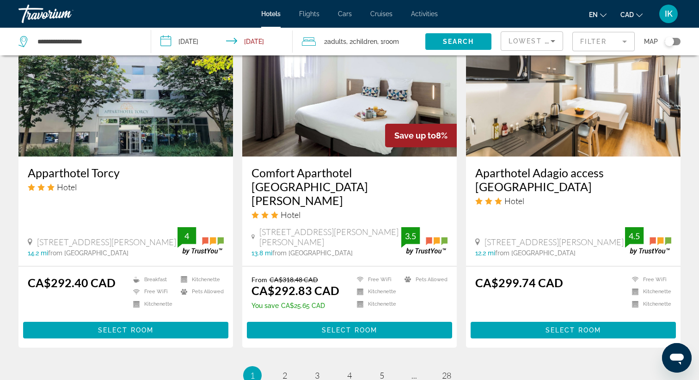
scroll to position [1166, 0]
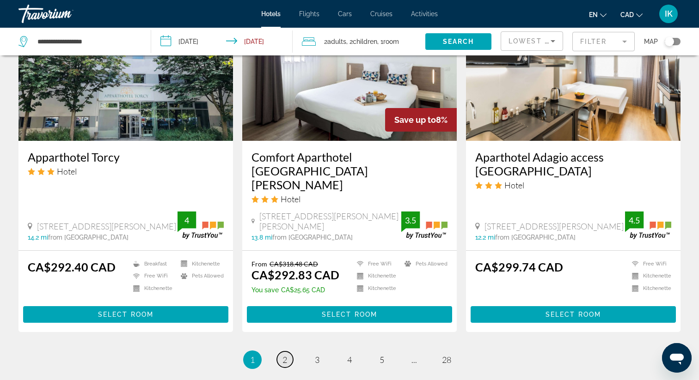
click at [282, 355] on span "2" at bounding box center [284, 360] width 5 height 10
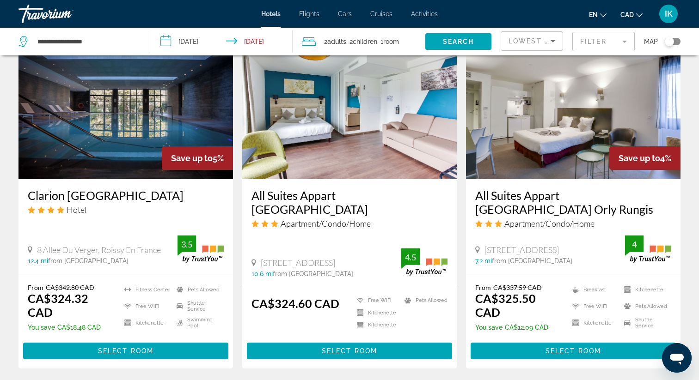
scroll to position [1135, 0]
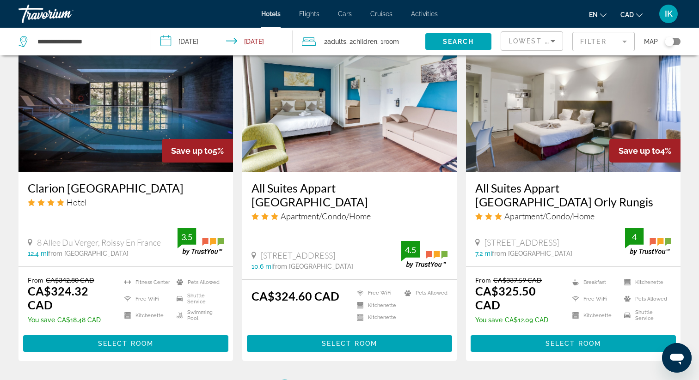
click at [573, 181] on h3 "All Suites Appart [GEOGRAPHIC_DATA] Orly Rungis" at bounding box center [573, 195] width 196 height 28
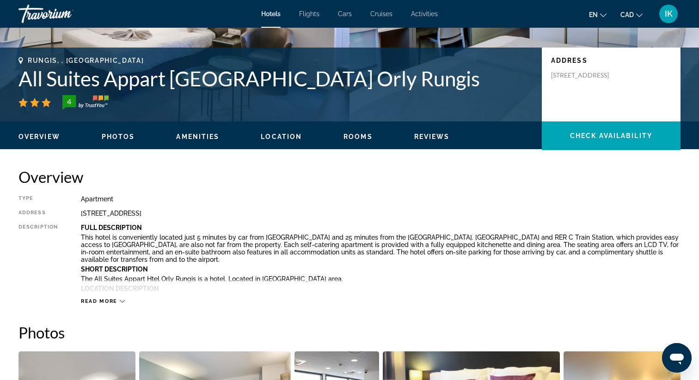
scroll to position [190, 0]
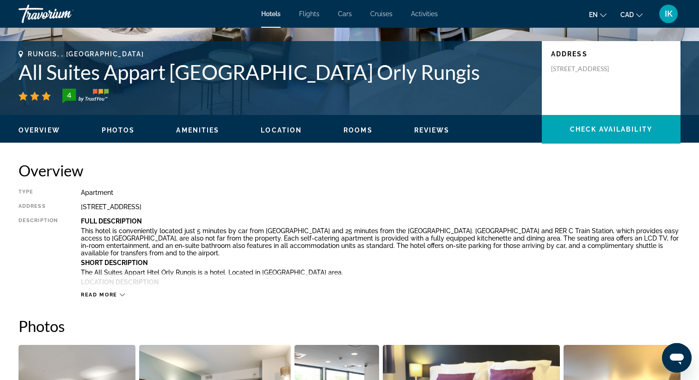
click at [122, 293] on icon "Main content" at bounding box center [122, 295] width 5 height 5
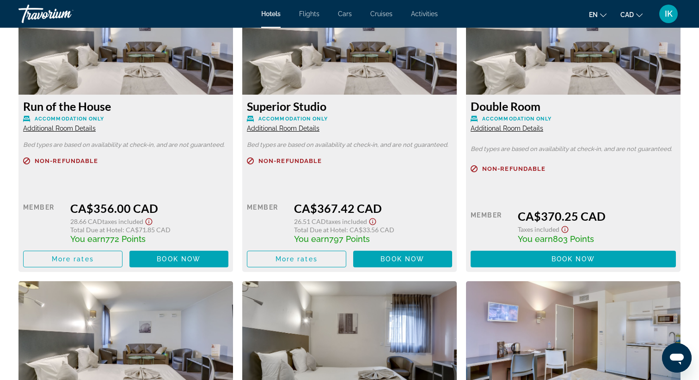
scroll to position [1869, 0]
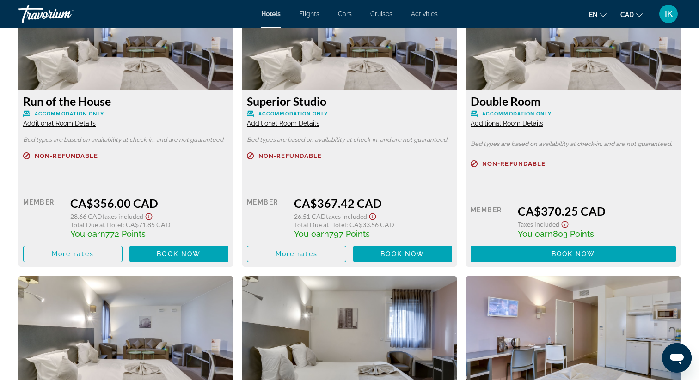
click at [68, 120] on span "Additional Room Details" at bounding box center [59, 123] width 73 height 7
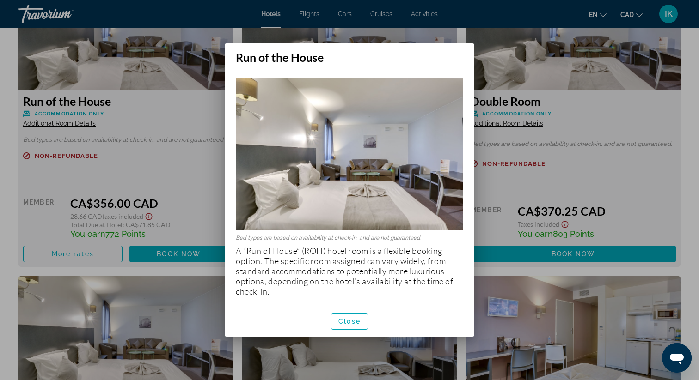
scroll to position [0, 0]
click at [357, 322] on span "Close" at bounding box center [349, 321] width 22 height 7
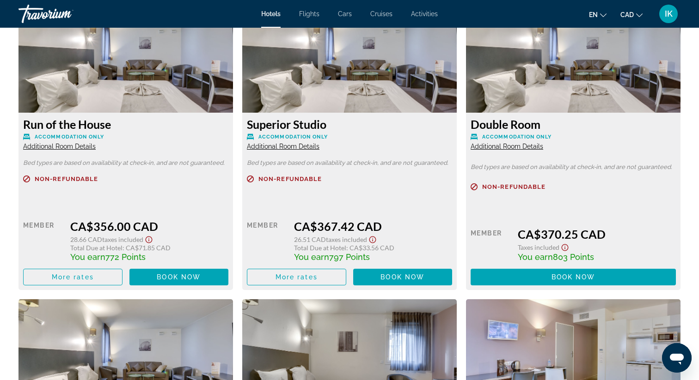
scroll to position [1829, 0]
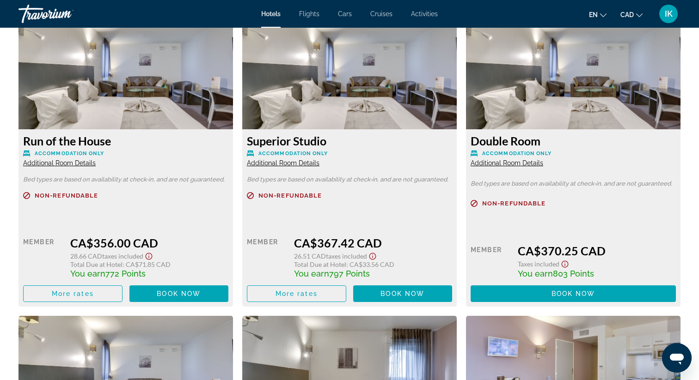
click at [274, 159] on span "Additional Room Details" at bounding box center [283, 162] width 73 height 7
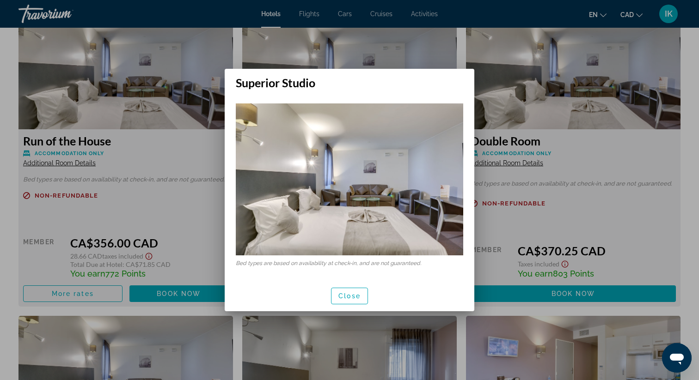
scroll to position [0, 0]
click at [348, 299] on span "Close" at bounding box center [349, 296] width 22 height 7
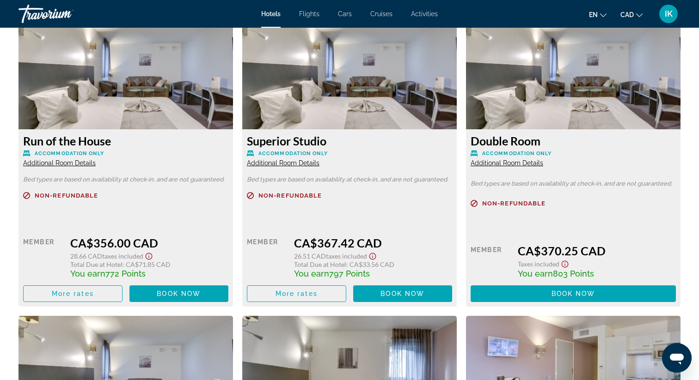
click at [513, 166] on div "Double Room Accommodation Only Additional Room Details Bed types are based on a…" at bounding box center [573, 217] width 214 height 177
click at [514, 159] on span "Additional Room Details" at bounding box center [506, 162] width 73 height 7
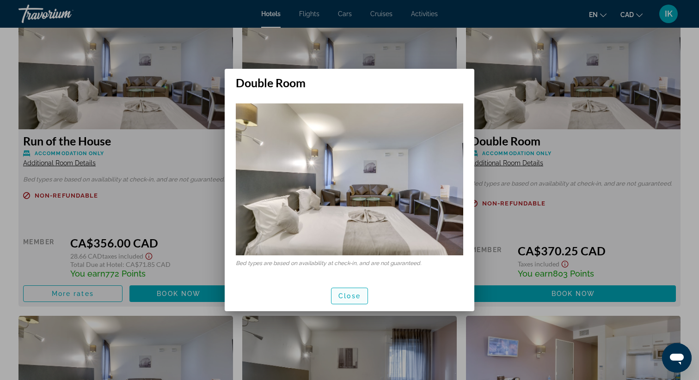
click at [355, 299] on span "Close" at bounding box center [349, 296] width 22 height 7
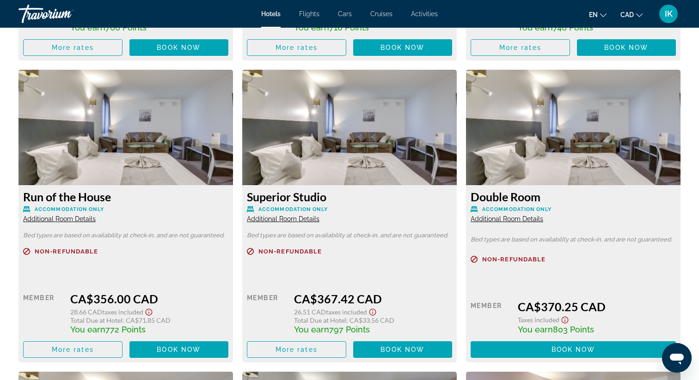
scroll to position [1774, 0]
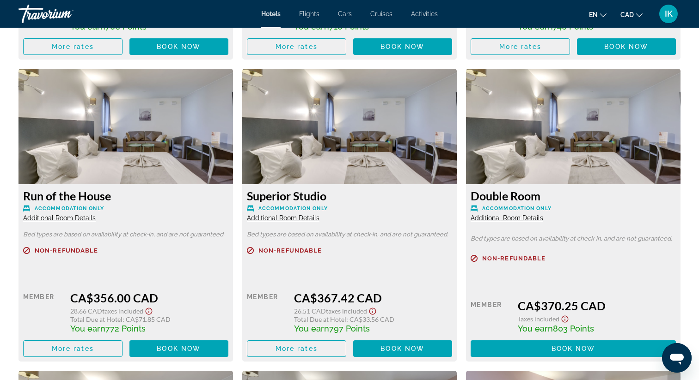
click at [511, 214] on span "Additional Room Details" at bounding box center [506, 217] width 73 height 7
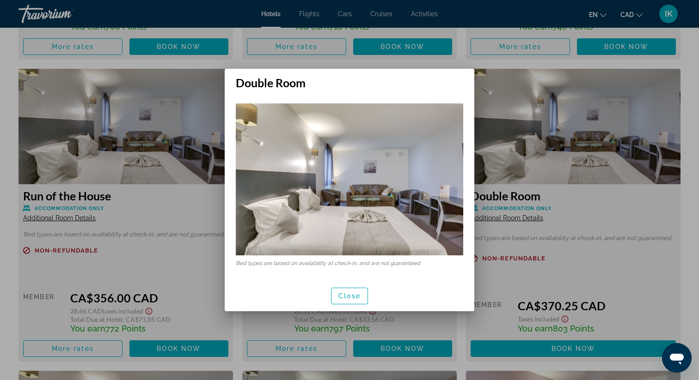
scroll to position [0, 0]
click at [348, 293] on span "Close" at bounding box center [349, 296] width 22 height 7
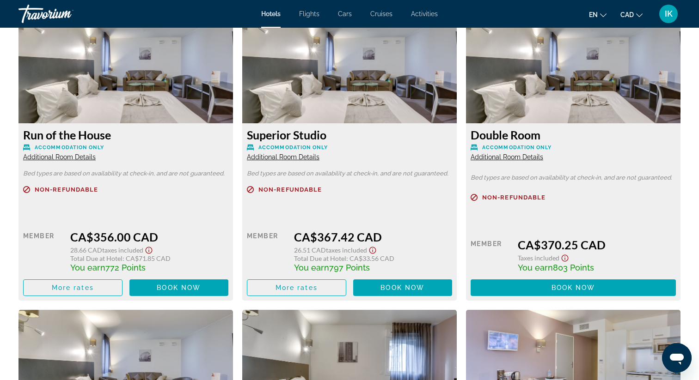
scroll to position [1836, 0]
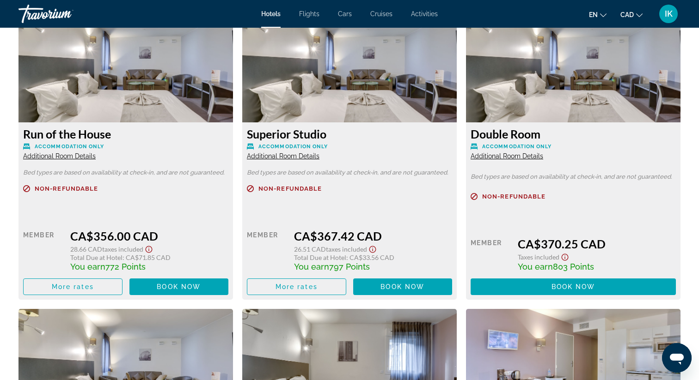
click at [512, 153] on span "Additional Room Details" at bounding box center [506, 156] width 73 height 7
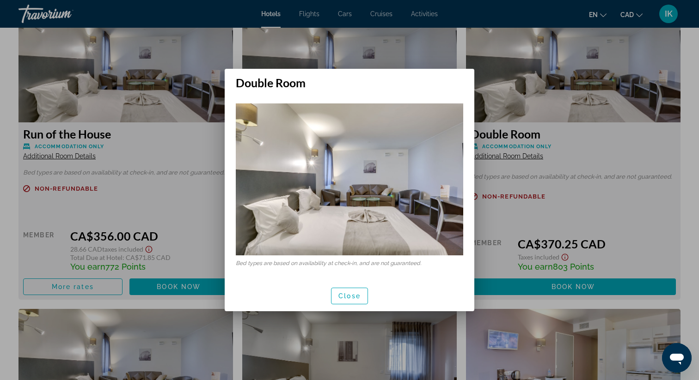
scroll to position [0, 0]
click at [338, 293] on span "Close" at bounding box center [349, 296] width 22 height 7
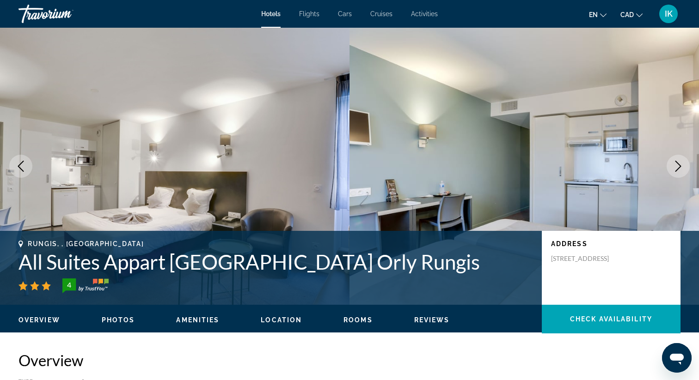
scroll to position [1836, 0]
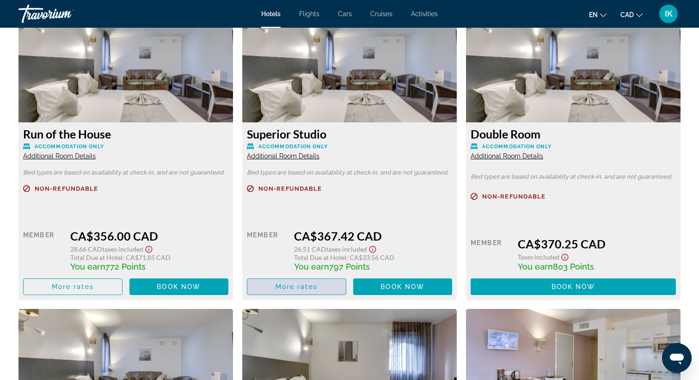
click at [293, 283] on span "More rates" at bounding box center [296, 286] width 42 height 7
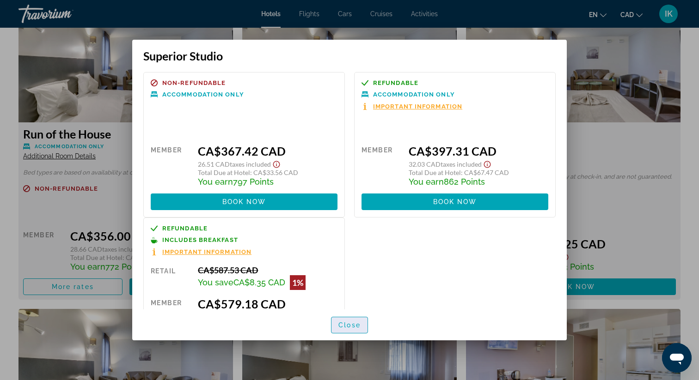
click at [354, 327] on span "Close" at bounding box center [349, 325] width 22 height 7
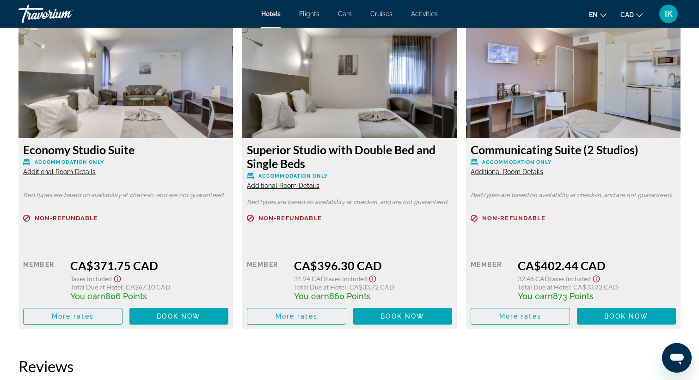
scroll to position [2120, 0]
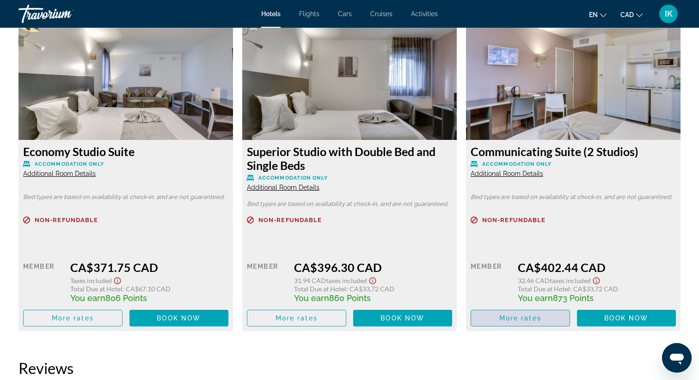
click at [522, 307] on span "Main content" at bounding box center [520, 318] width 98 height 22
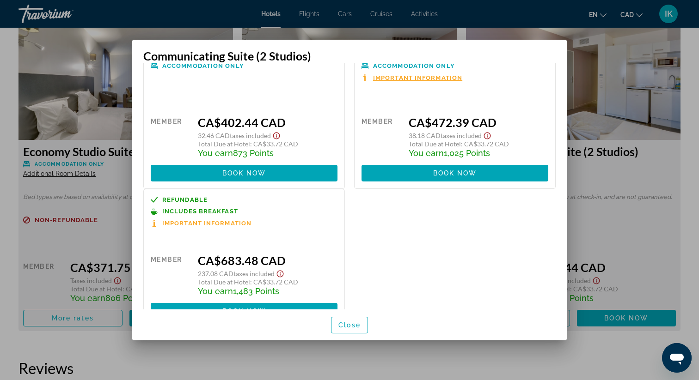
scroll to position [0, 0]
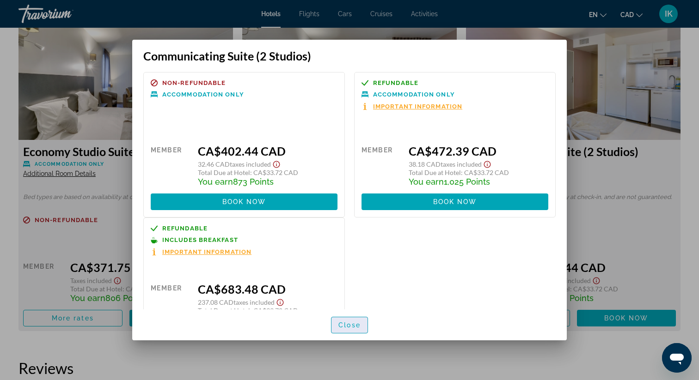
click at [349, 323] on span "Close" at bounding box center [349, 325] width 22 height 7
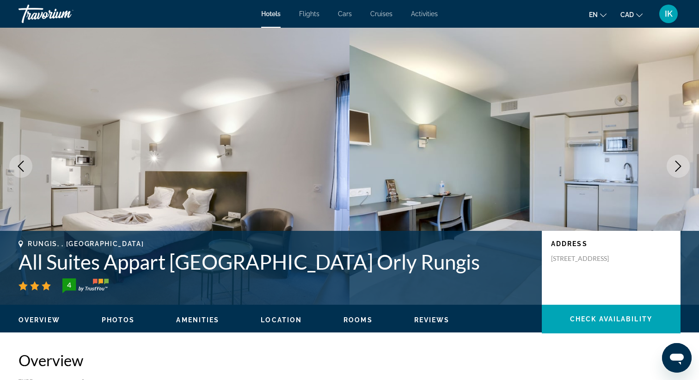
scroll to position [2120, 0]
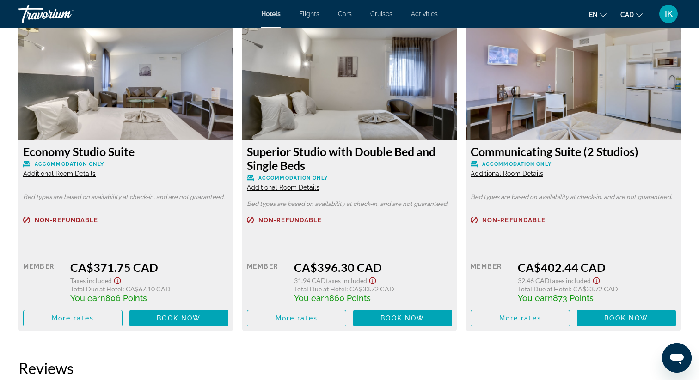
click at [292, 184] on span "Additional Room Details" at bounding box center [283, 187] width 73 height 7
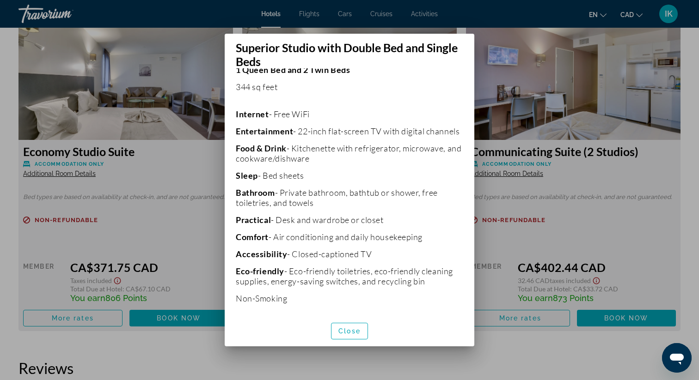
scroll to position [189, 0]
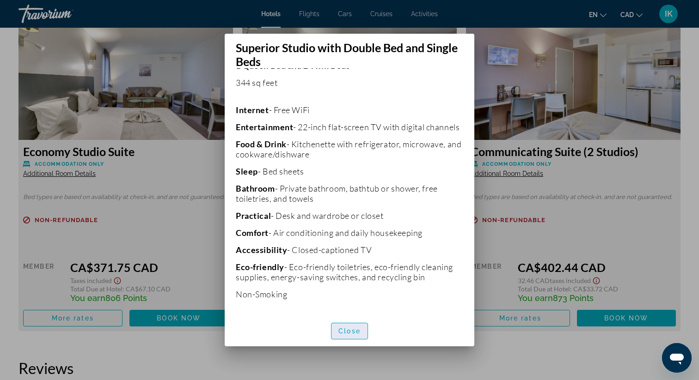
click at [352, 332] on span "Close" at bounding box center [349, 331] width 22 height 7
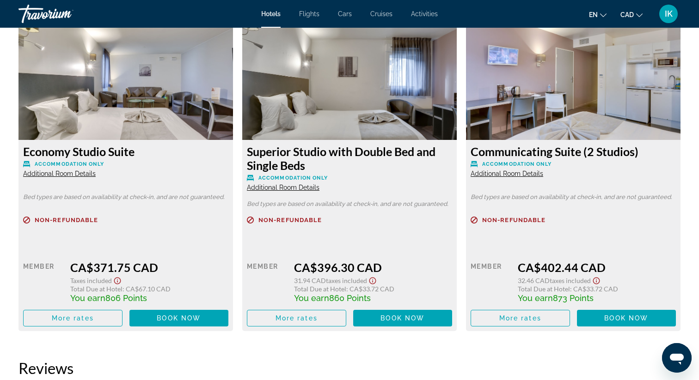
scroll to position [2120, 0]
click at [317, 312] on span "Main content" at bounding box center [296, 318] width 98 height 22
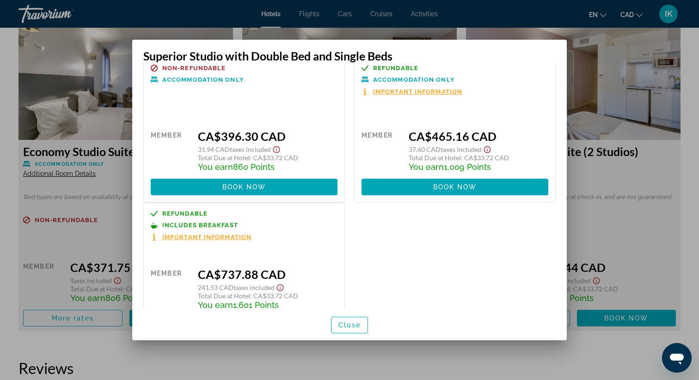
scroll to position [0, 0]
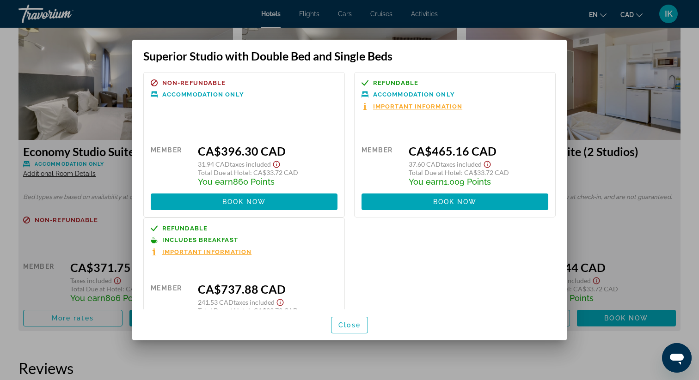
click at [439, 109] on span "Important Information" at bounding box center [417, 107] width 89 height 6
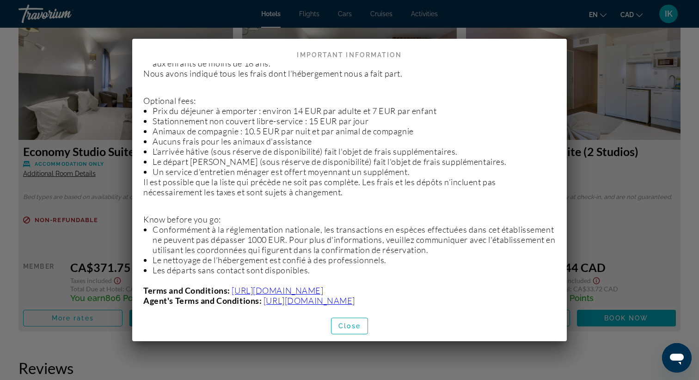
scroll to position [422, 0]
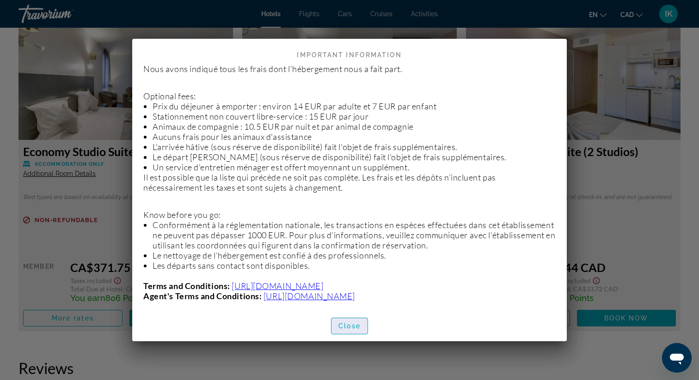
click at [348, 328] on span "Close" at bounding box center [349, 326] width 22 height 7
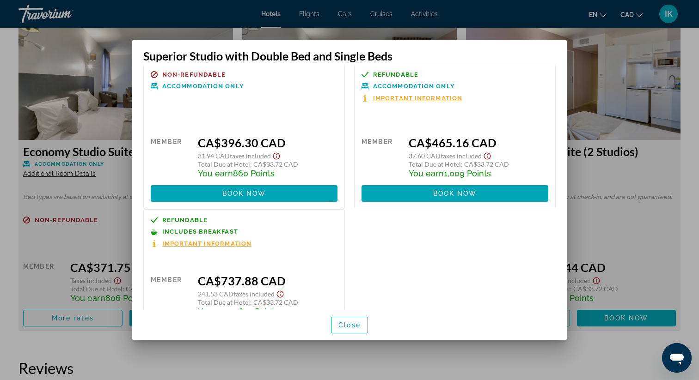
scroll to position [0, 0]
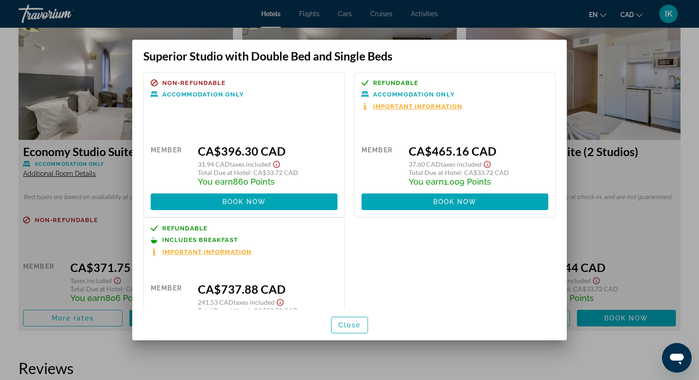
drag, startPoint x: 423, startPoint y: 48, endPoint x: 400, endPoint y: 50, distance: 22.8
click at [400, 50] on div "Superior Studio with Double Bed and Single Beds" at bounding box center [349, 51] width 434 height 23
click at [353, 318] on span "button" at bounding box center [349, 325] width 36 height 22
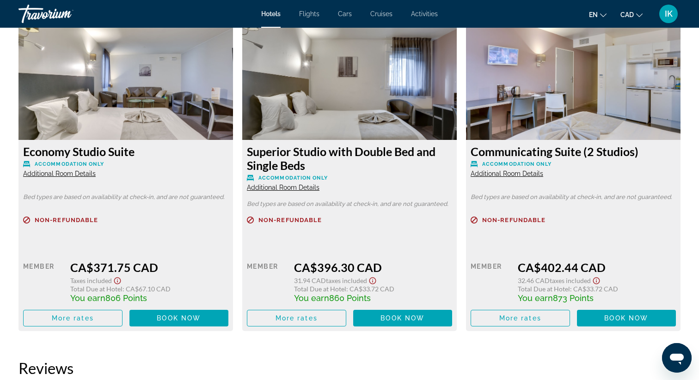
scroll to position [2120, 0]
click at [290, 184] on span "Additional Room Details" at bounding box center [283, 187] width 73 height 7
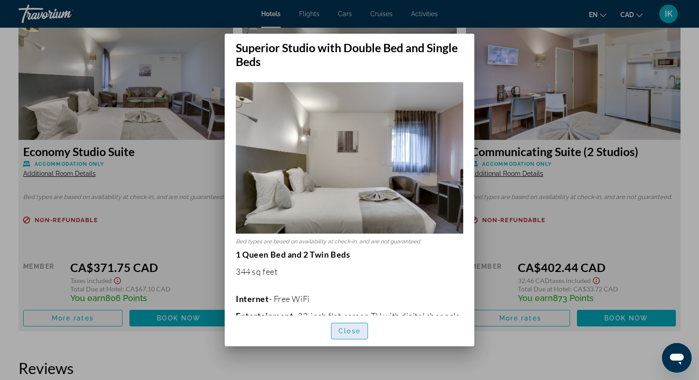
click at [347, 333] on span "Close" at bounding box center [349, 331] width 22 height 7
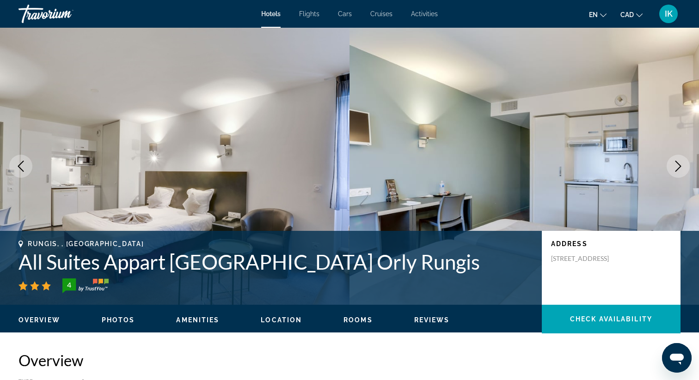
scroll to position [2120, 0]
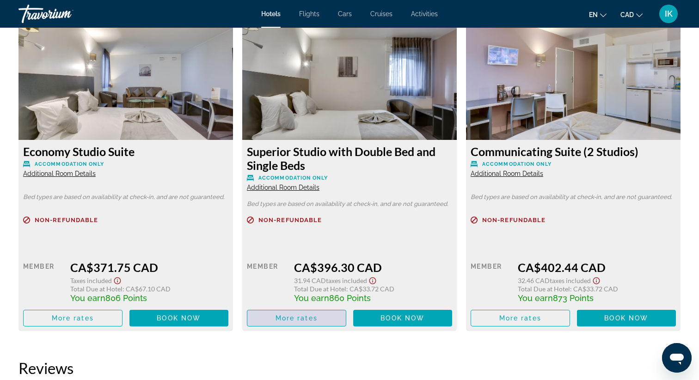
click at [308, 315] on span "More rates" at bounding box center [296, 318] width 42 height 7
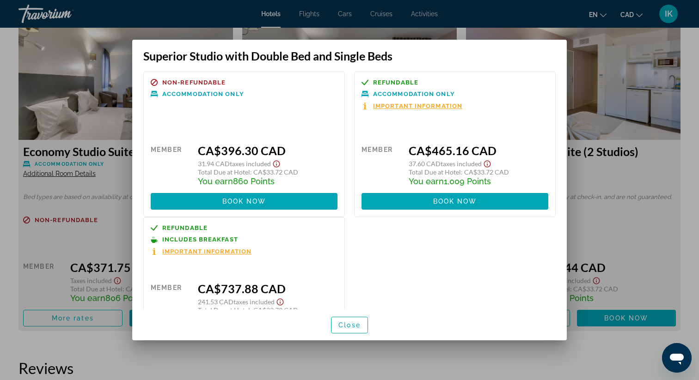
scroll to position [0, 0]
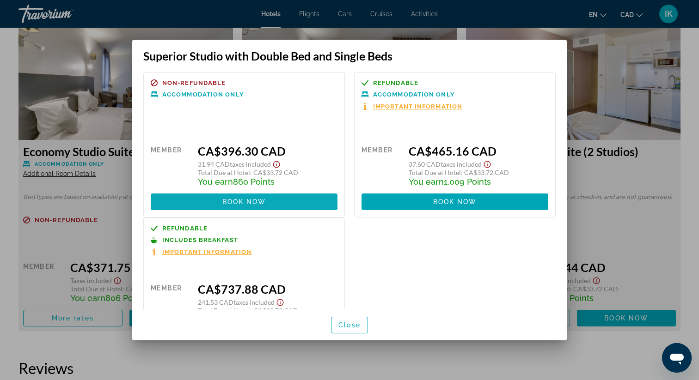
click at [276, 201] on span at bounding box center [244, 202] width 187 height 22
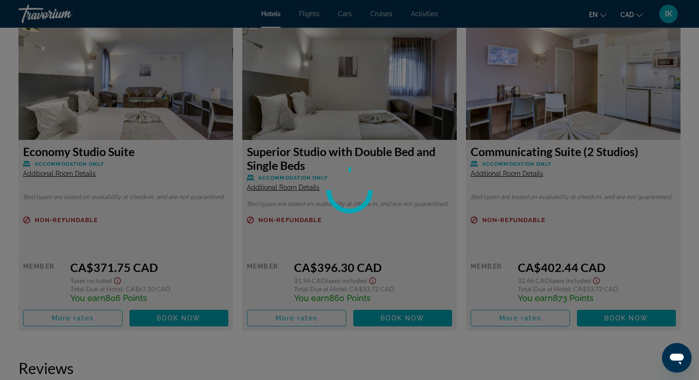
scroll to position [2120, 0]
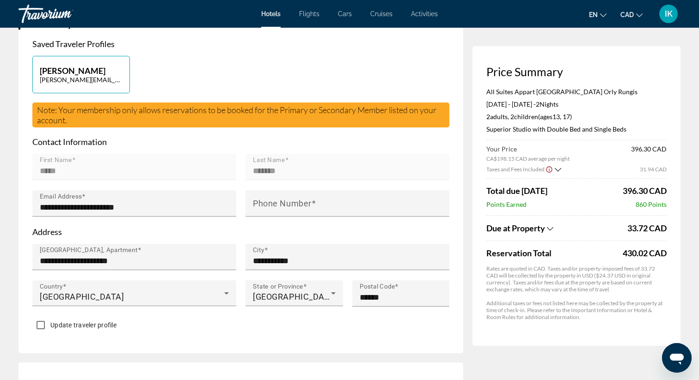
scroll to position [267, 0]
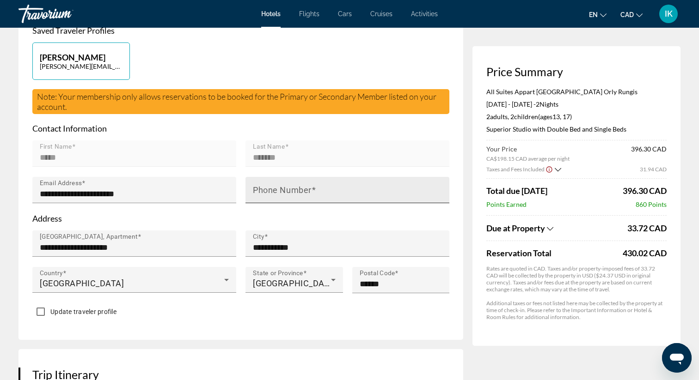
click at [323, 189] on input "Phone Number" at bounding box center [350, 194] width 195 height 11
type input "**********"
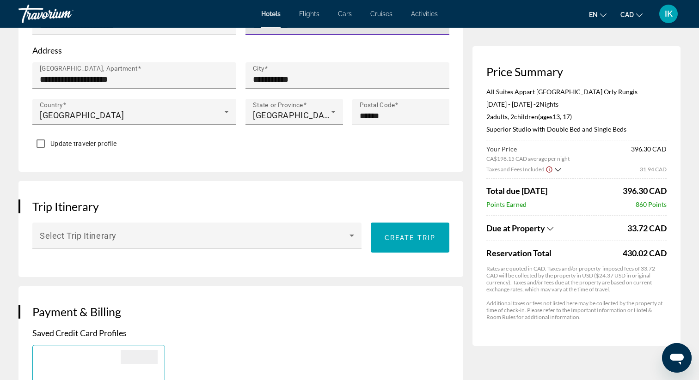
scroll to position [436, 0]
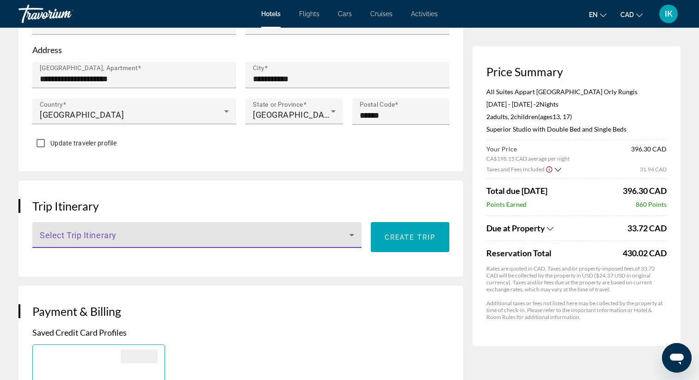
click at [320, 233] on span "Main content" at bounding box center [195, 238] width 310 height 11
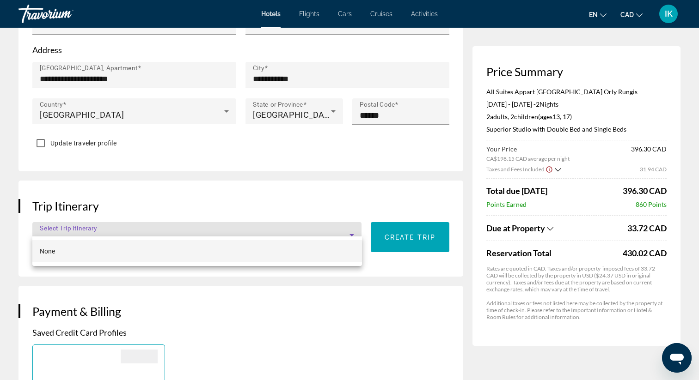
click at [245, 196] on div at bounding box center [349, 190] width 699 height 380
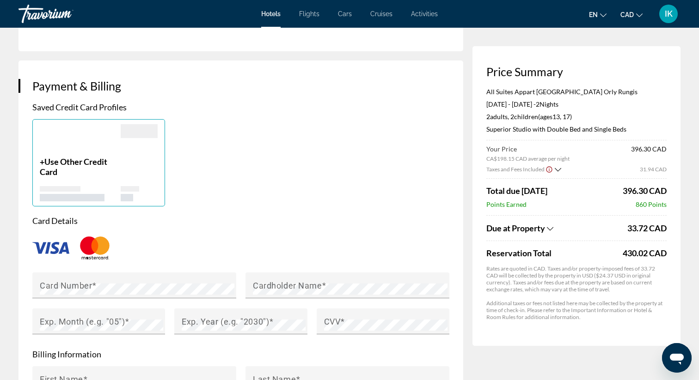
scroll to position [671, 0]
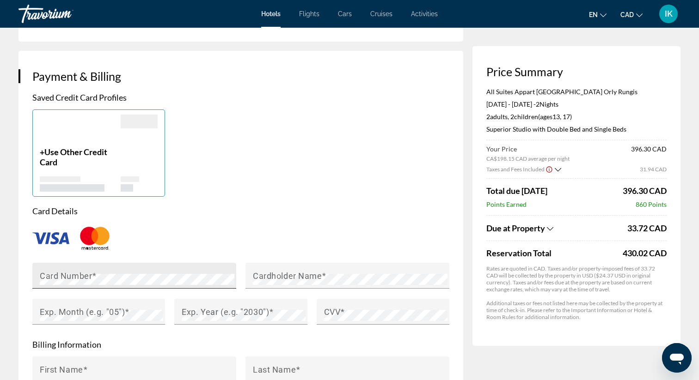
click at [149, 263] on div "Card Number" at bounding box center [137, 276] width 195 height 26
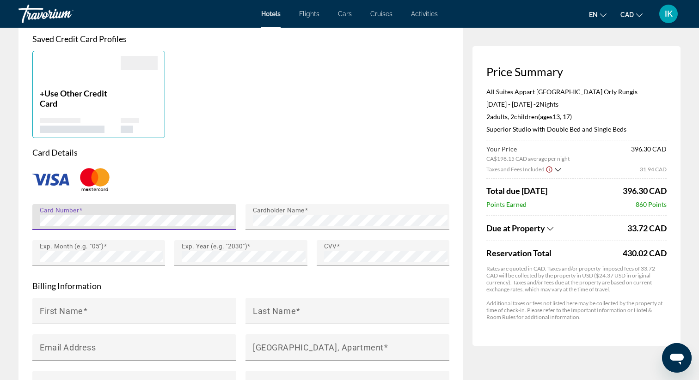
scroll to position [730, 0]
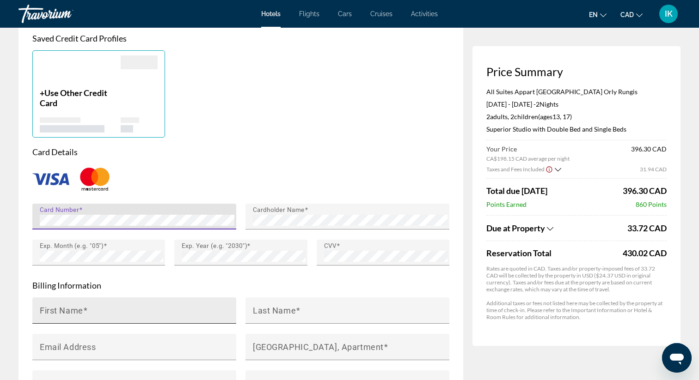
click at [98, 298] on div "First Name" at bounding box center [137, 311] width 195 height 26
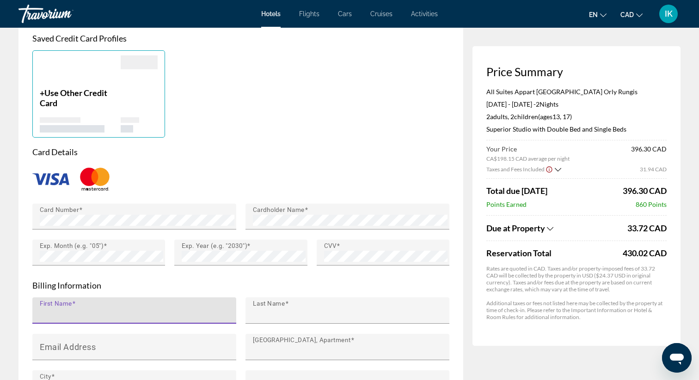
type input "*****"
type input "*******"
type input "**********"
type input "**"
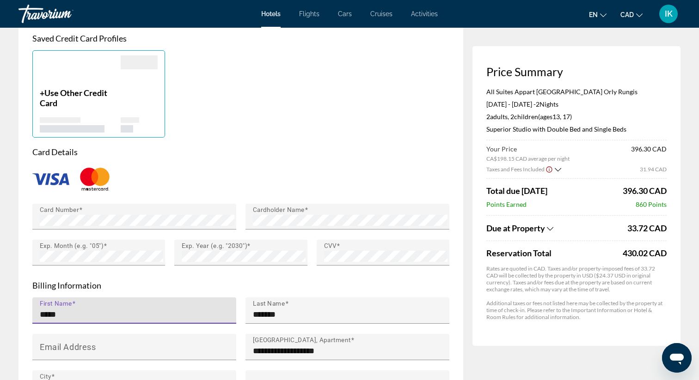
type input "*******"
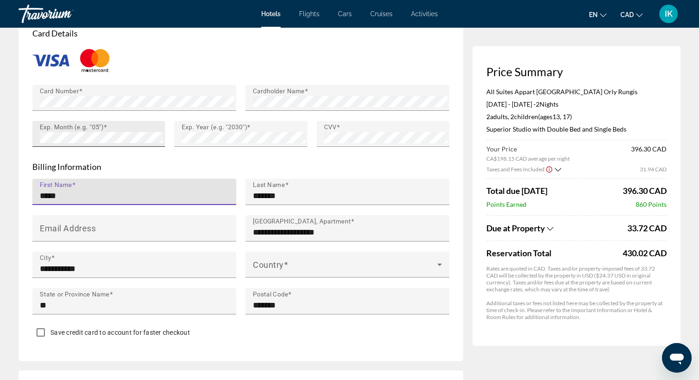
scroll to position [850, 0]
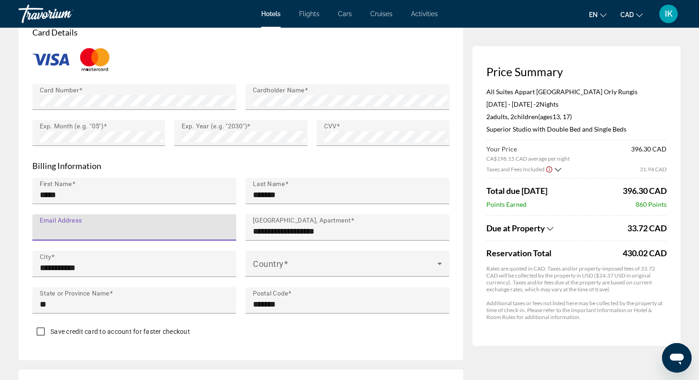
click at [119, 226] on input "Email Address" at bounding box center [137, 231] width 195 height 11
type input "*"
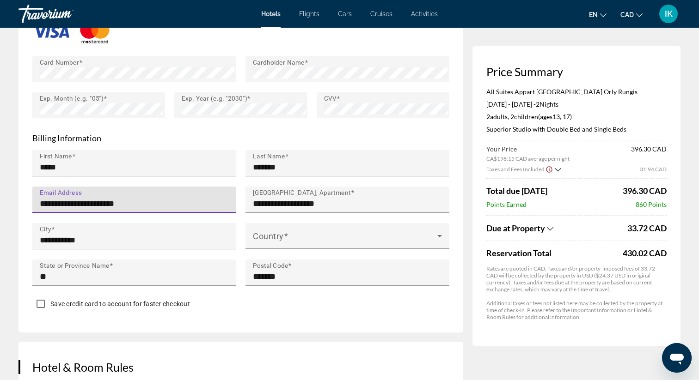
scroll to position [879, 0]
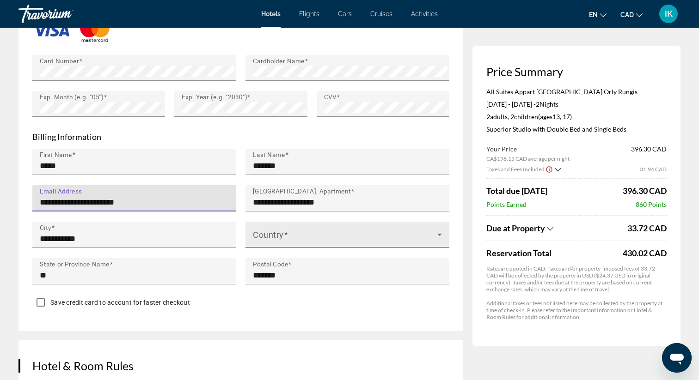
type input "**********"
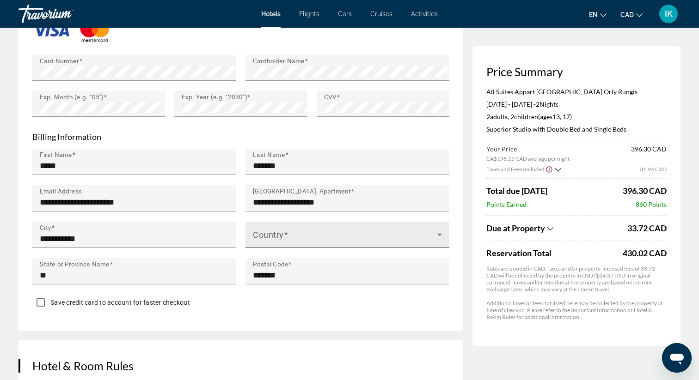
click at [300, 222] on div "Country" at bounding box center [347, 235] width 189 height 26
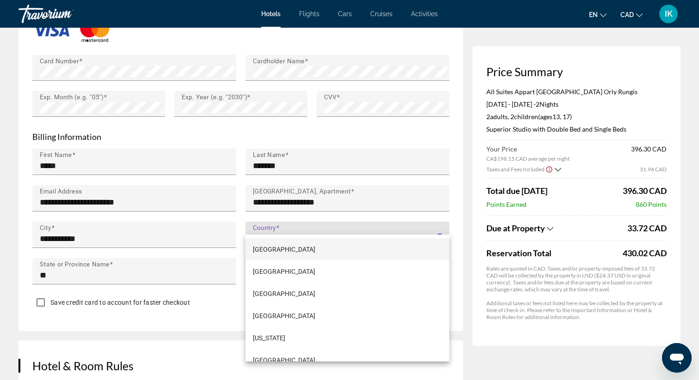
click at [291, 223] on div at bounding box center [349, 190] width 699 height 380
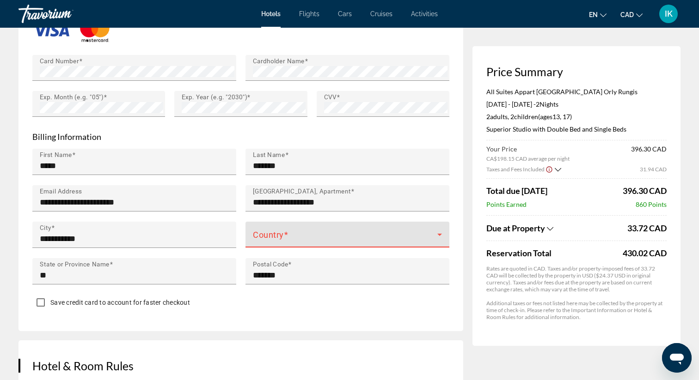
click at [291, 233] on span "Main content" at bounding box center [345, 238] width 184 height 11
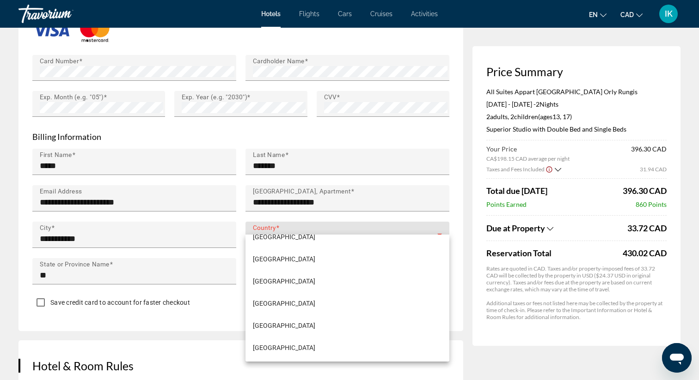
scroll to position [869, 0]
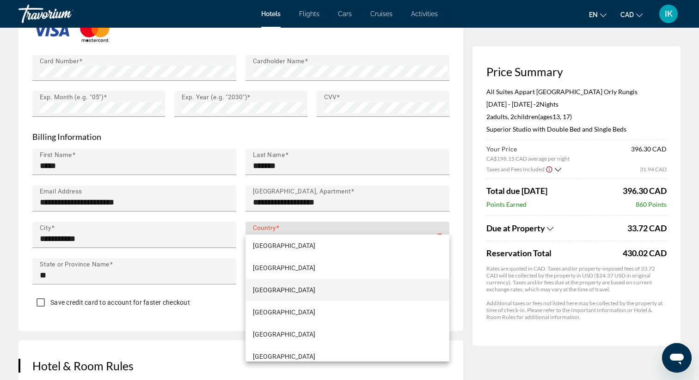
click at [275, 290] on mat-option "[GEOGRAPHIC_DATA]" at bounding box center [347, 290] width 204 height 22
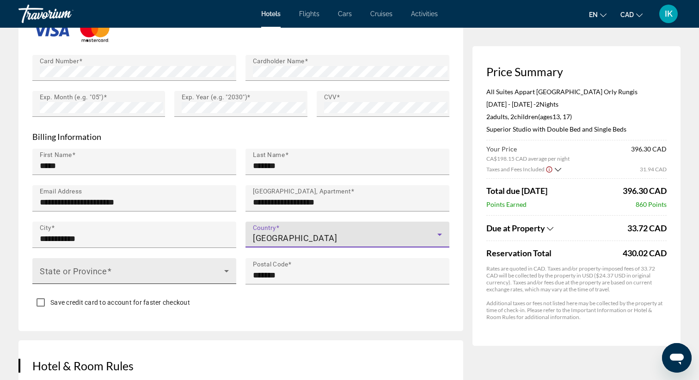
click at [150, 269] on span "Main content" at bounding box center [132, 274] width 184 height 11
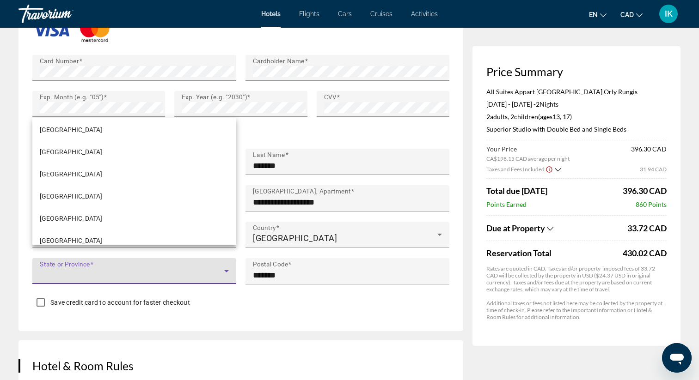
scroll to position [213, 0]
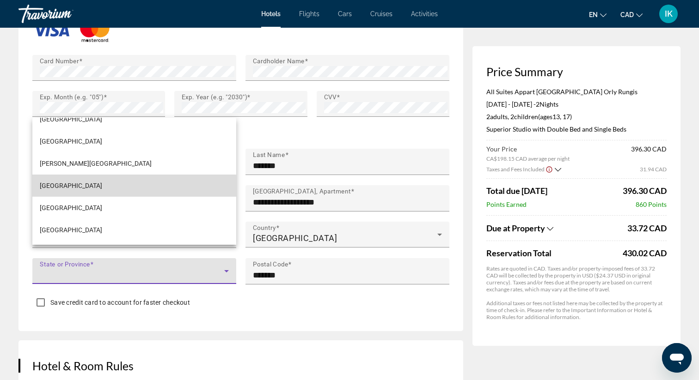
click at [98, 187] on mat-option "[GEOGRAPHIC_DATA]" at bounding box center [134, 186] width 204 height 22
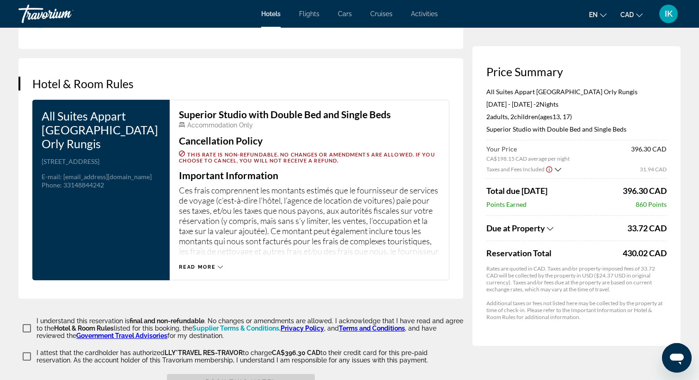
scroll to position [1164, 0]
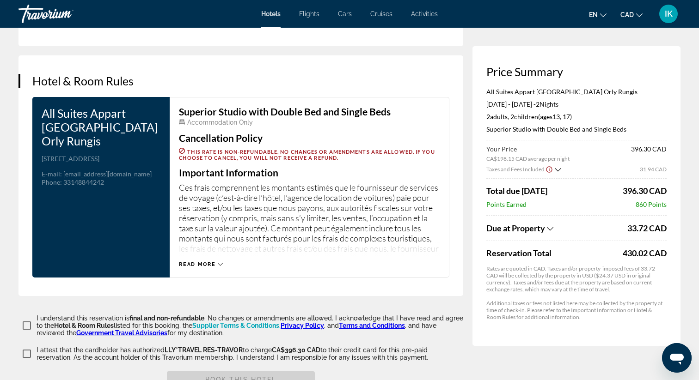
click at [200, 262] on span "Read more" at bounding box center [197, 265] width 37 height 6
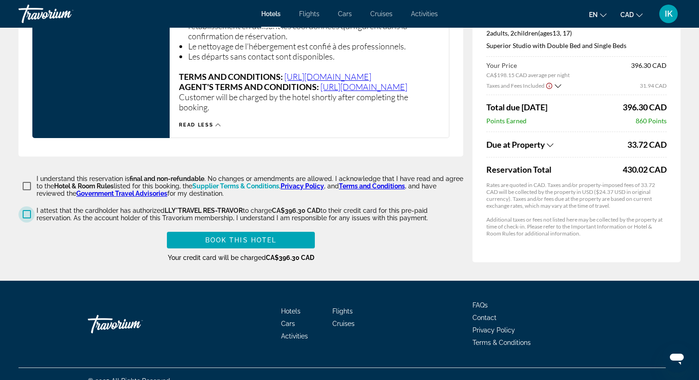
scroll to position [2076, 0]
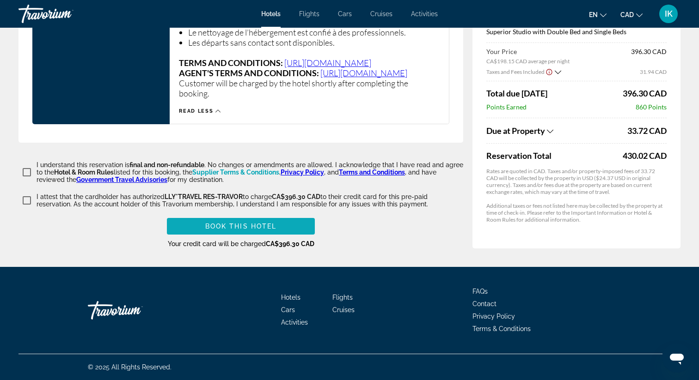
click at [245, 226] on span "Book this hotel" at bounding box center [241, 226] width 72 height 7
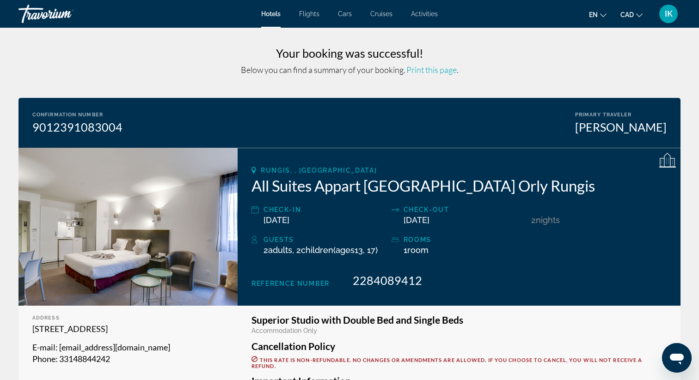
click at [666, 12] on span "IK" at bounding box center [669, 13] width 8 height 9
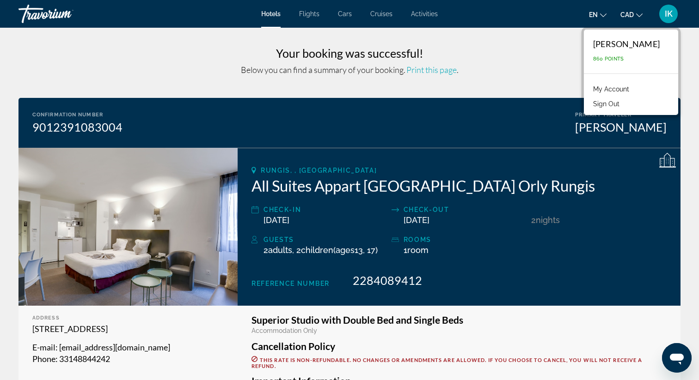
click at [634, 90] on link "My Account" at bounding box center [610, 89] width 45 height 12
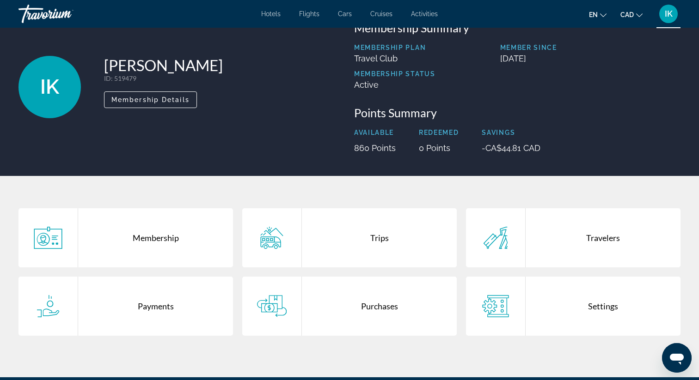
scroll to position [36, 0]
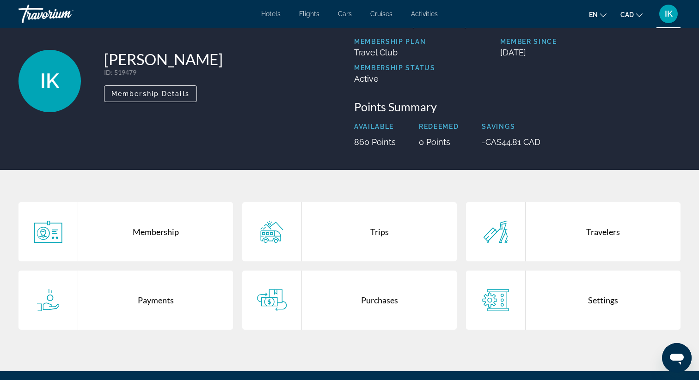
click at [310, 11] on span "Flights" at bounding box center [309, 13] width 20 height 7
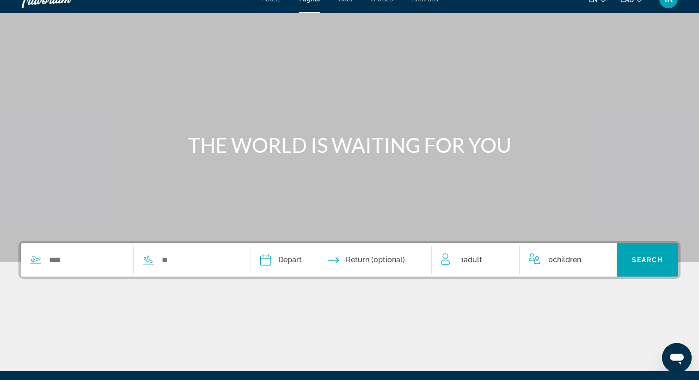
scroll to position [18, 0]
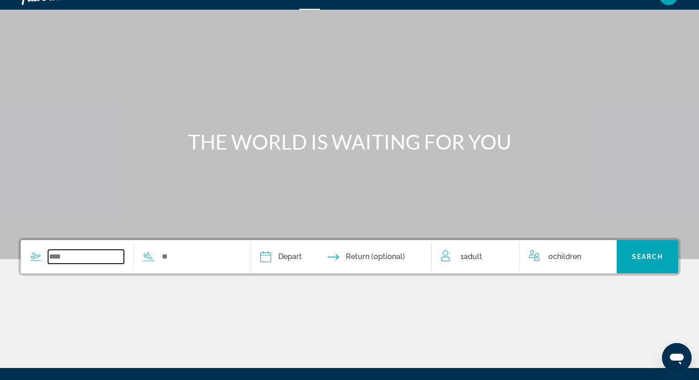
click at [81, 258] on input "Search widget" at bounding box center [86, 257] width 76 height 14
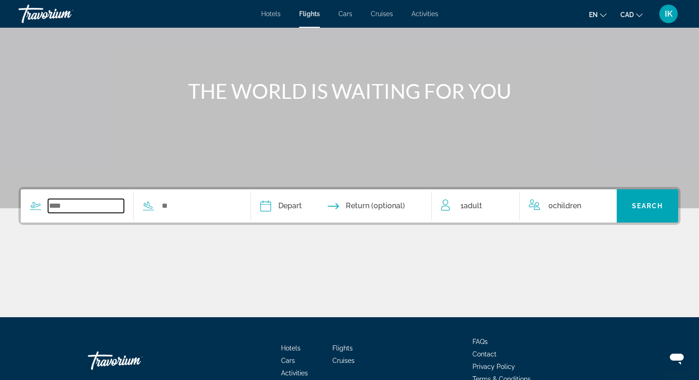
scroll to position [119, 0]
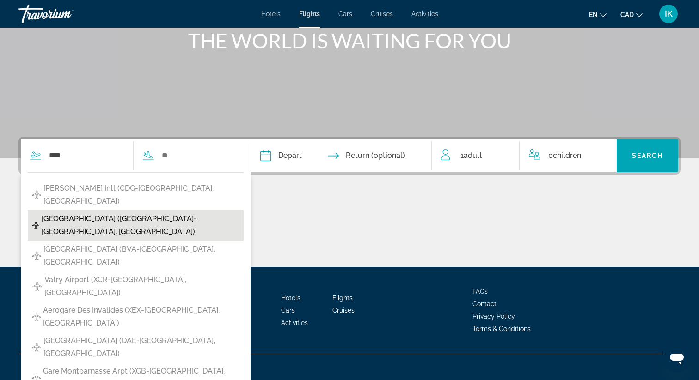
click at [76, 213] on span "[GEOGRAPHIC_DATA] ([GEOGRAPHIC_DATA]-[GEOGRAPHIC_DATA], [GEOGRAPHIC_DATA])" at bounding box center [140, 226] width 197 height 26
type input "**********"
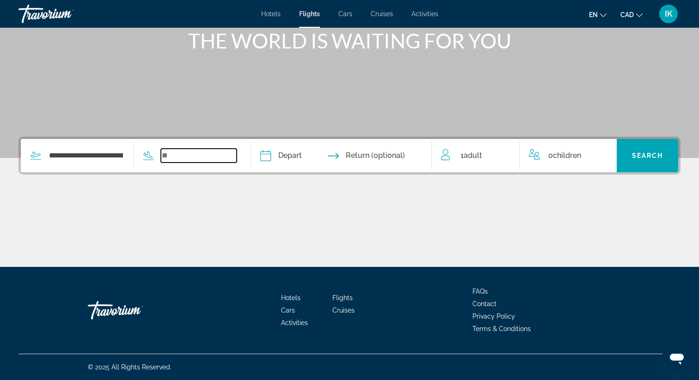
click at [189, 155] on input "Search widget" at bounding box center [199, 156] width 76 height 14
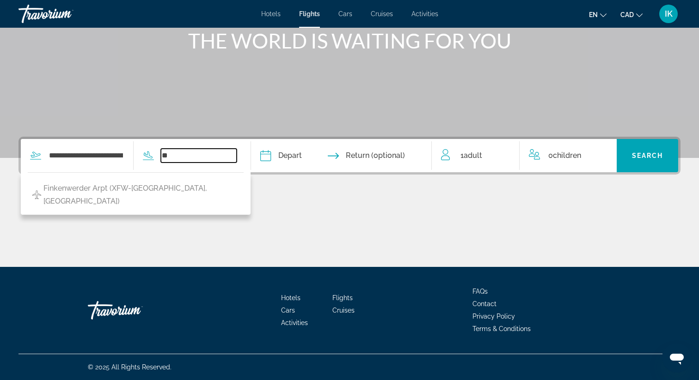
type input "*"
click at [111, 162] on input "**********" at bounding box center [86, 156] width 76 height 14
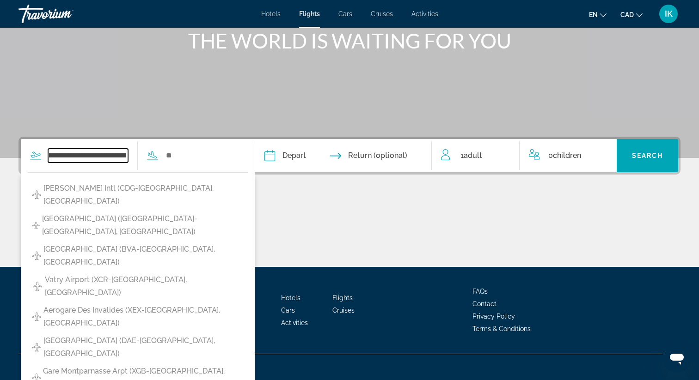
scroll to position [0, 0]
drag, startPoint x: 128, startPoint y: 155, endPoint x: 17, endPoint y: 163, distance: 110.7
click at [17, 163] on div "**********" at bounding box center [349, 202] width 699 height 130
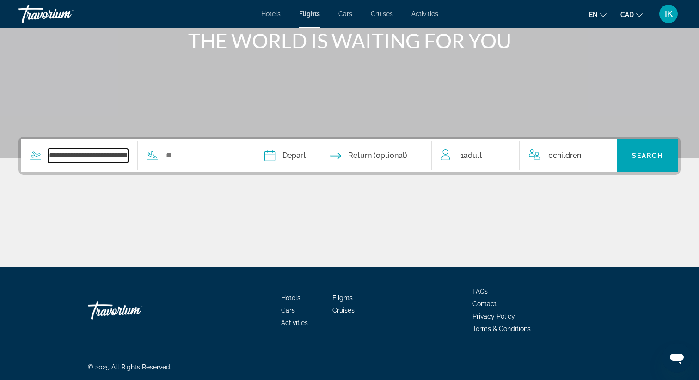
click at [58, 155] on input "**********" at bounding box center [88, 156] width 80 height 14
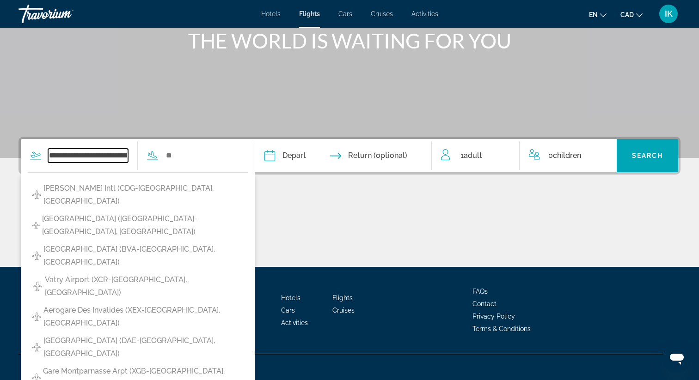
click at [58, 155] on input "**********" at bounding box center [88, 156] width 80 height 14
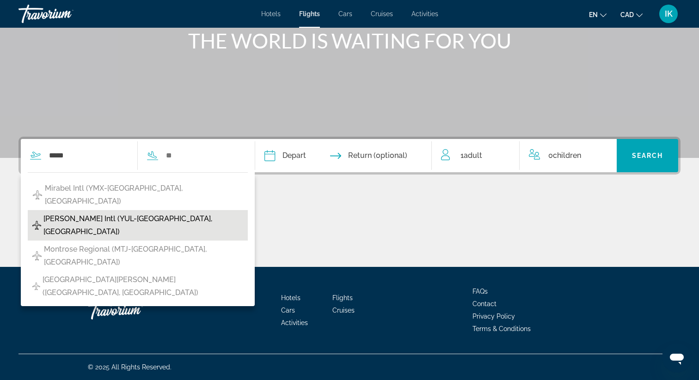
click at [82, 213] on span "[PERSON_NAME] Intl (YUL-[GEOGRAPHIC_DATA], [GEOGRAPHIC_DATA])" at bounding box center [142, 226] width 199 height 26
type input "**********"
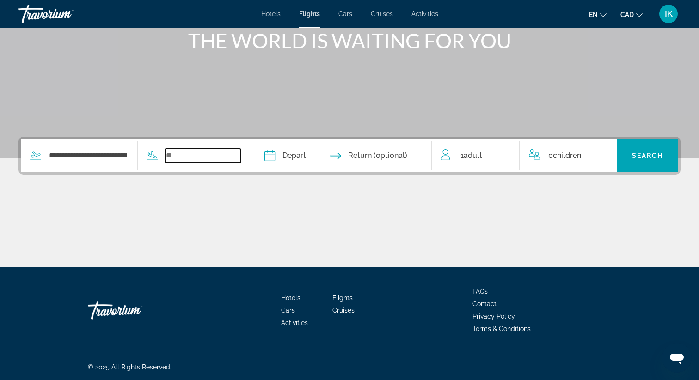
click at [187, 152] on input "Search widget" at bounding box center [203, 156] width 76 height 14
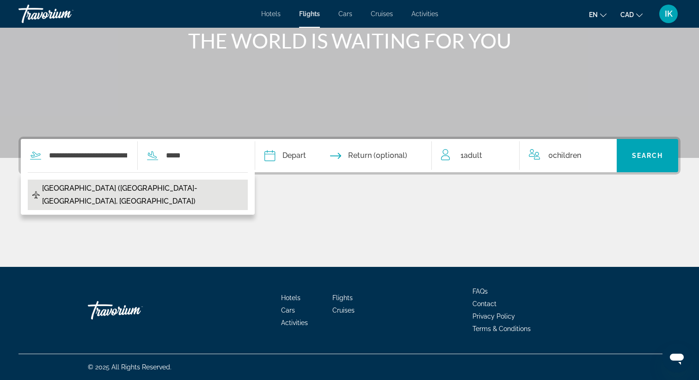
click at [129, 190] on span "[GEOGRAPHIC_DATA] ([GEOGRAPHIC_DATA]-[GEOGRAPHIC_DATA], [GEOGRAPHIC_DATA])" at bounding box center [142, 195] width 201 height 26
type input "**********"
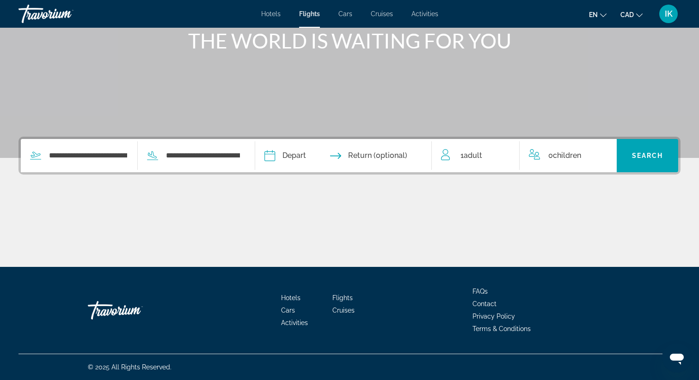
click at [299, 159] on input "Depart date" at bounding box center [305, 157] width 87 height 36
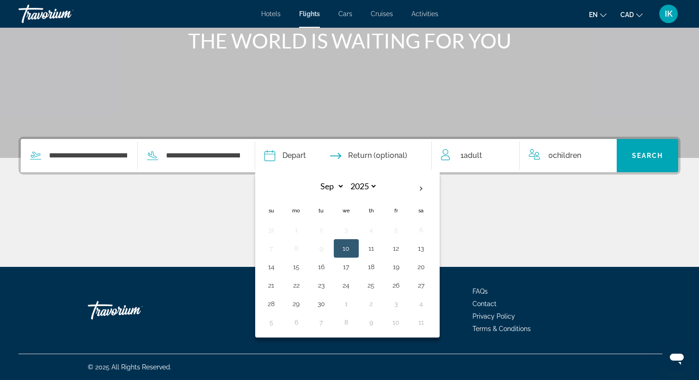
click at [351, 249] on button "10" at bounding box center [346, 248] width 15 height 13
type input "**********"
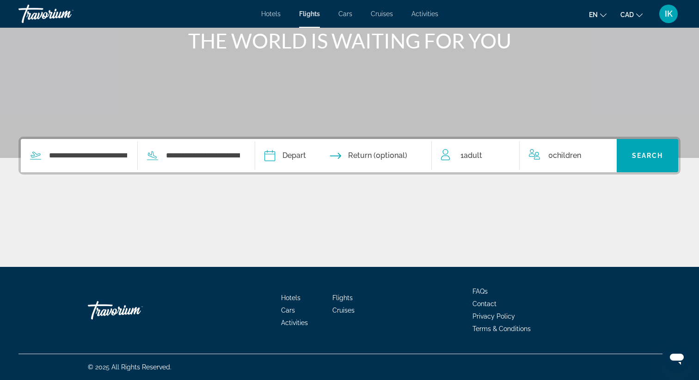
select select "*"
click at [404, 155] on input "Return date" at bounding box center [391, 157] width 87 height 36
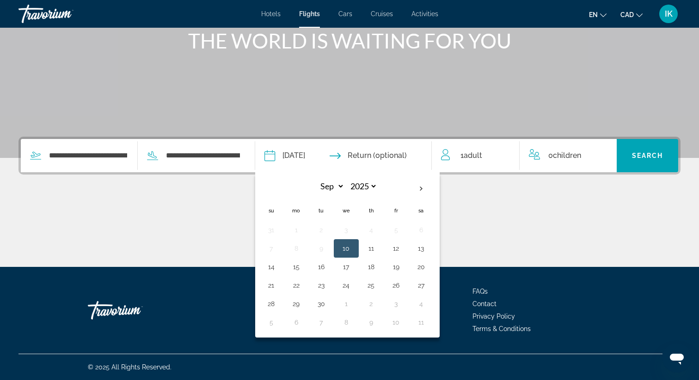
click at [478, 214] on div "Main content" at bounding box center [349, 232] width 662 height 69
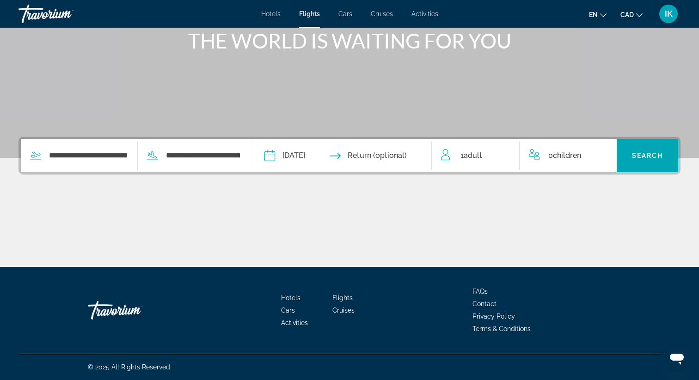
click at [400, 153] on input "Return date" at bounding box center [391, 157] width 87 height 36
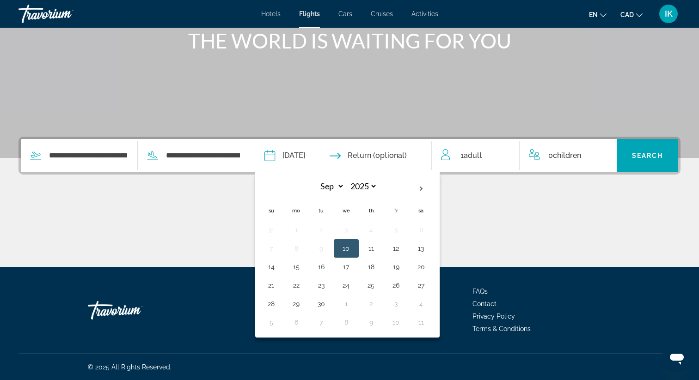
click at [518, 253] on div "Main content" at bounding box center [349, 232] width 662 height 69
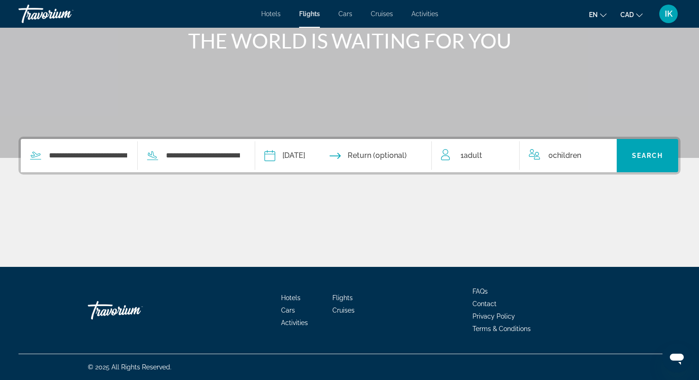
click at [472, 156] on span "Adult" at bounding box center [473, 155] width 18 height 9
click at [508, 153] on icon "Increment adults" at bounding box center [505, 154] width 8 height 8
click at [599, 153] on icon "Increment children" at bounding box center [603, 153] width 8 height 11
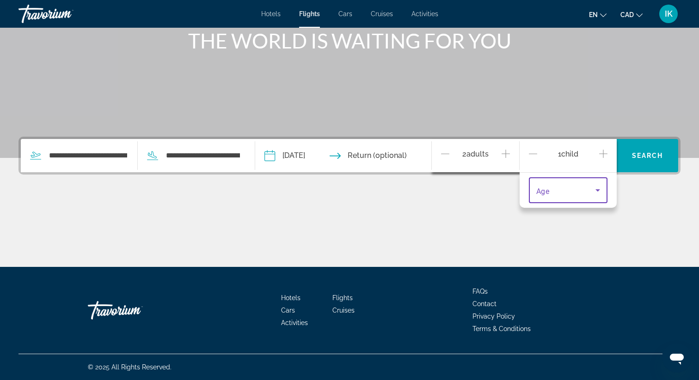
click at [595, 189] on icon "Travelers: 2 adults, 1 child" at bounding box center [597, 190] width 11 height 11
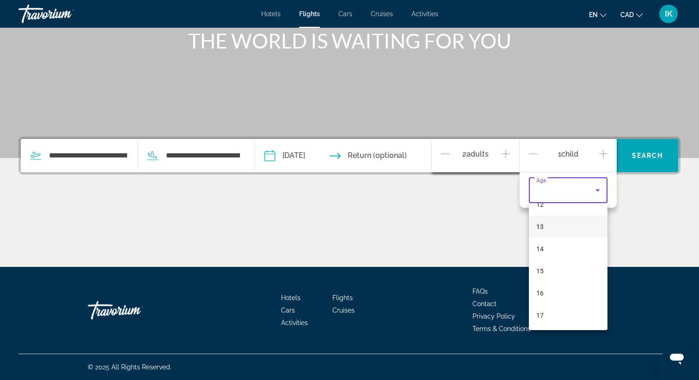
scroll to position [260, 0]
click at [549, 225] on mat-option "12" at bounding box center [568, 224] width 79 height 22
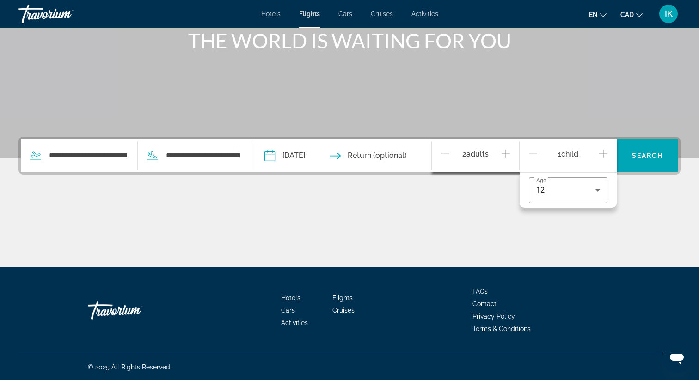
click at [601, 156] on icon "Increment children" at bounding box center [603, 153] width 8 height 11
click at [568, 218] on span "Travelers: 2 adults, 2 children" at bounding box center [565, 216] width 59 height 11
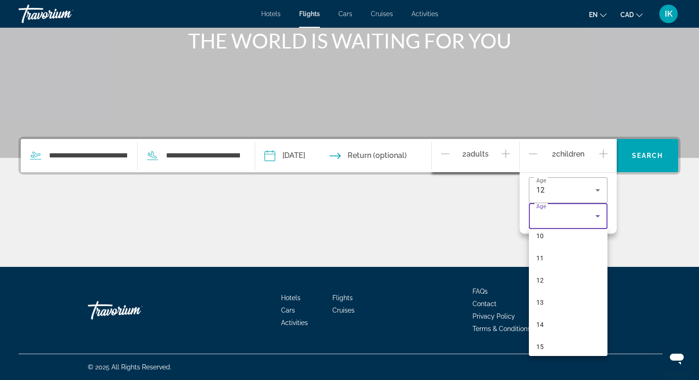
scroll to position [280, 0]
click at [544, 344] on mat-option "17" at bounding box center [568, 341] width 79 height 22
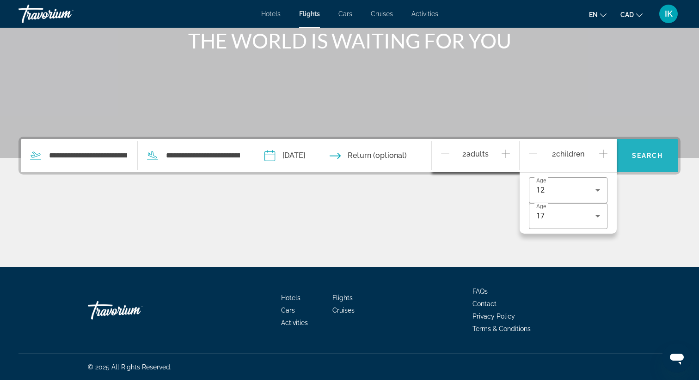
click at [653, 154] on span "Search" at bounding box center [647, 155] width 31 height 7
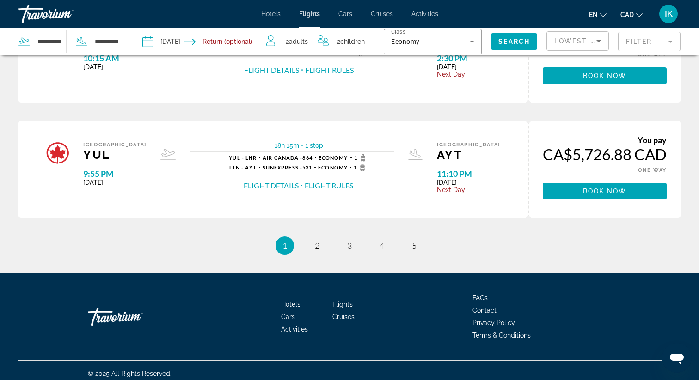
scroll to position [551, 0]
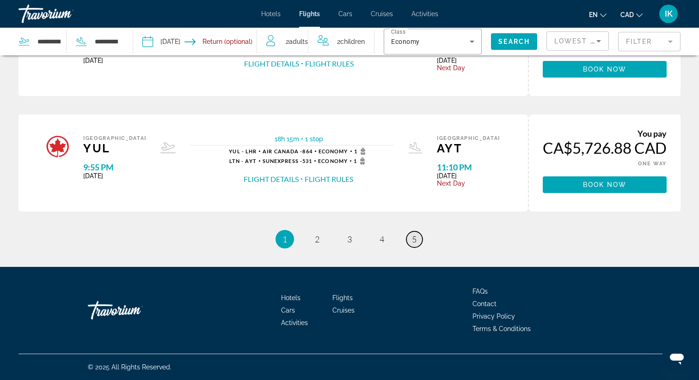
click at [416, 240] on link "page 5" at bounding box center [414, 240] width 16 height 16
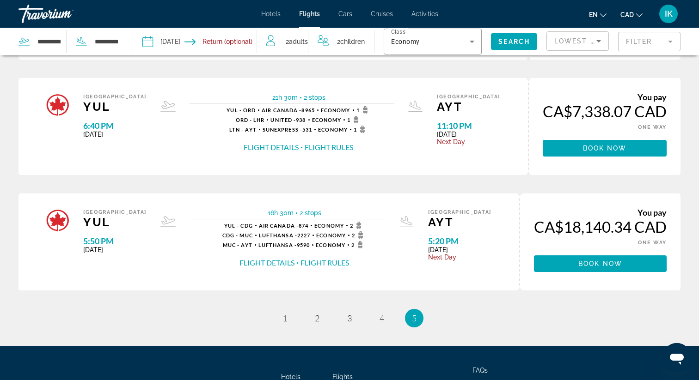
scroll to position [204, 0]
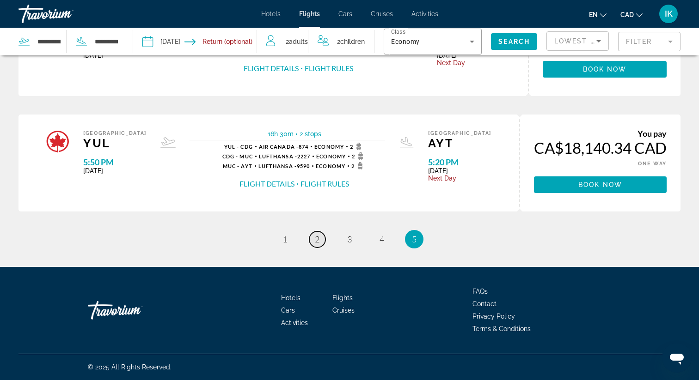
click at [317, 239] on span "2" at bounding box center [317, 239] width 5 height 10
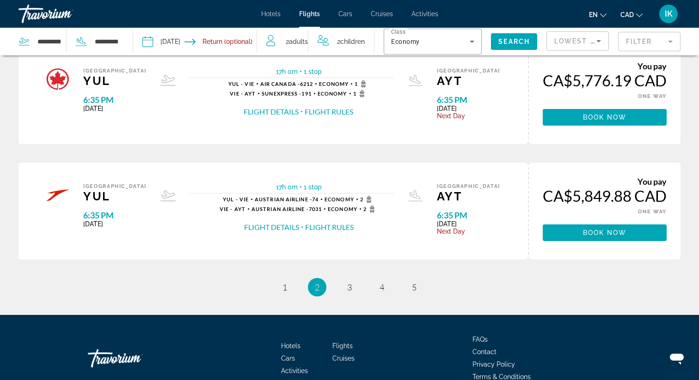
scroll to position [551, 0]
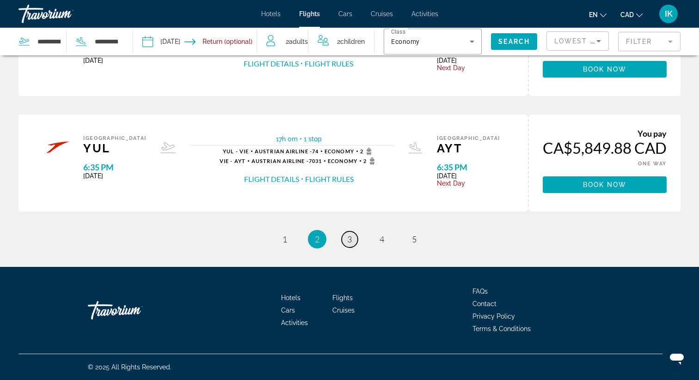
click at [350, 240] on span "3" at bounding box center [349, 239] width 5 height 10
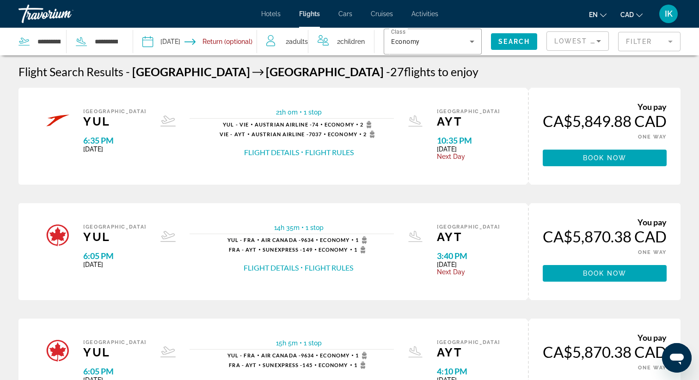
click at [354, 14] on li "Cars" at bounding box center [345, 13] width 32 height 7
click at [387, 14] on span "Cruises" at bounding box center [382, 13] width 22 height 7
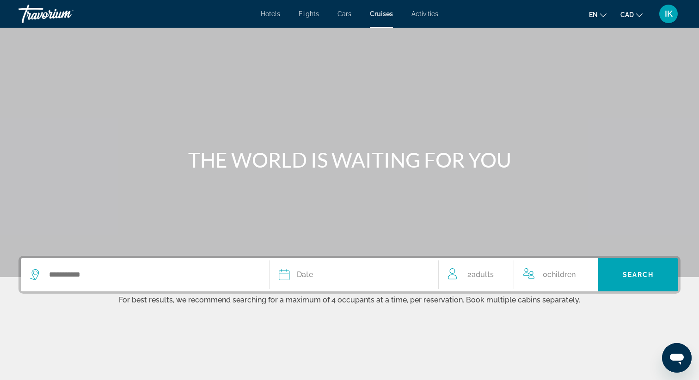
click at [431, 12] on span "Activities" at bounding box center [424, 13] width 27 height 7
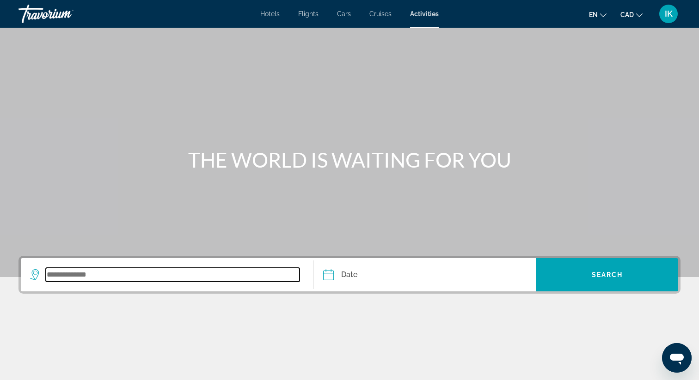
click at [173, 277] on input "Search widget" at bounding box center [173, 275] width 254 height 14
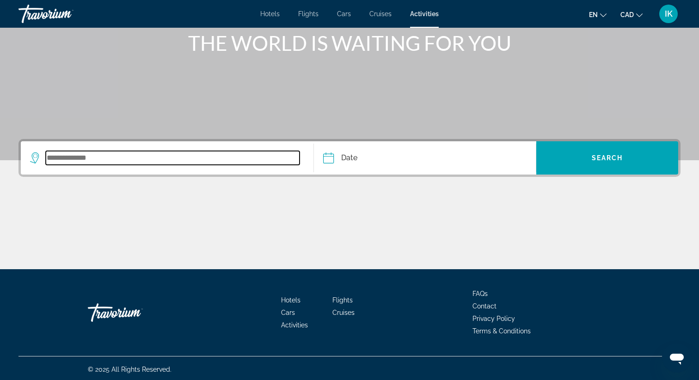
scroll to position [119, 0]
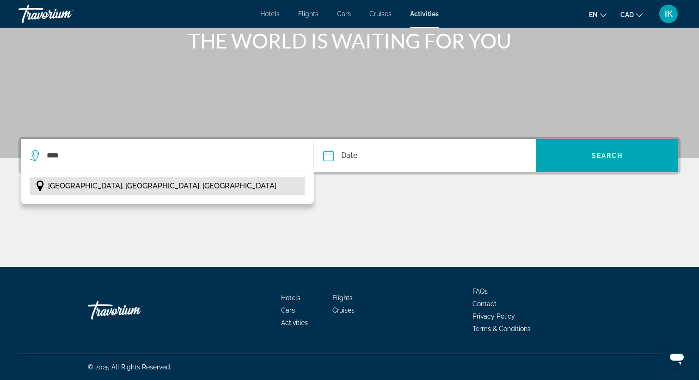
click at [114, 179] on button "[GEOGRAPHIC_DATA], [GEOGRAPHIC_DATA], [GEOGRAPHIC_DATA]" at bounding box center [167, 186] width 275 height 18
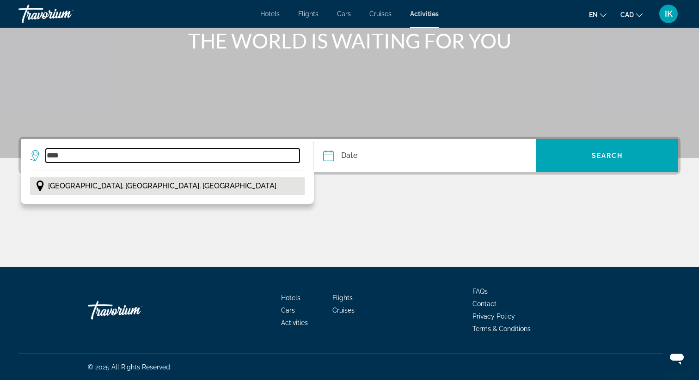
type input "**********"
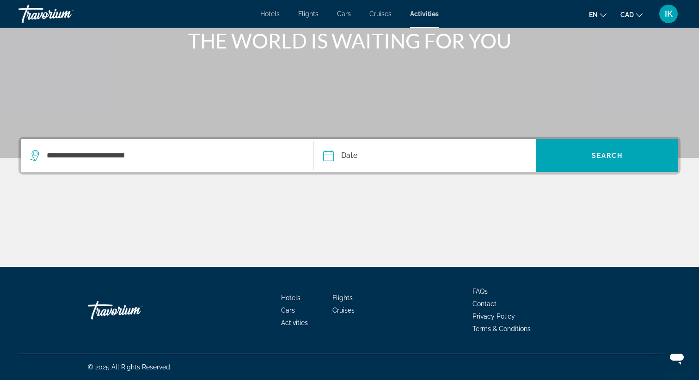
click at [377, 152] on input "Date" at bounding box center [376, 157] width 110 height 36
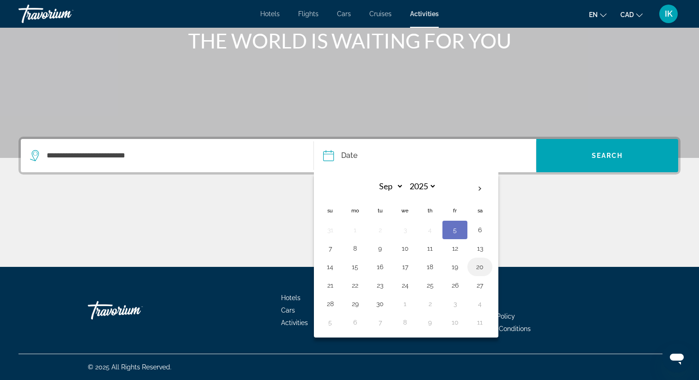
click at [479, 269] on button "20" at bounding box center [479, 267] width 15 height 13
type input "**********"
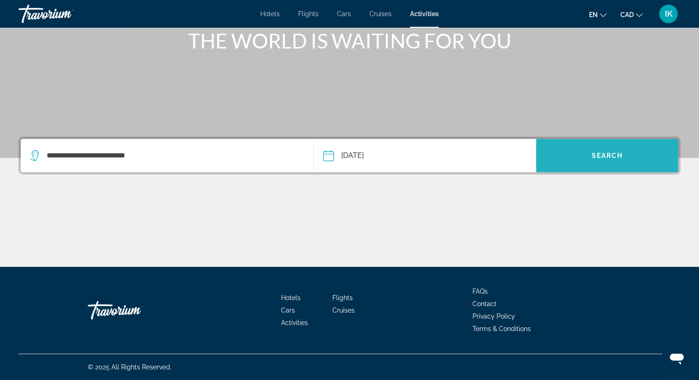
click at [607, 157] on span "Search" at bounding box center [607, 155] width 31 height 7
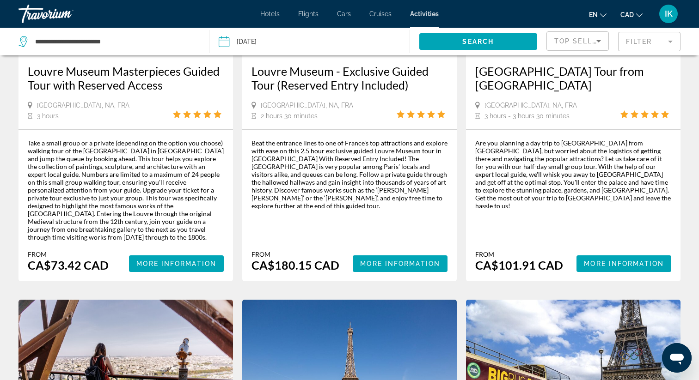
scroll to position [181, 0]
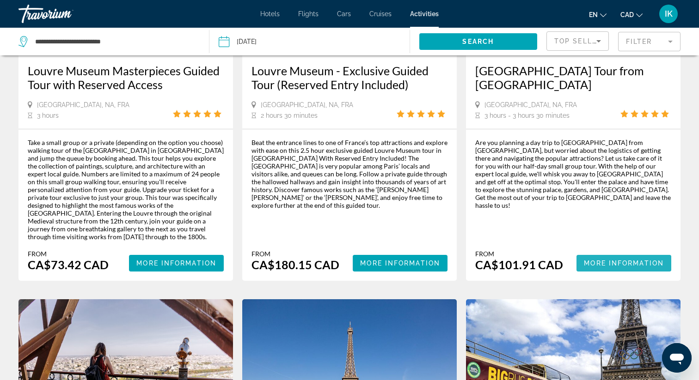
click at [617, 260] on span "More Information" at bounding box center [624, 263] width 80 height 7
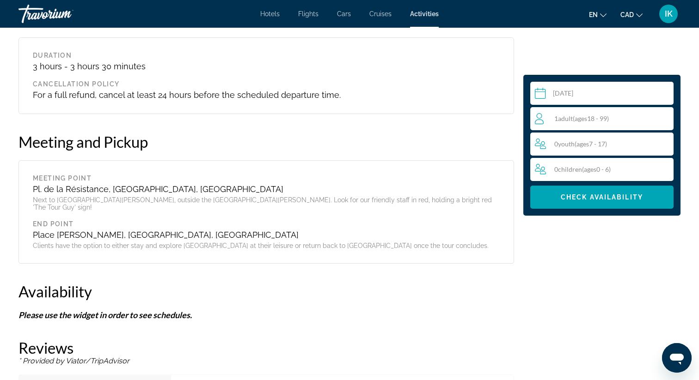
scroll to position [1433, 0]
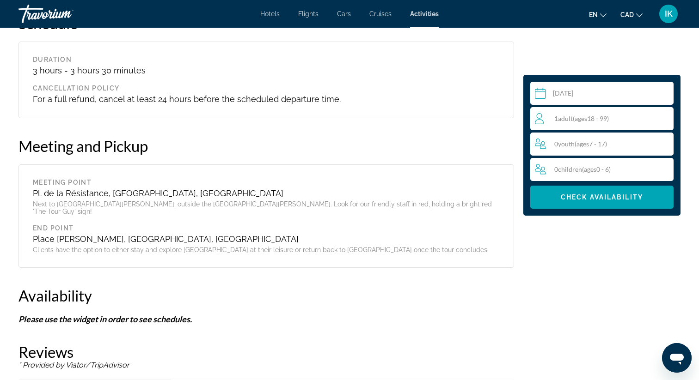
click at [609, 120] on span "( ages [DEMOGRAPHIC_DATA])" at bounding box center [591, 119] width 36 height 8
click at [667, 117] on icon "Increment adults" at bounding box center [664, 118] width 8 height 11
click at [667, 139] on icon "Increment youth" at bounding box center [664, 143] width 8 height 11
click at [667, 141] on icon "Increment youth" at bounding box center [664, 143] width 8 height 11
click at [668, 146] on icon "Increment youth" at bounding box center [664, 143] width 8 height 11
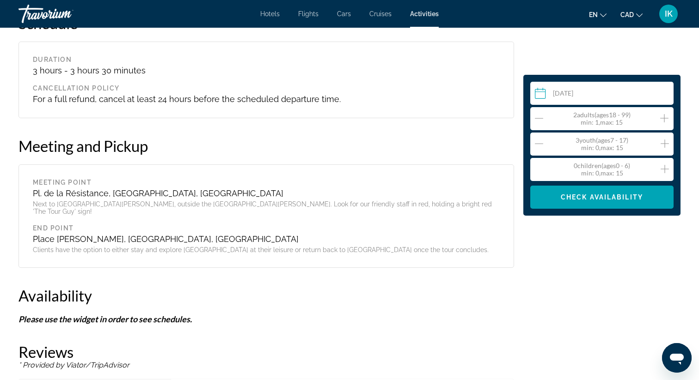
click at [536, 143] on icon "Decrement youth" at bounding box center [539, 143] width 8 height 11
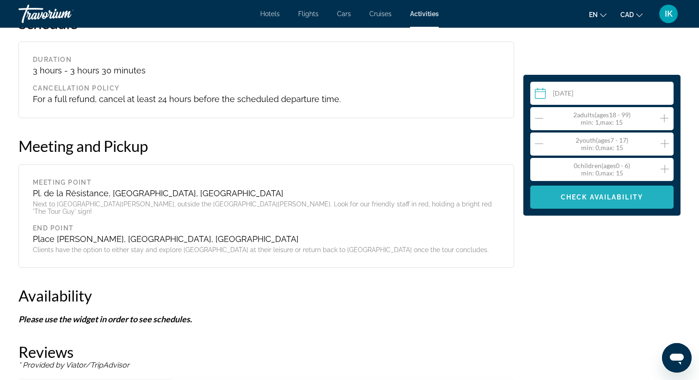
click at [611, 197] on span "Check Availability" at bounding box center [602, 197] width 82 height 7
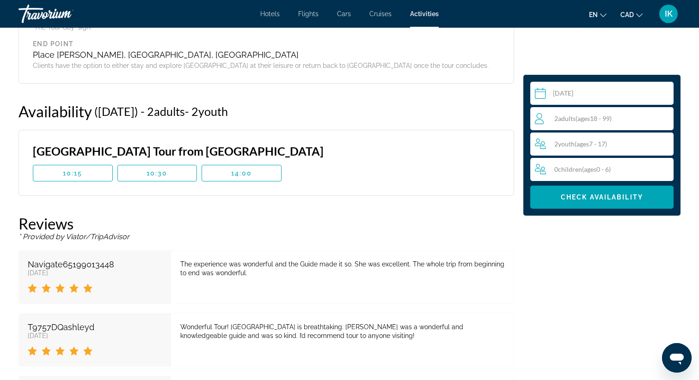
scroll to position [1625, 0]
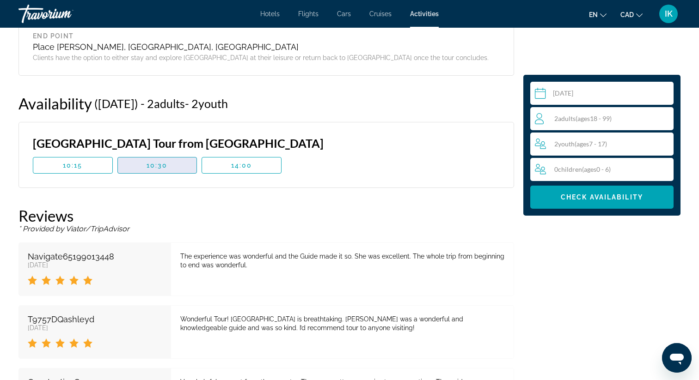
click at [164, 162] on span "10:30" at bounding box center [157, 165] width 21 height 7
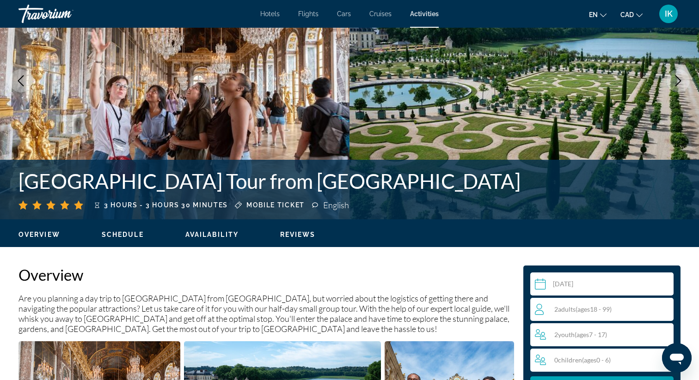
scroll to position [0, 0]
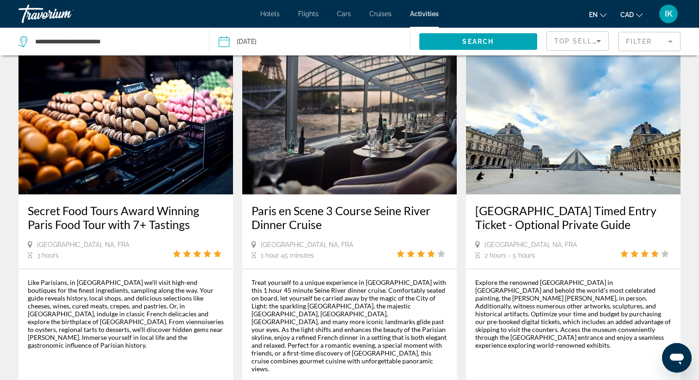
scroll to position [1413, 0]
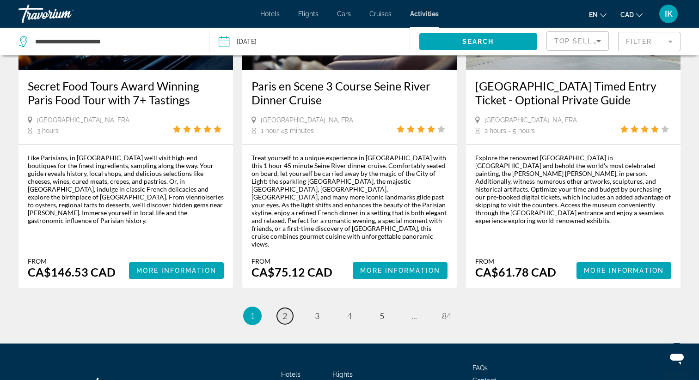
click at [286, 311] on span "2" at bounding box center [284, 316] width 5 height 10
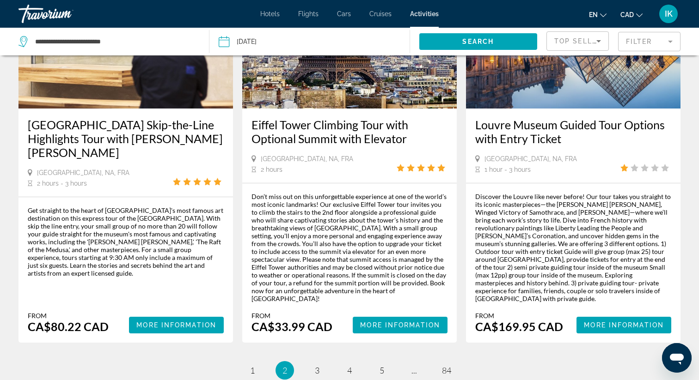
scroll to position [1673, 0]
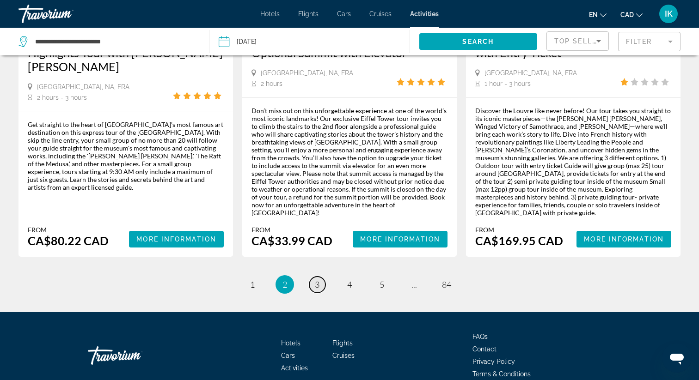
click at [314, 277] on link "page 3" at bounding box center [317, 285] width 16 height 16
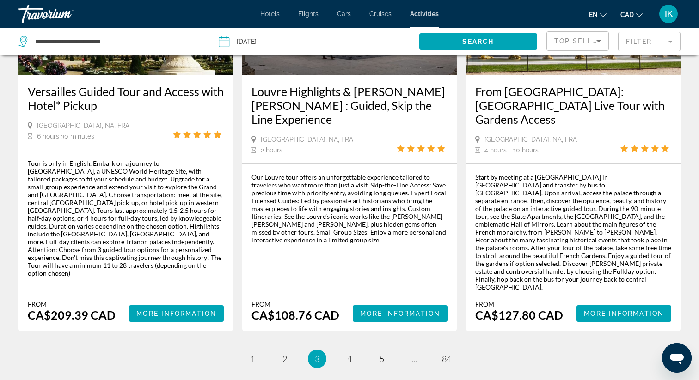
scroll to position [1374, 0]
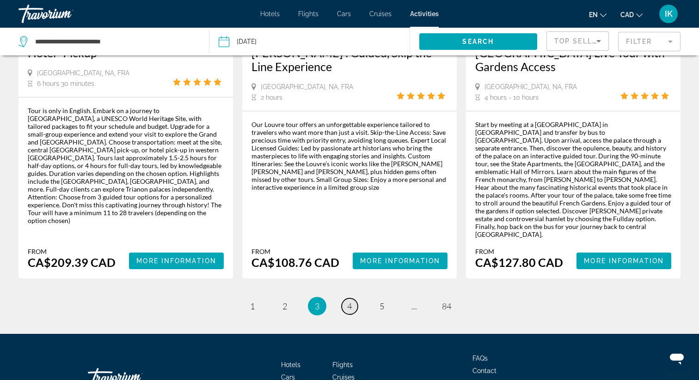
click at [351, 299] on link "page 4" at bounding box center [350, 307] width 16 height 16
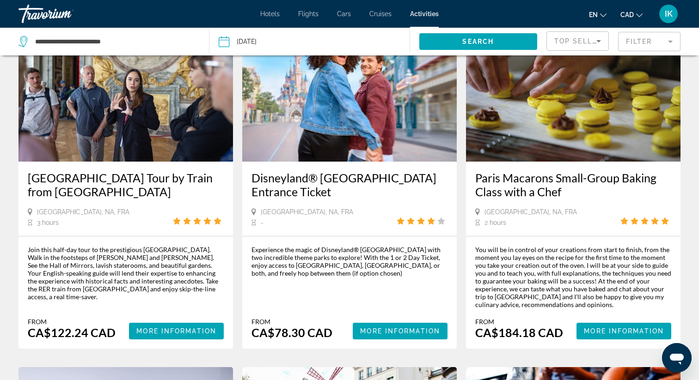
scroll to position [493, 0]
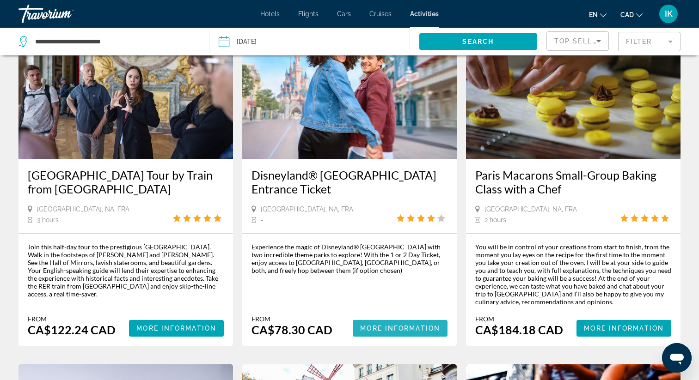
click at [394, 325] on span "More Information" at bounding box center [400, 328] width 80 height 7
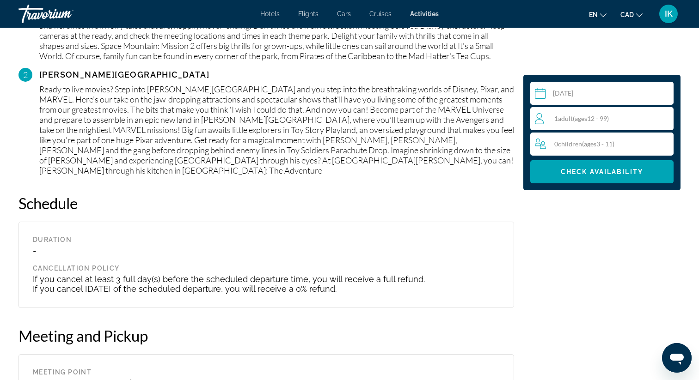
scroll to position [1112, 0]
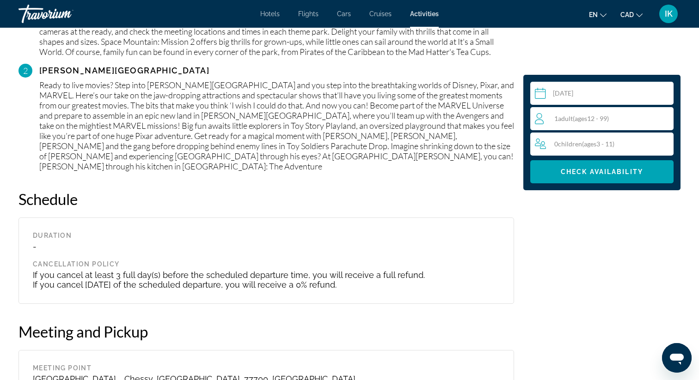
click at [615, 120] on div "1 Adult Adults ( ages [DEMOGRAPHIC_DATA])" at bounding box center [604, 118] width 138 height 11
click at [665, 118] on icon "Increment adults" at bounding box center [664, 118] width 8 height 8
click at [664, 118] on icon "Increment adults" at bounding box center [664, 118] width 8 height 8
click at [664, 118] on icon "Increment adults" at bounding box center [664, 118] width 8 height 11
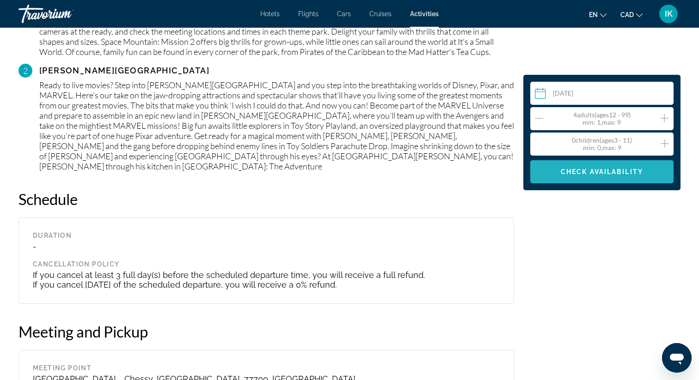
click at [629, 173] on span "Check Availability" at bounding box center [602, 171] width 82 height 7
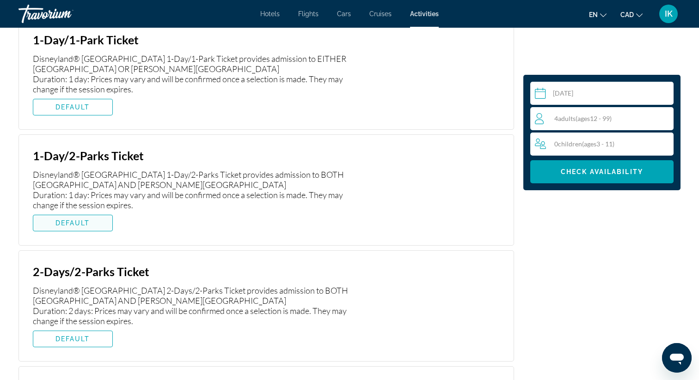
scroll to position [1565, 0]
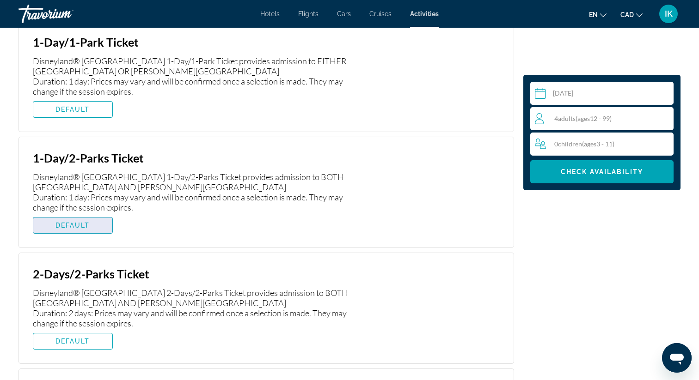
click at [86, 222] on span "DEFAULT" at bounding box center [72, 225] width 35 height 7
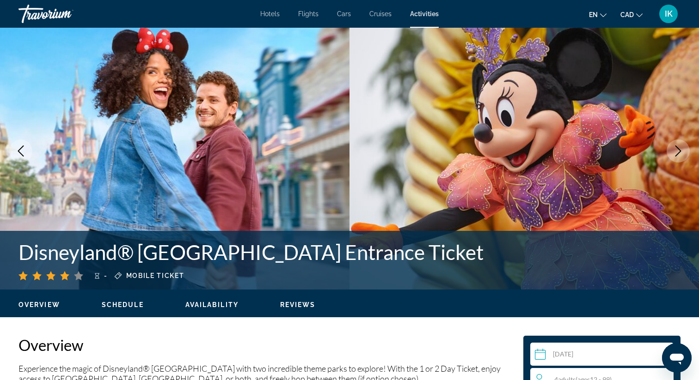
scroll to position [0, 0]
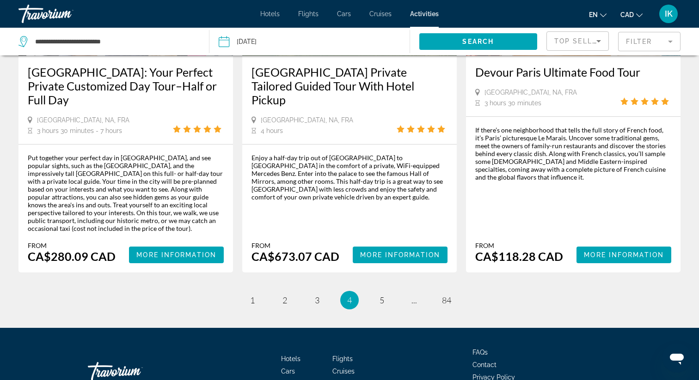
scroll to position [1390, 0]
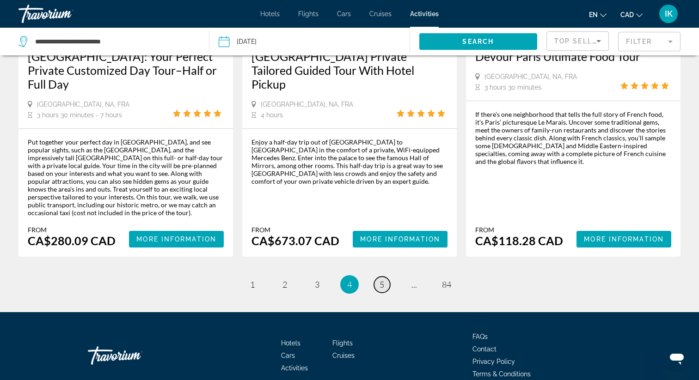
click at [387, 277] on link "page 5" at bounding box center [382, 285] width 16 height 16
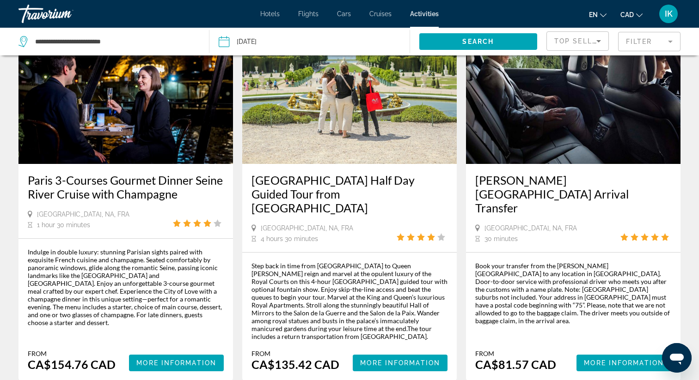
scroll to position [446, 0]
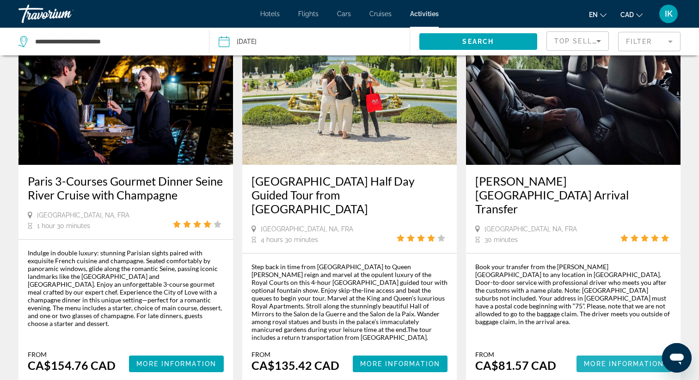
click at [622, 360] on span "More Information" at bounding box center [624, 363] width 80 height 7
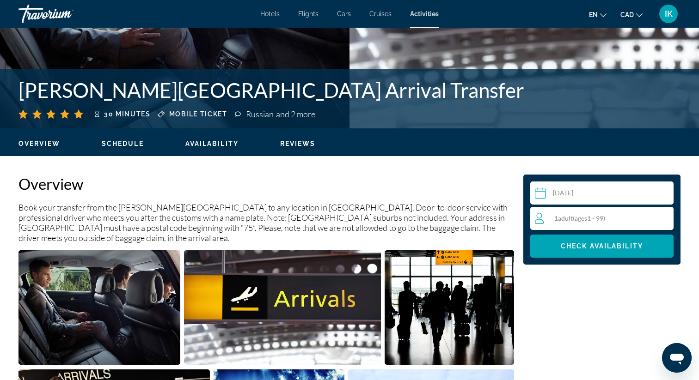
scroll to position [184, 0]
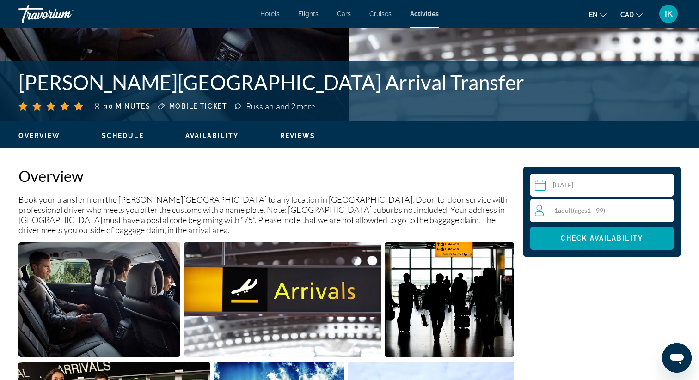
click at [617, 208] on div "1 Adult Adults ( ages [DEMOGRAPHIC_DATA])" at bounding box center [604, 210] width 138 height 11
click at [624, 183] on input "Main content" at bounding box center [603, 187] width 147 height 26
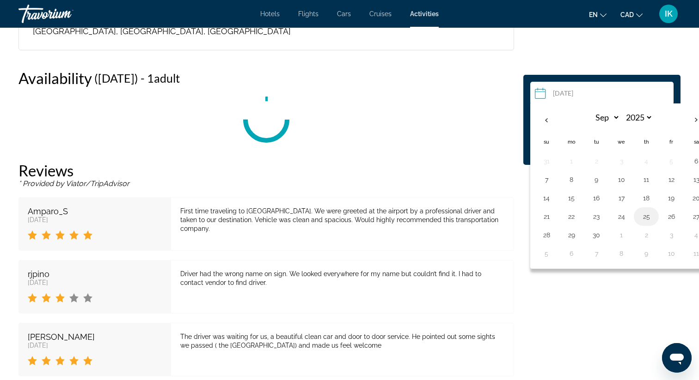
scroll to position [1157, 0]
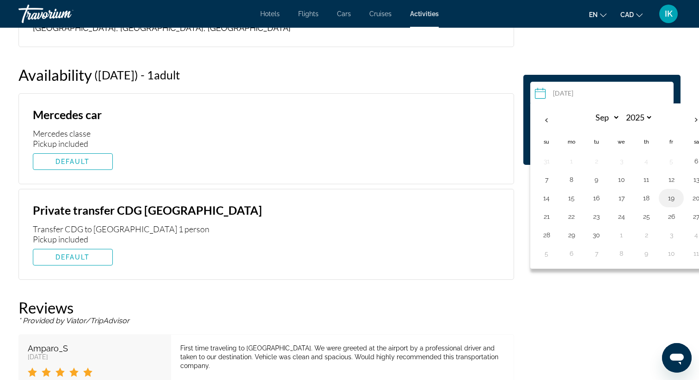
click at [672, 201] on button "19" at bounding box center [671, 198] width 15 height 13
type input "**********"
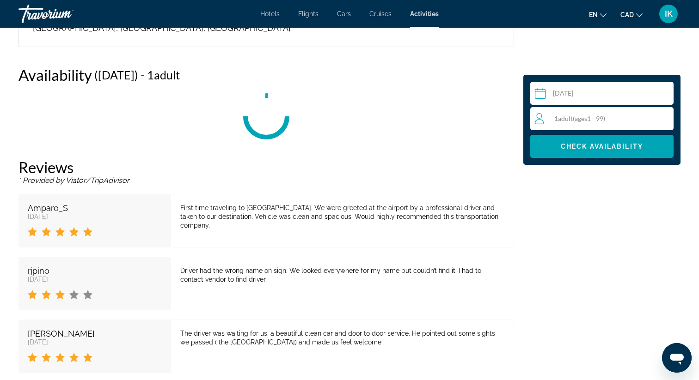
click at [641, 118] on div "1 Adult Adults ( ages [DEMOGRAPHIC_DATA])" at bounding box center [604, 118] width 138 height 11
click at [668, 121] on div "1 Adult Adults ( ages [DEMOGRAPHIC_DATA]) min : 1, max : 8" at bounding box center [604, 118] width 138 height 15
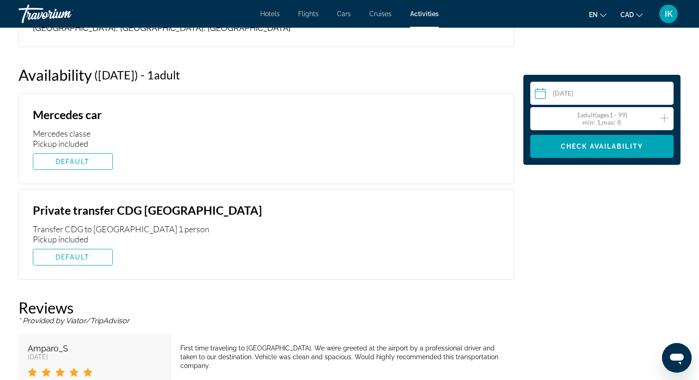
click at [667, 118] on icon "Increment adults" at bounding box center [664, 118] width 8 height 8
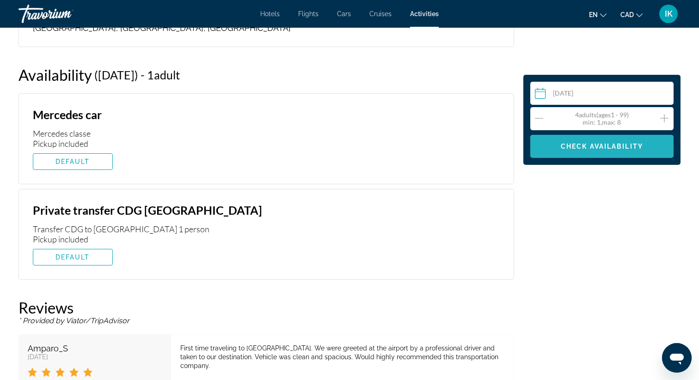
click at [633, 148] on span "Check Availability" at bounding box center [602, 146] width 82 height 7
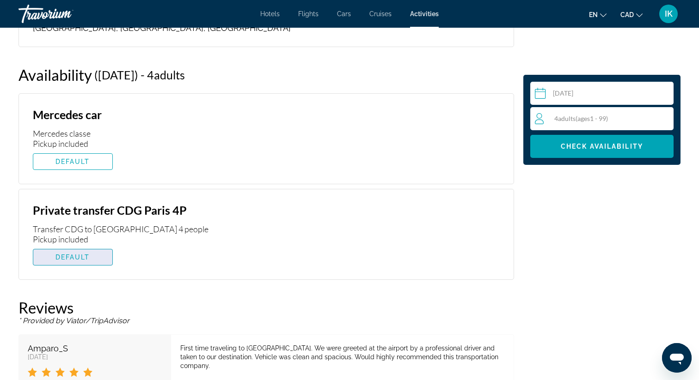
click at [87, 254] on span "DEFAULT" at bounding box center [72, 257] width 35 height 7
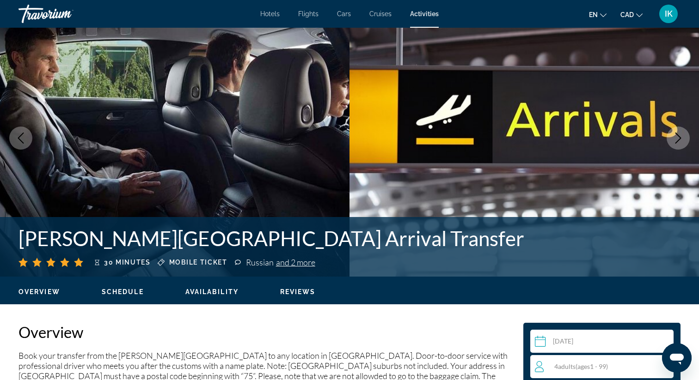
scroll to position [0, 0]
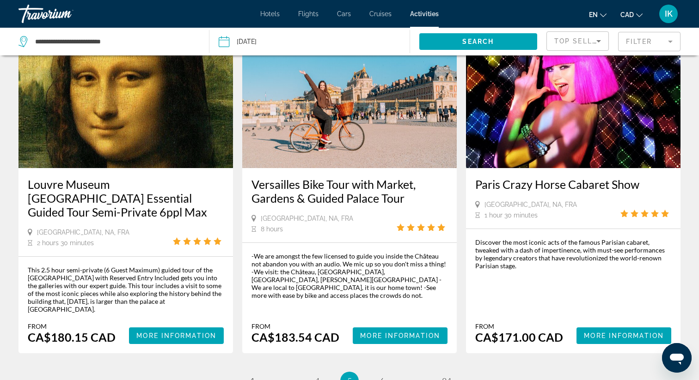
scroll to position [1251, 0]
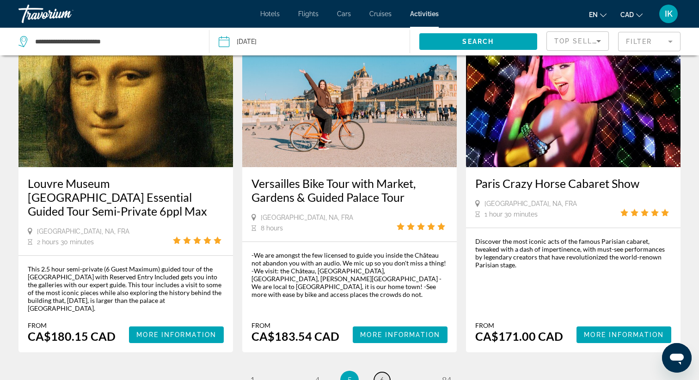
click at [385, 373] on link "page 6" at bounding box center [382, 381] width 16 height 16
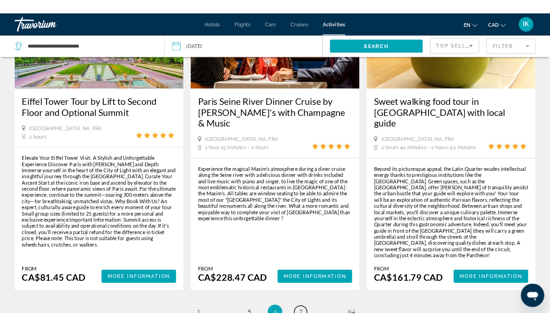
scroll to position [1468, 0]
